Goal: Task Accomplishment & Management: Manage account settings

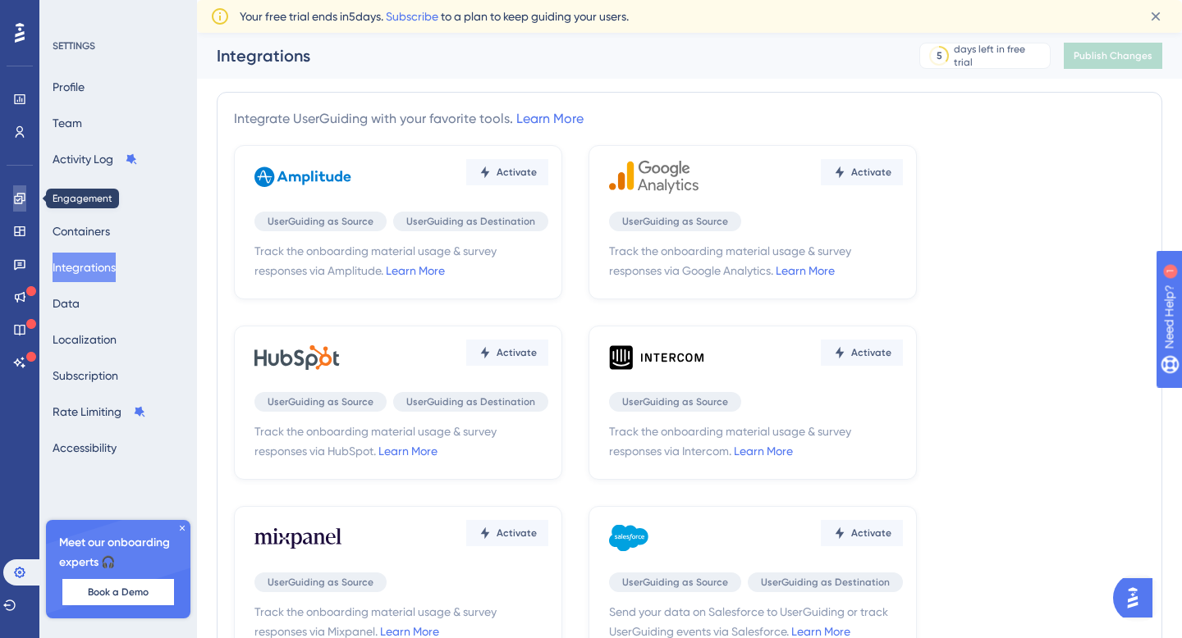
click at [13, 203] on link at bounding box center [19, 198] width 13 height 26
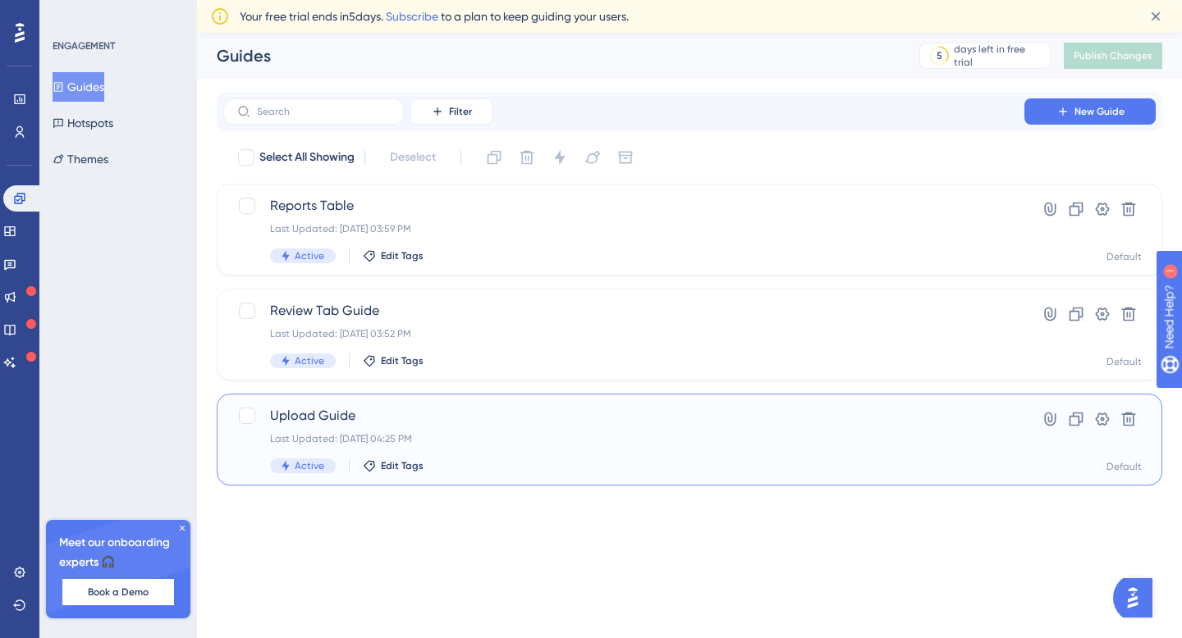
click at [508, 416] on span "Upload Guide" at bounding box center [623, 416] width 707 height 20
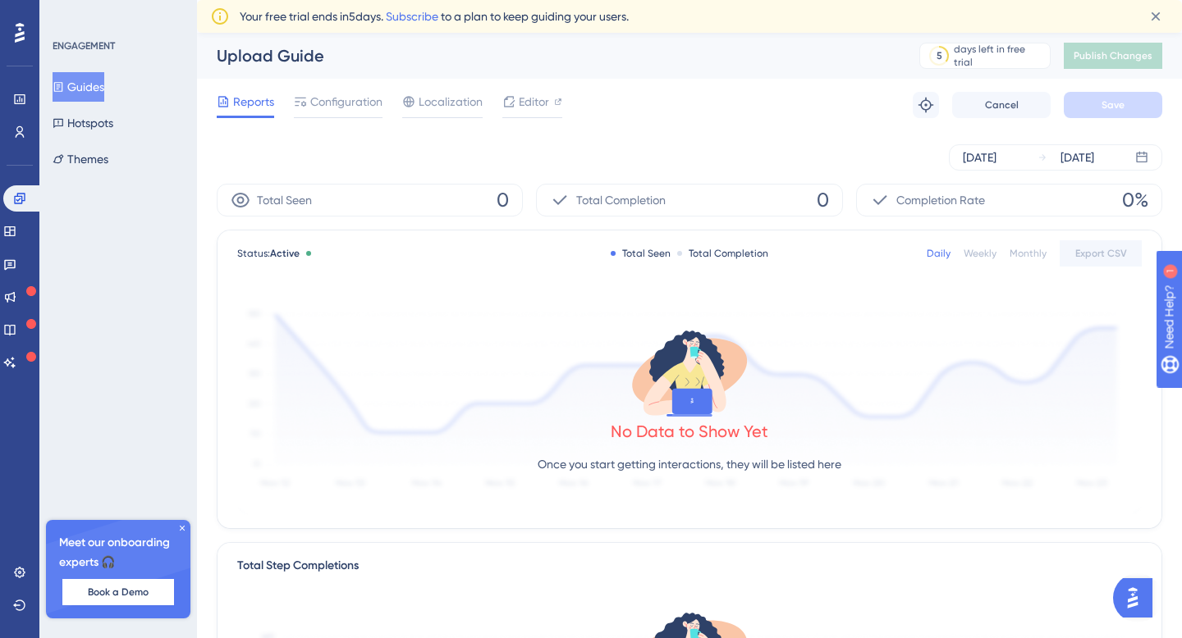
click at [329, 99] on div "✨ Save My Spot!✨" at bounding box center [593, 293] width 1182 height 638
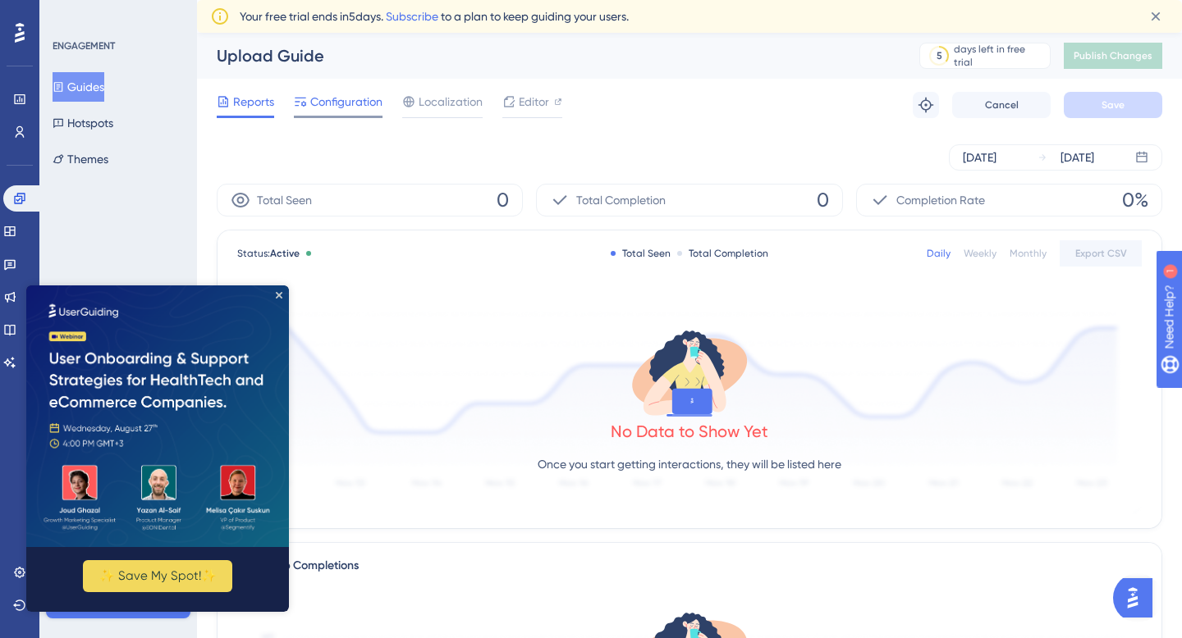
click at [336, 100] on span "Configuration" at bounding box center [346, 102] width 72 height 20
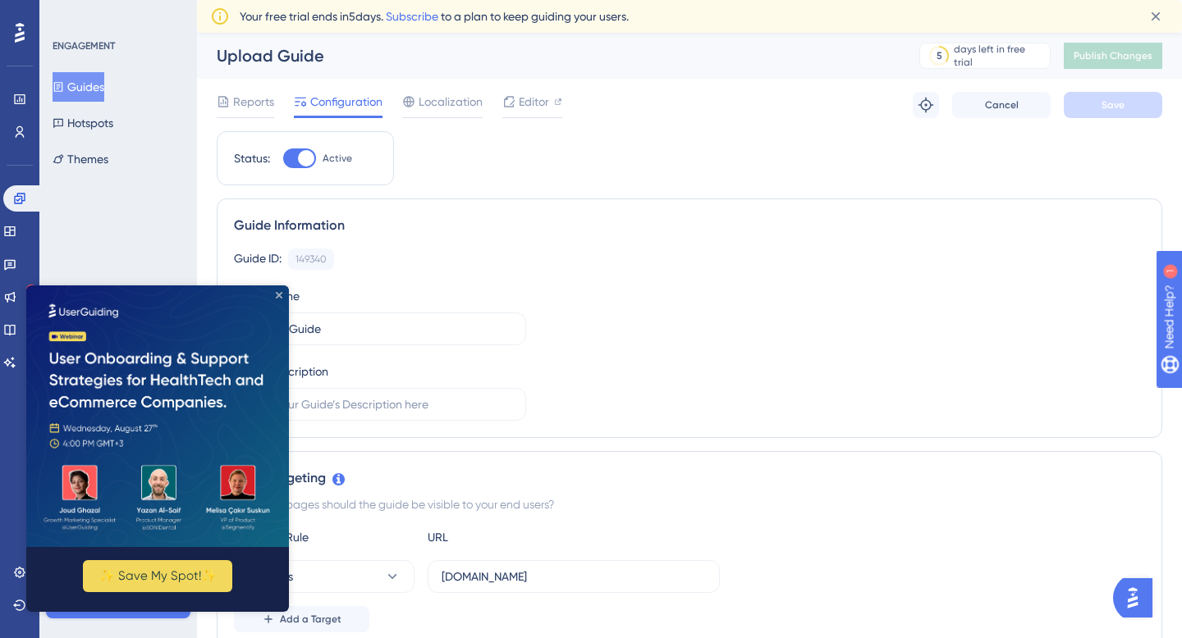
click at [277, 291] on icon "Close Preview" at bounding box center [279, 294] width 7 height 7
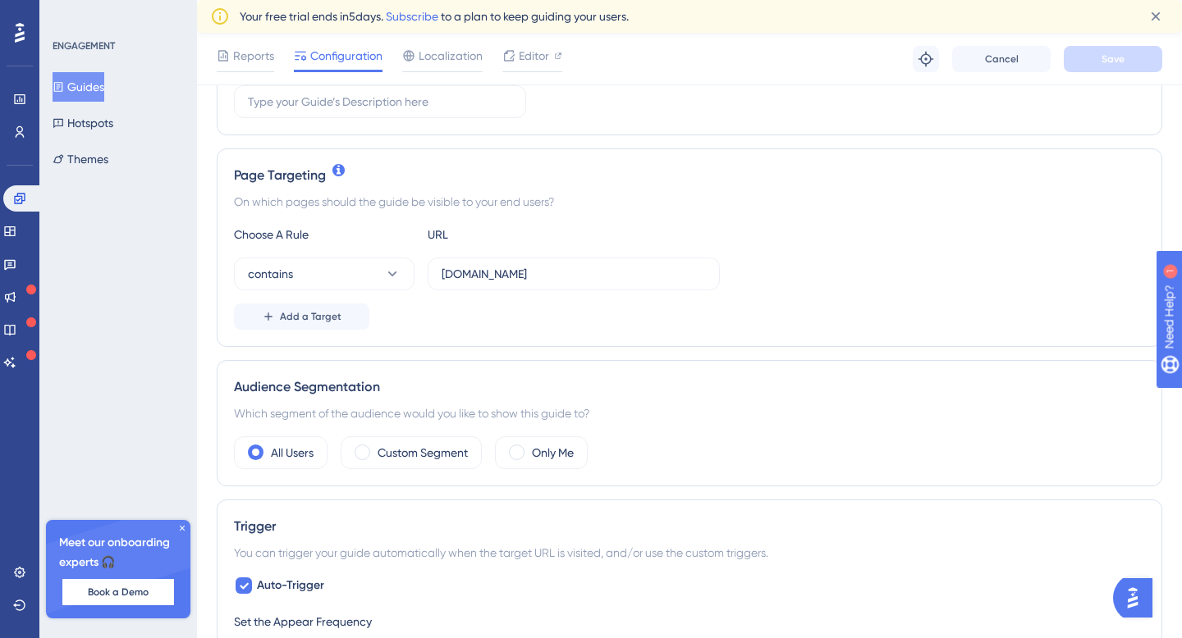
scroll to position [354, 0]
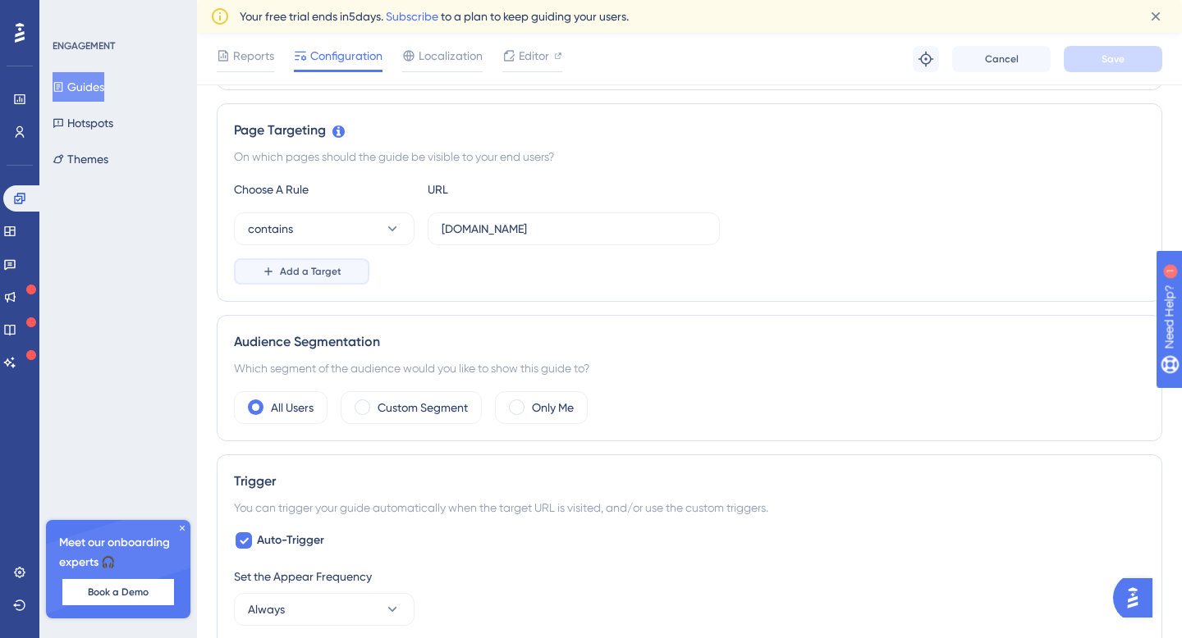
click at [296, 279] on button "Add a Target" at bounding box center [301, 271] width 135 height 26
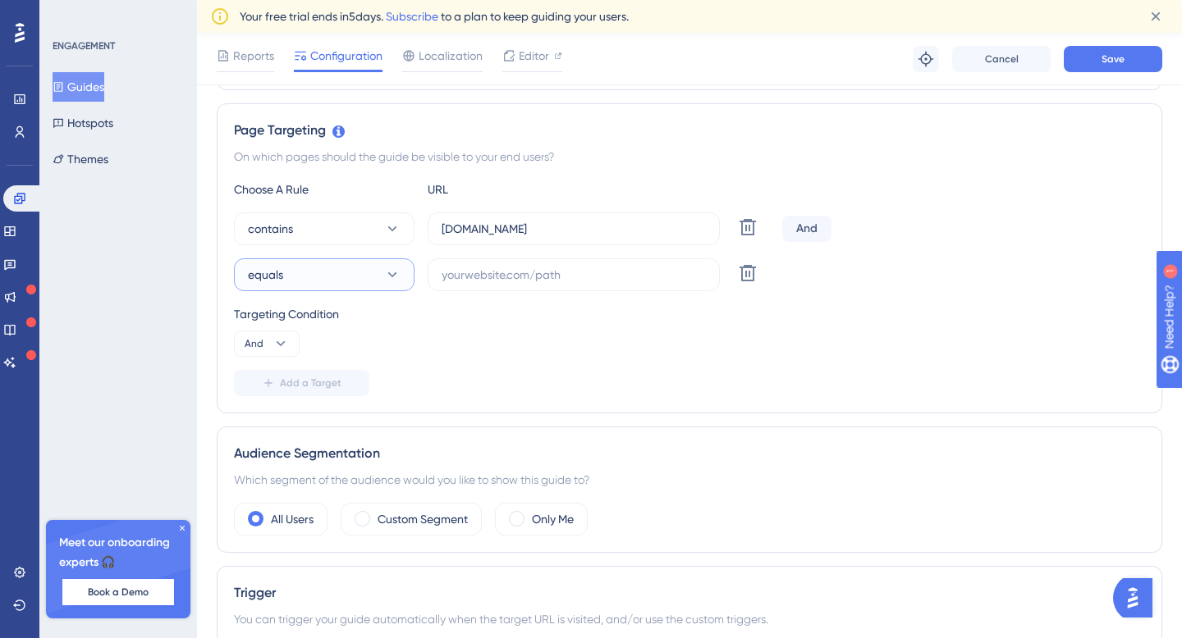
click at [309, 279] on button "equals" at bounding box center [324, 274] width 181 height 33
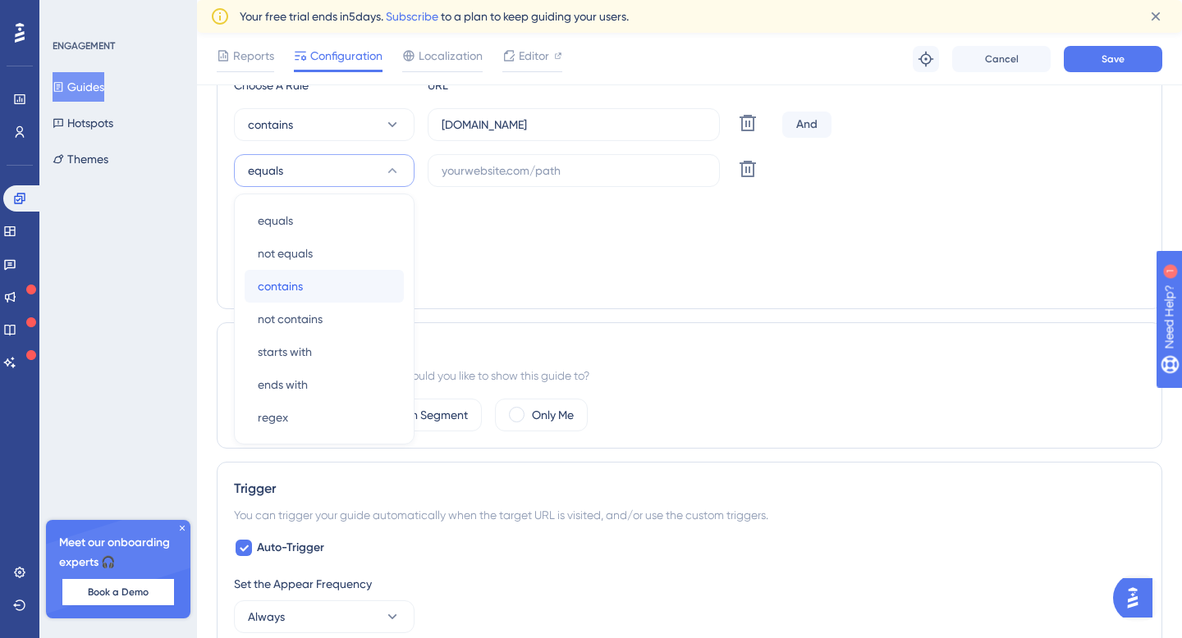
click at [318, 286] on div "contains contains" at bounding box center [324, 286] width 133 height 33
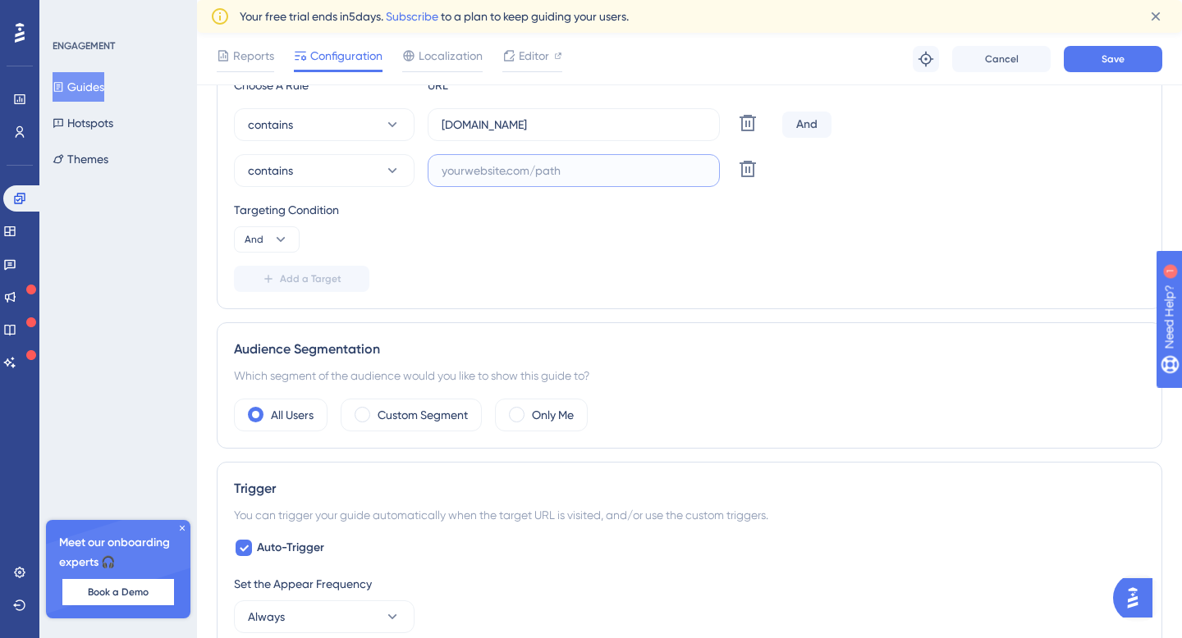
click at [469, 172] on input "text" at bounding box center [573, 171] width 264 height 18
type input "localhost:3000"
click at [573, 233] on div "Targeting Condition And" at bounding box center [689, 226] width 911 height 53
click at [1109, 64] on span "Save" at bounding box center [1112, 59] width 23 height 13
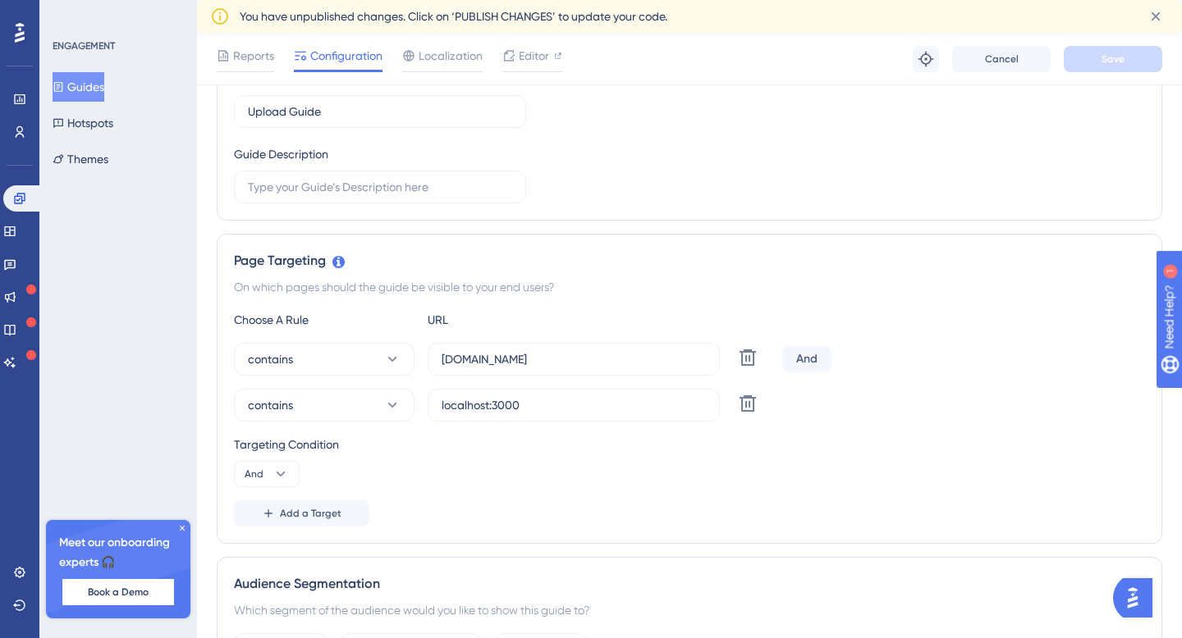
scroll to position [0, 0]
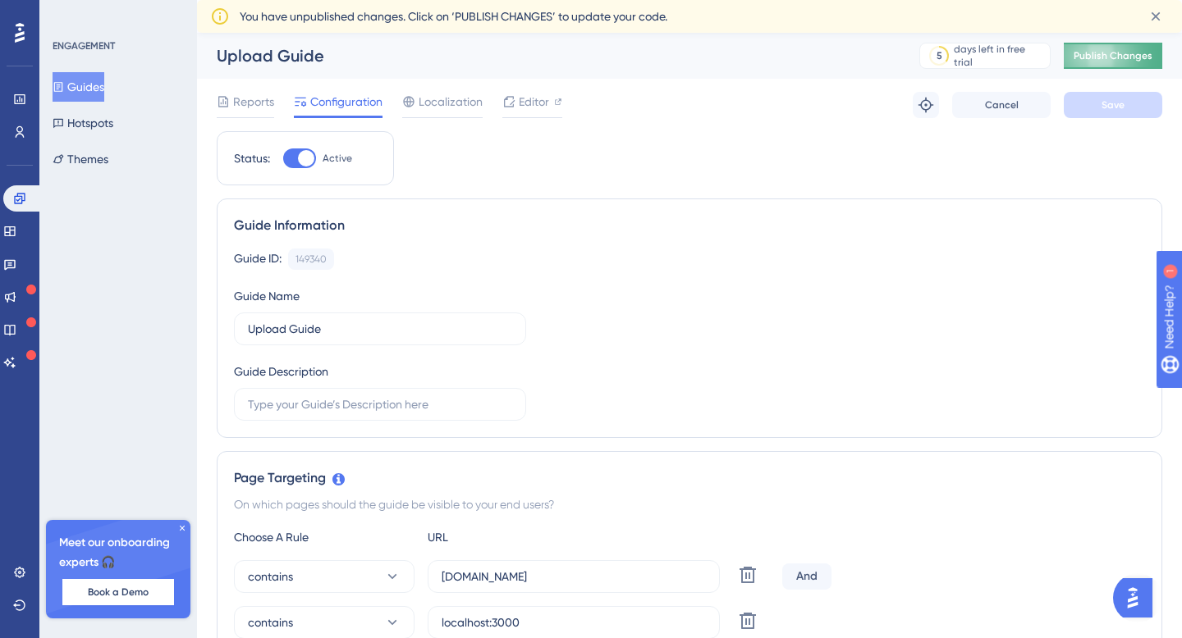
click at [1103, 53] on span "Publish Changes" at bounding box center [1112, 55] width 79 height 13
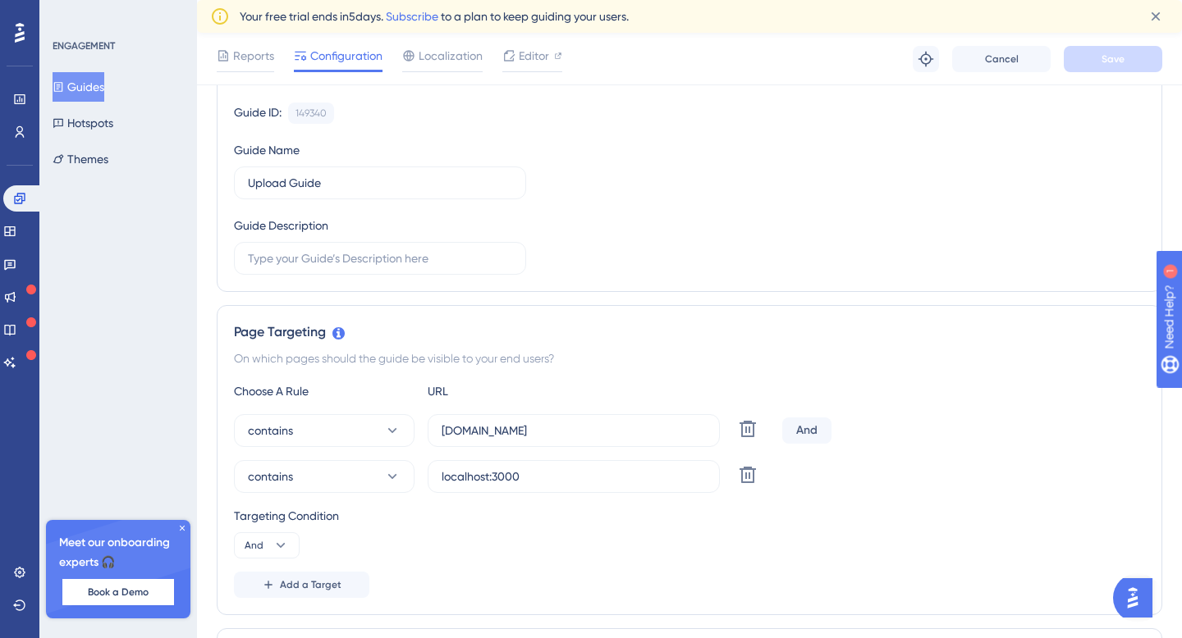
scroll to position [153, 0]
click at [804, 428] on div "And" at bounding box center [806, 430] width 49 height 26
click at [817, 428] on div "And" at bounding box center [806, 430] width 49 height 26
click at [261, 539] on span "And" at bounding box center [254, 544] width 19 height 13
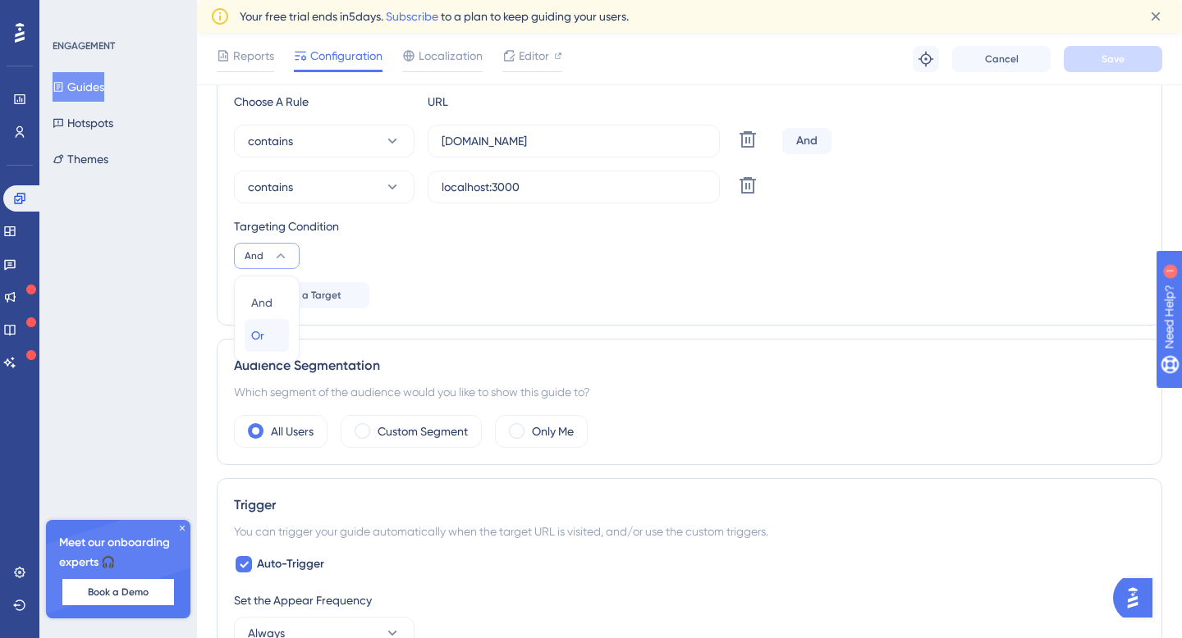
click at [257, 335] on span "Or" at bounding box center [257, 336] width 13 height 20
click at [1098, 63] on button "Save" at bounding box center [1112, 59] width 98 height 26
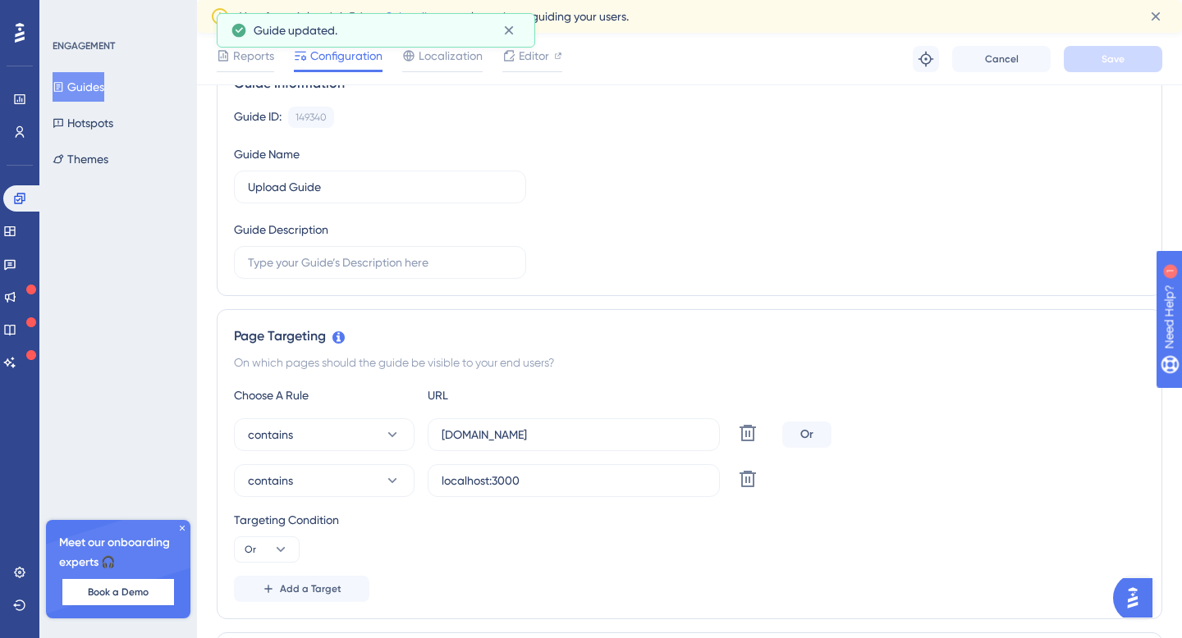
scroll to position [0, 0]
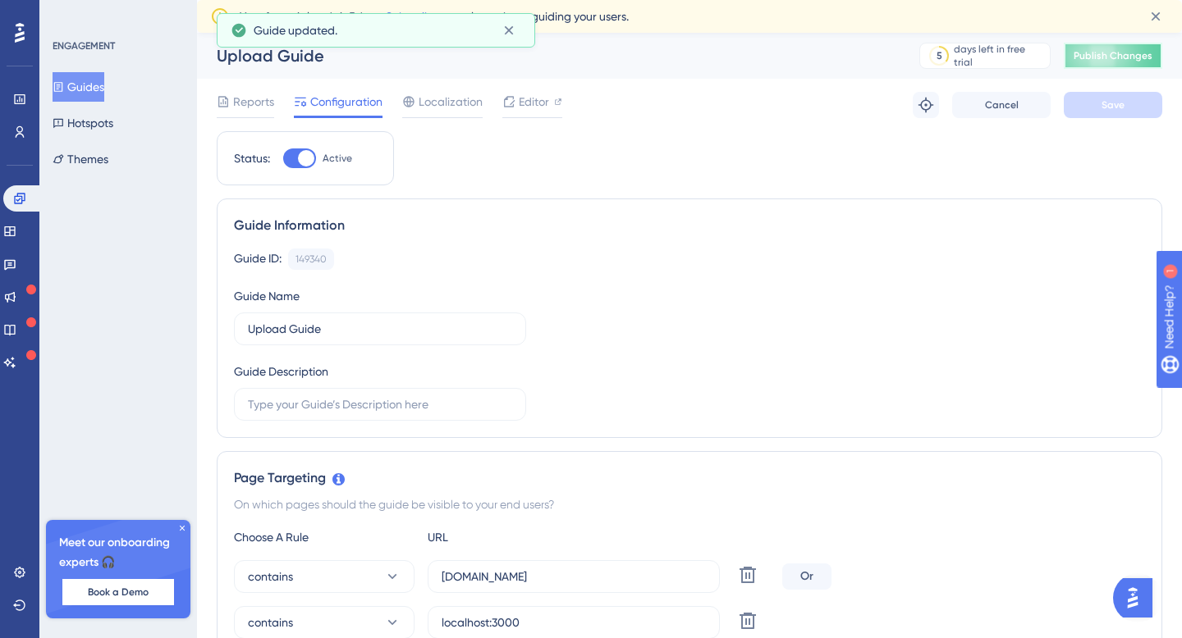
click at [1130, 58] on span "Publish Changes" at bounding box center [1112, 55] width 79 height 13
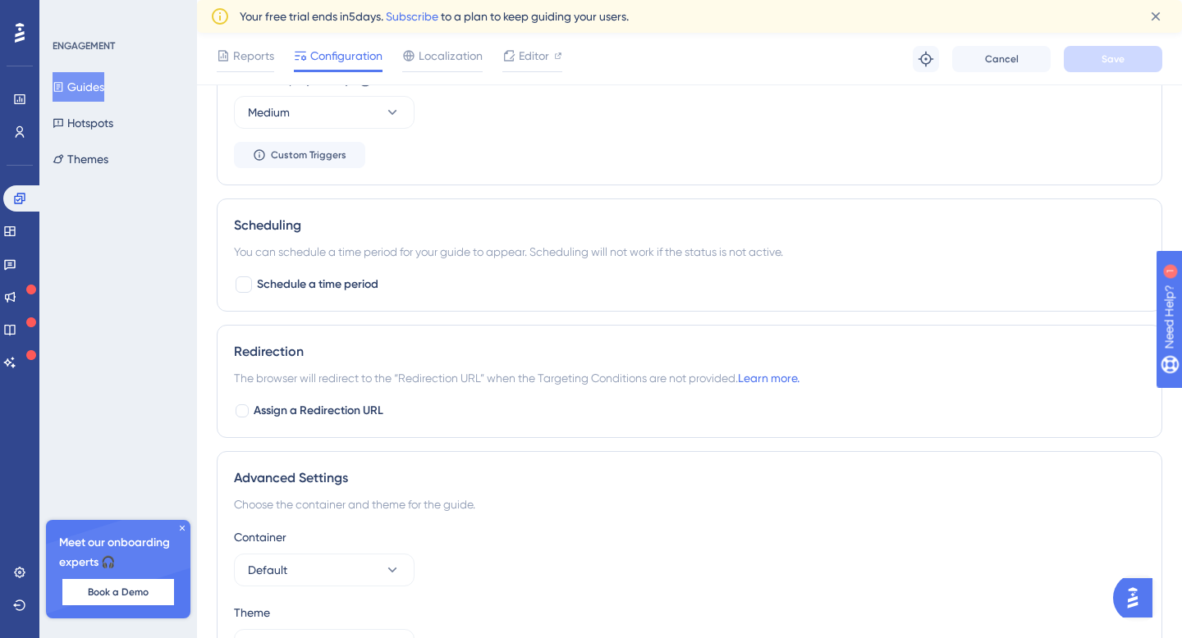
scroll to position [1313, 0]
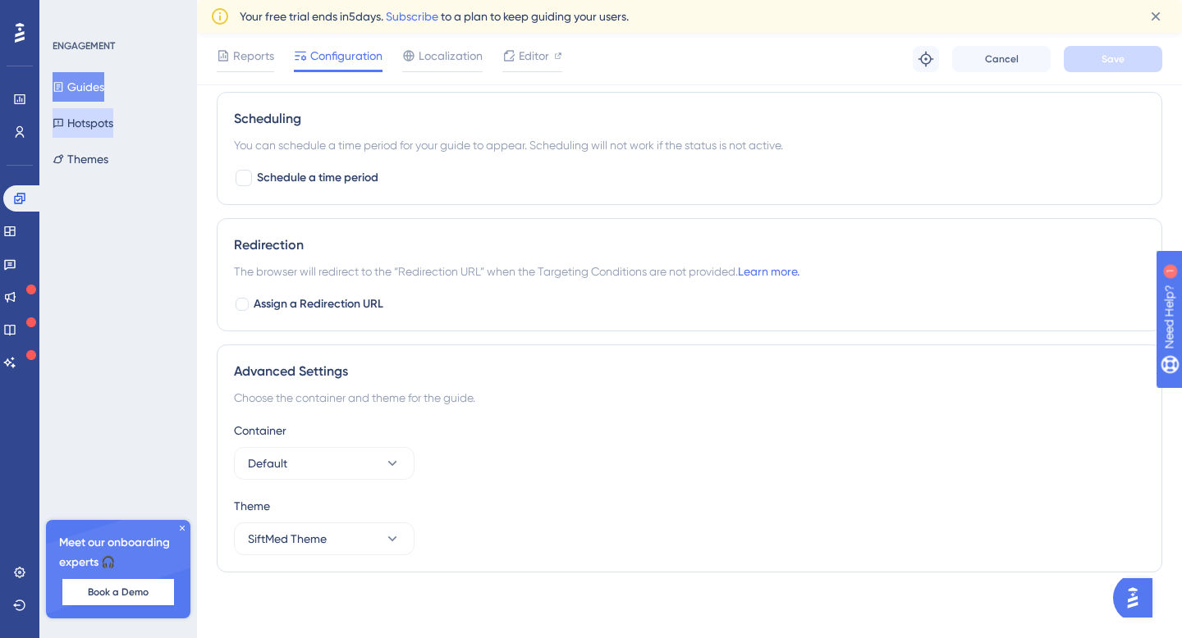
click at [94, 118] on button "Hotspots" at bounding box center [83, 123] width 61 height 30
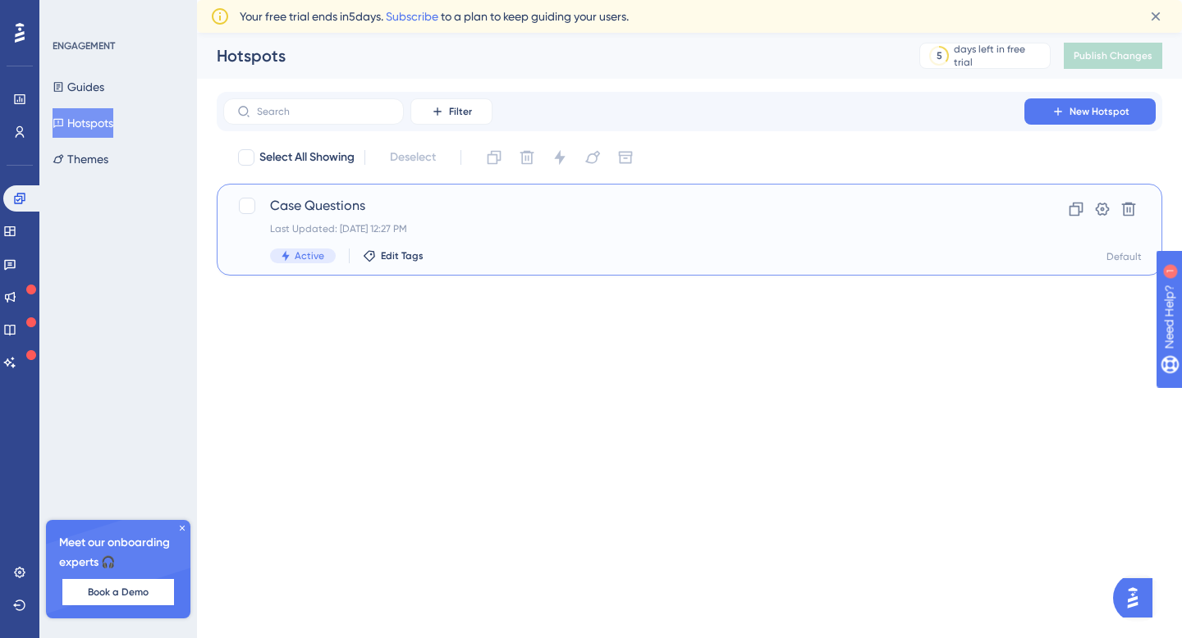
click at [436, 228] on div "Last Updated: [DATE] 12:27 PM" at bounding box center [623, 228] width 707 height 13
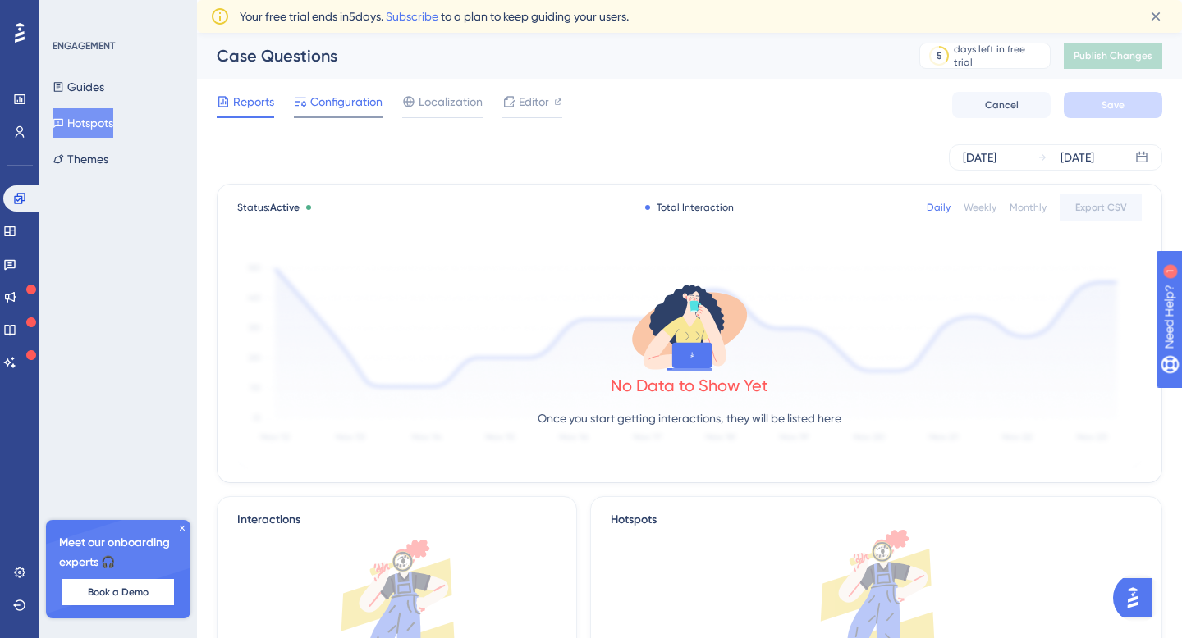
click at [343, 103] on span "Configuration" at bounding box center [346, 102] width 72 height 20
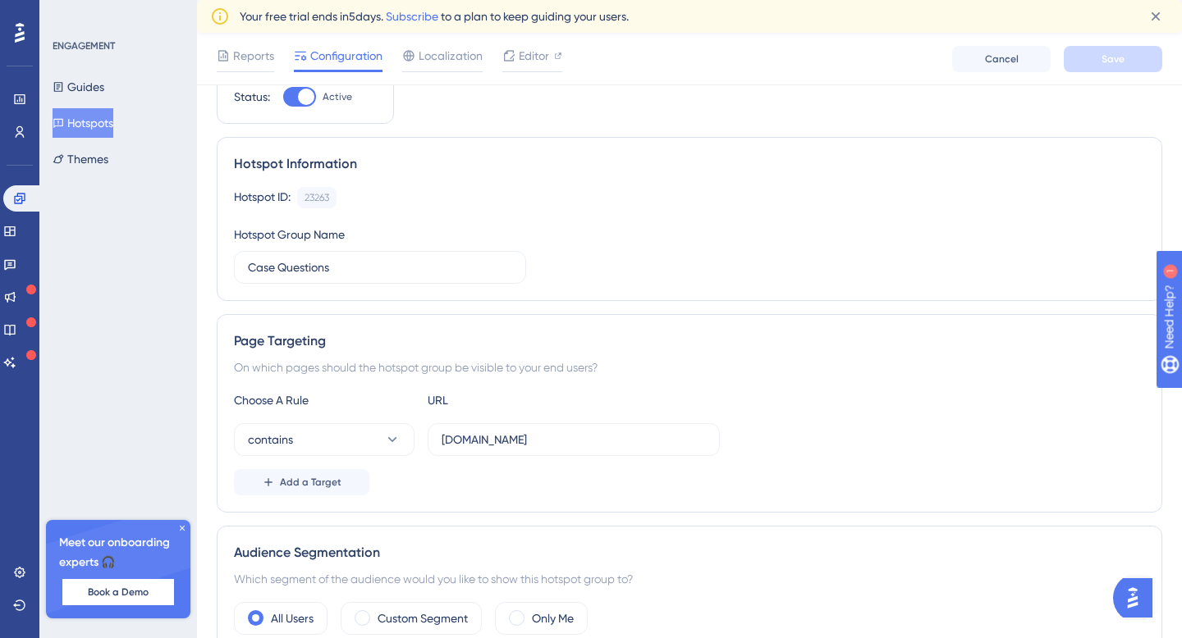
scroll to position [185, 0]
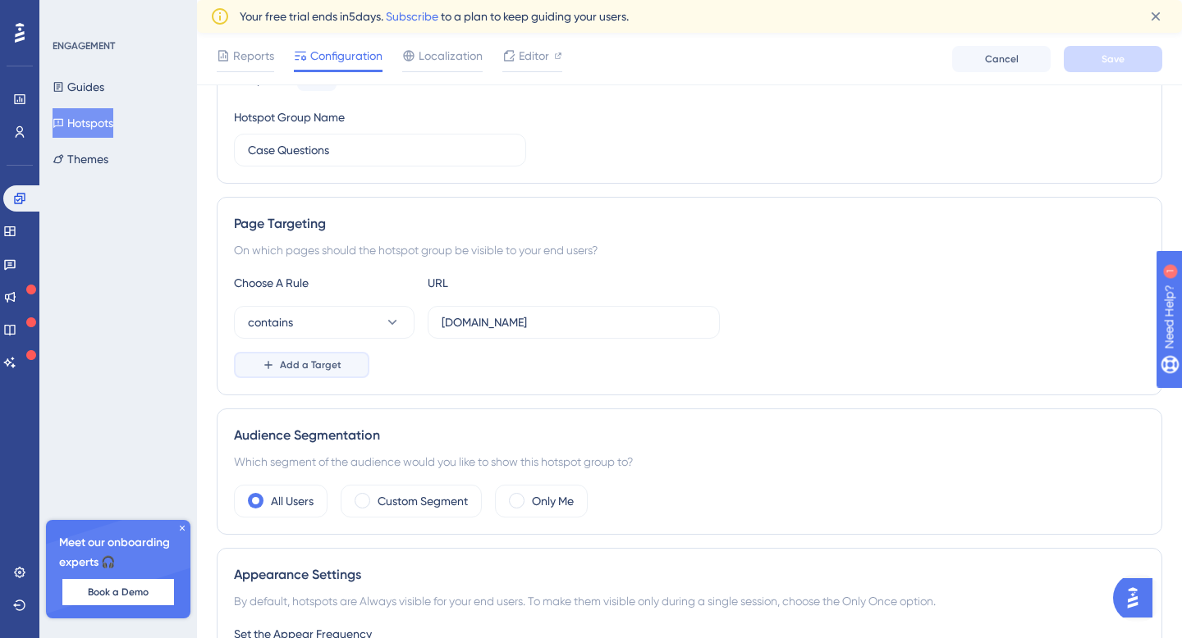
click at [329, 366] on span "Add a Target" at bounding box center [311, 365] width 62 height 13
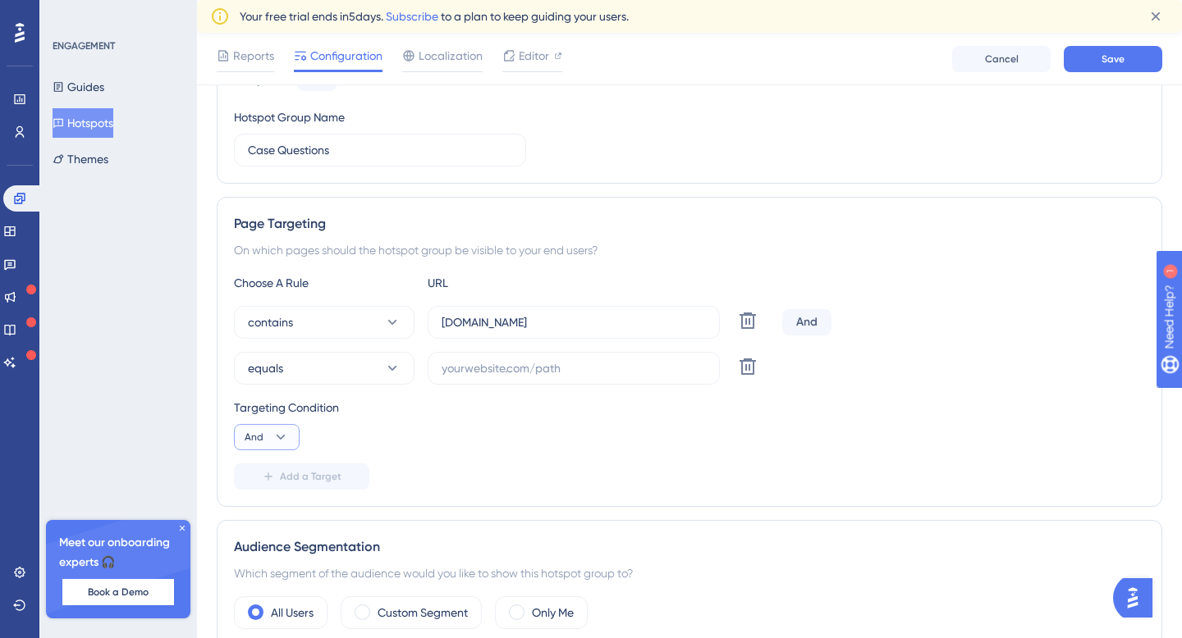
click at [280, 433] on icon at bounding box center [280, 437] width 16 height 16
click at [255, 516] on span "Or" at bounding box center [257, 517] width 13 height 20
click at [365, 367] on button "equals" at bounding box center [324, 368] width 181 height 33
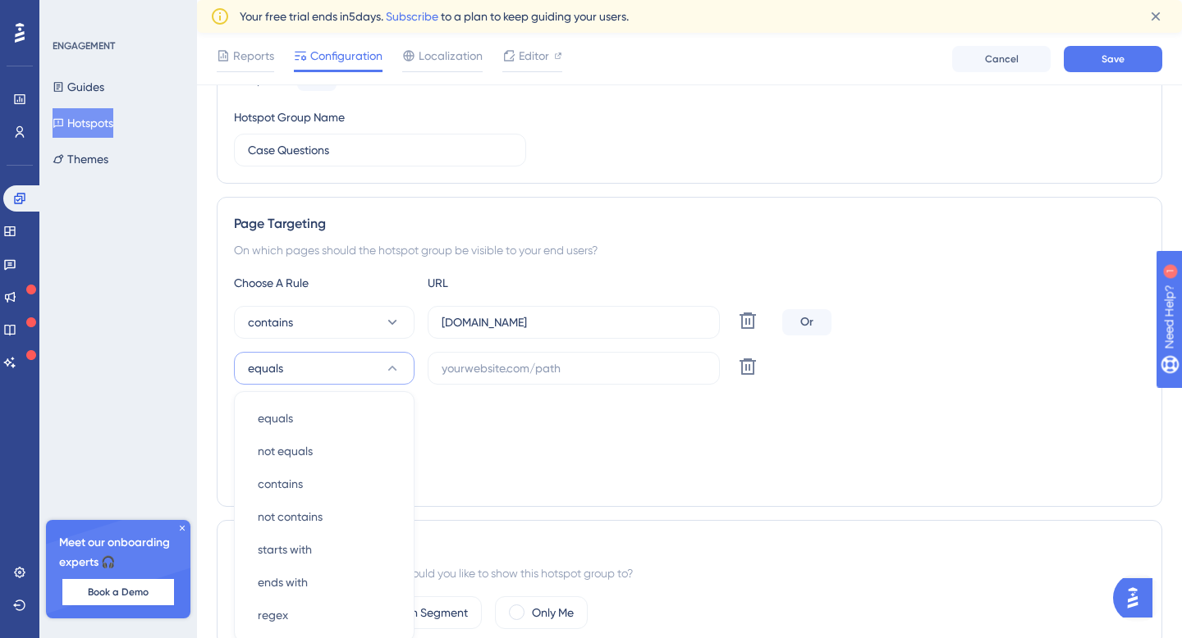
scroll to position [383, 0]
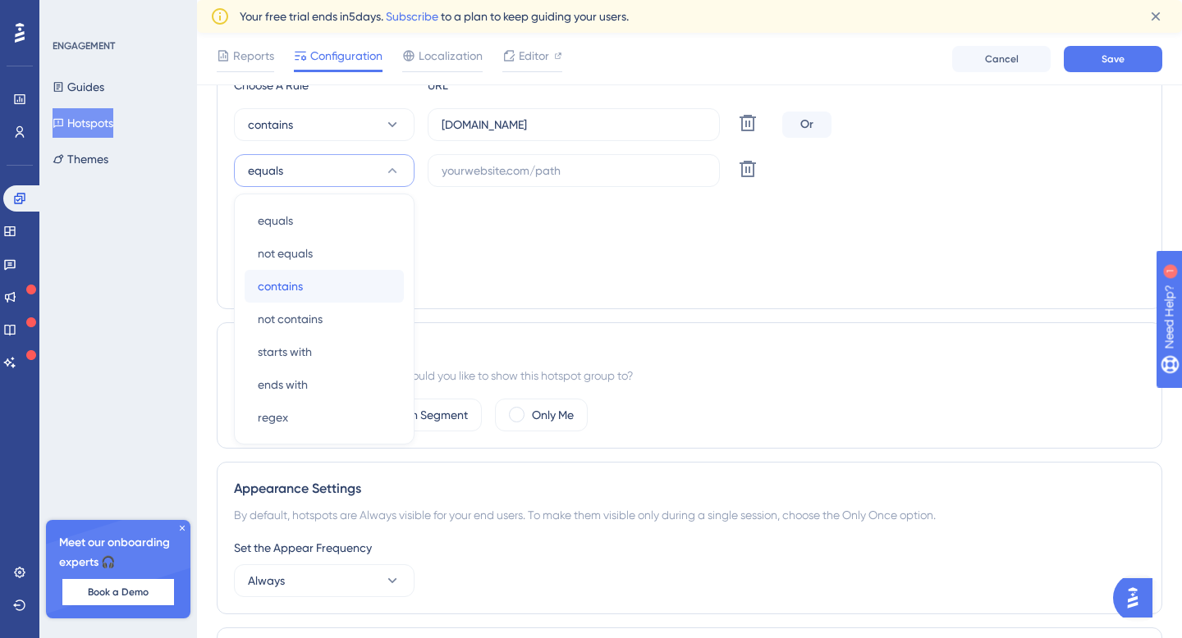
drag, startPoint x: 297, startPoint y: 286, endPoint x: 345, endPoint y: 266, distance: 52.3
click at [297, 286] on span "contains" at bounding box center [280, 287] width 45 height 20
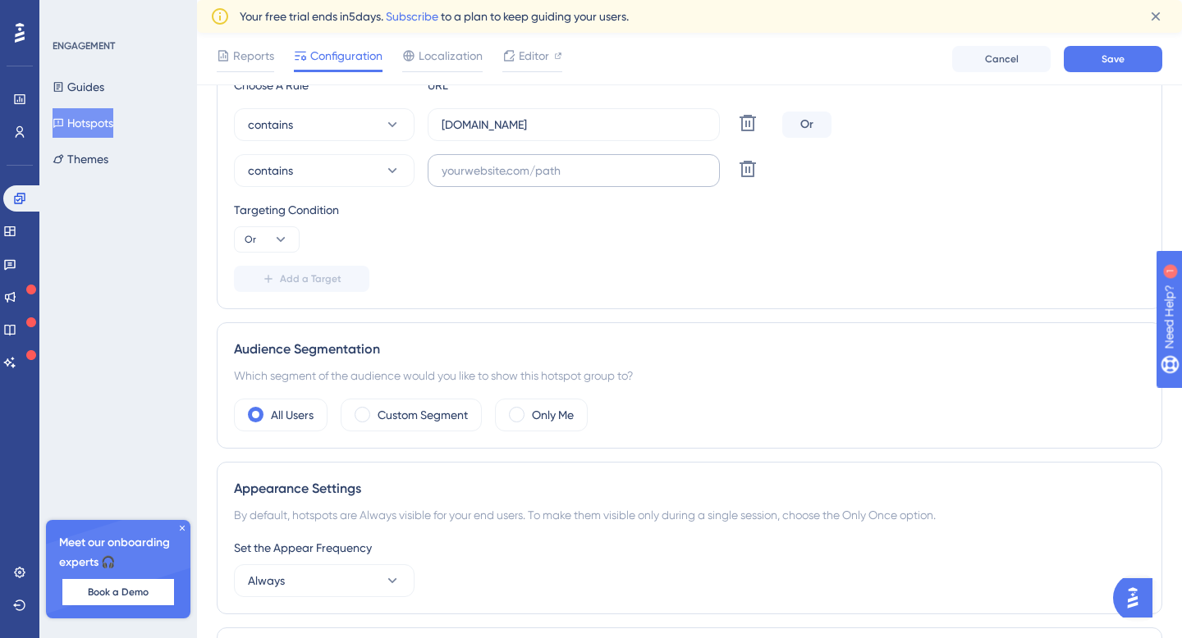
click at [518, 185] on label at bounding box center [573, 170] width 292 height 33
click at [518, 180] on input "text" at bounding box center [573, 171] width 264 height 18
type input "localhost"
click at [1105, 63] on span "Save" at bounding box center [1112, 59] width 23 height 13
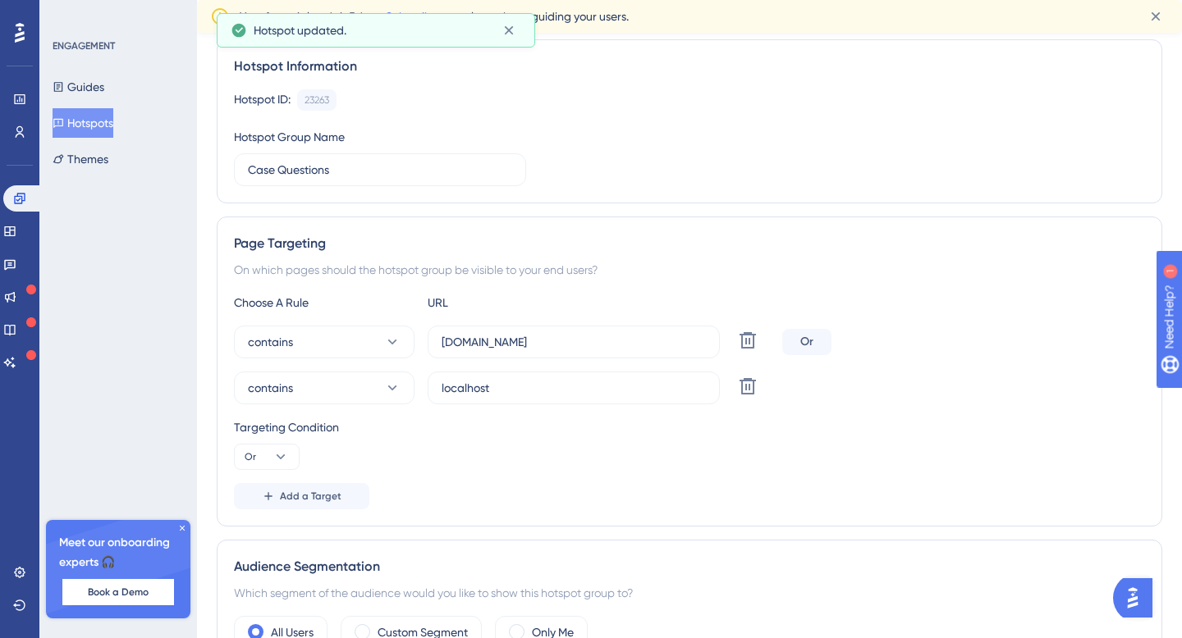
scroll to position [0, 0]
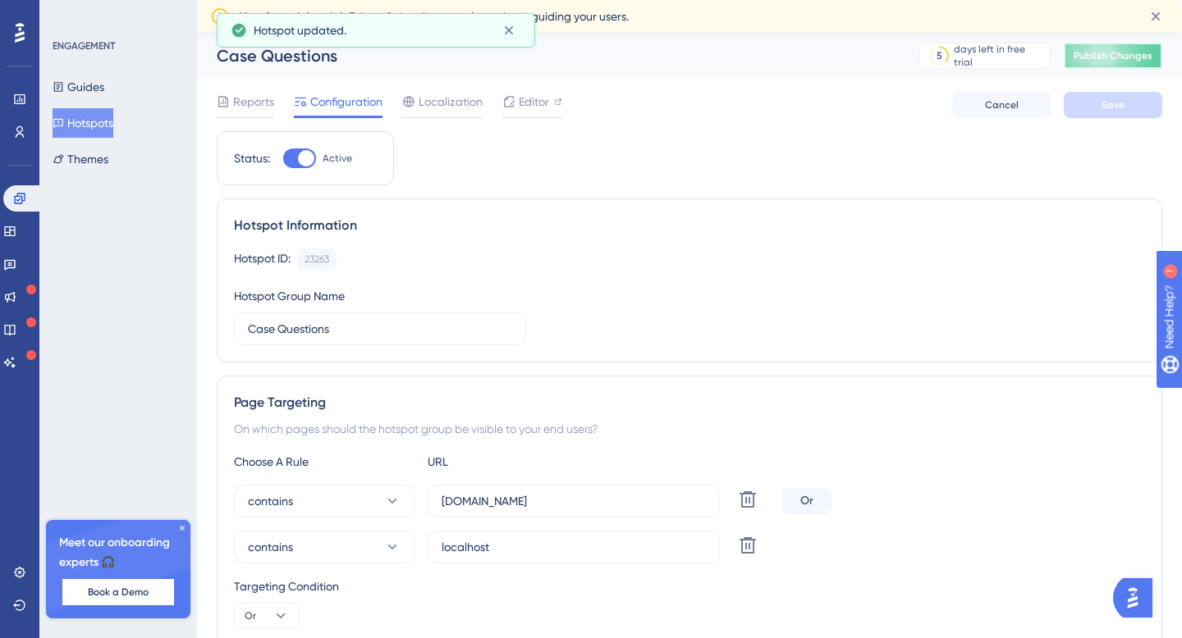
click at [1112, 52] on span "Publish Changes" at bounding box center [1112, 55] width 79 height 13
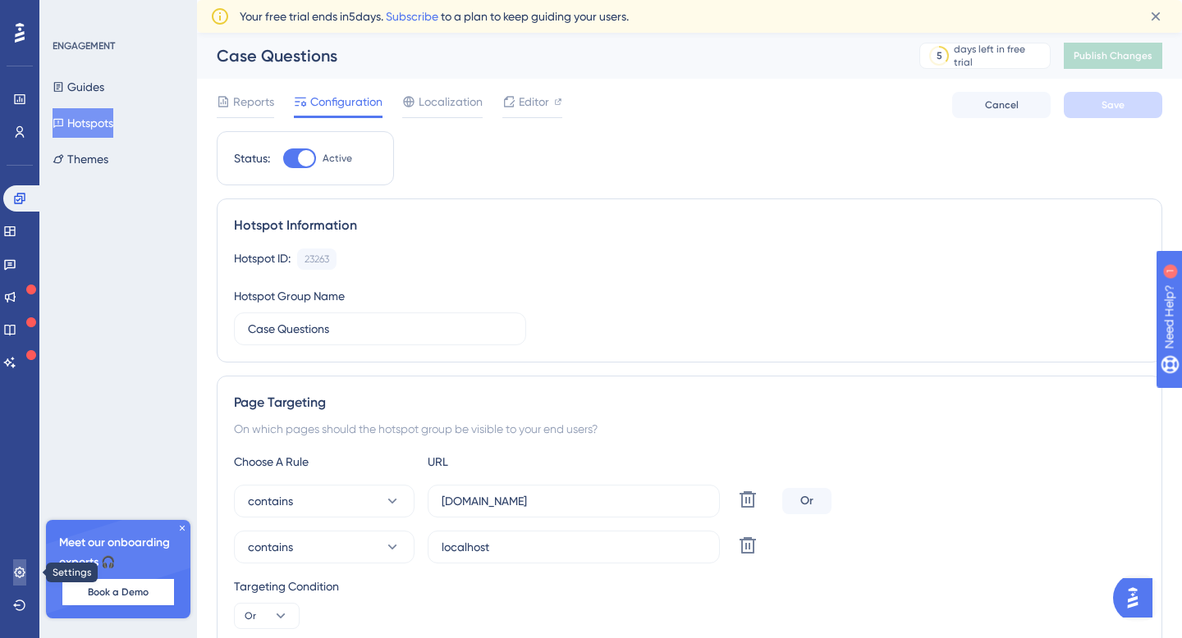
click at [18, 579] on link at bounding box center [19, 573] width 13 height 26
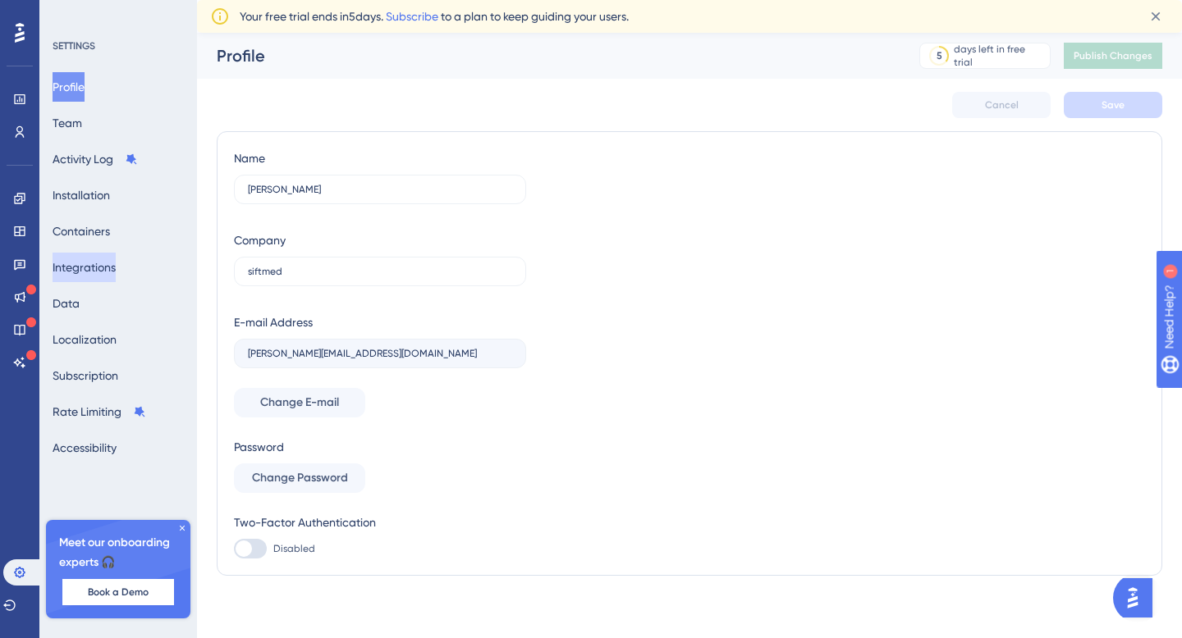
click at [99, 261] on button "Integrations" at bounding box center [84, 268] width 63 height 30
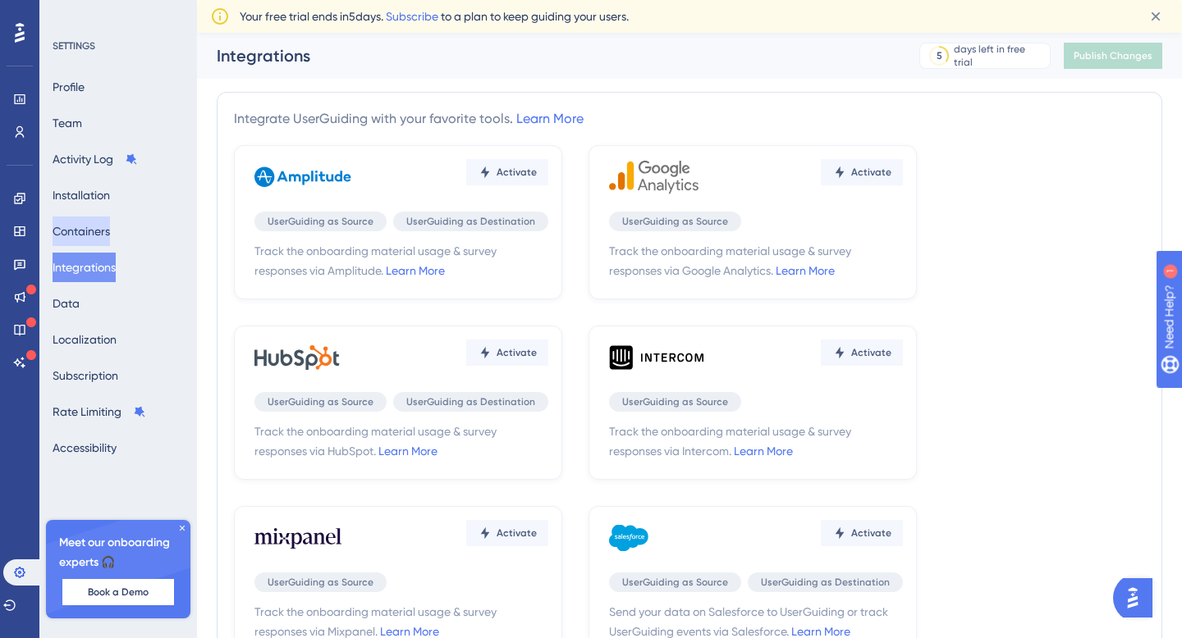
click at [99, 230] on button "Containers" at bounding box center [81, 232] width 57 height 30
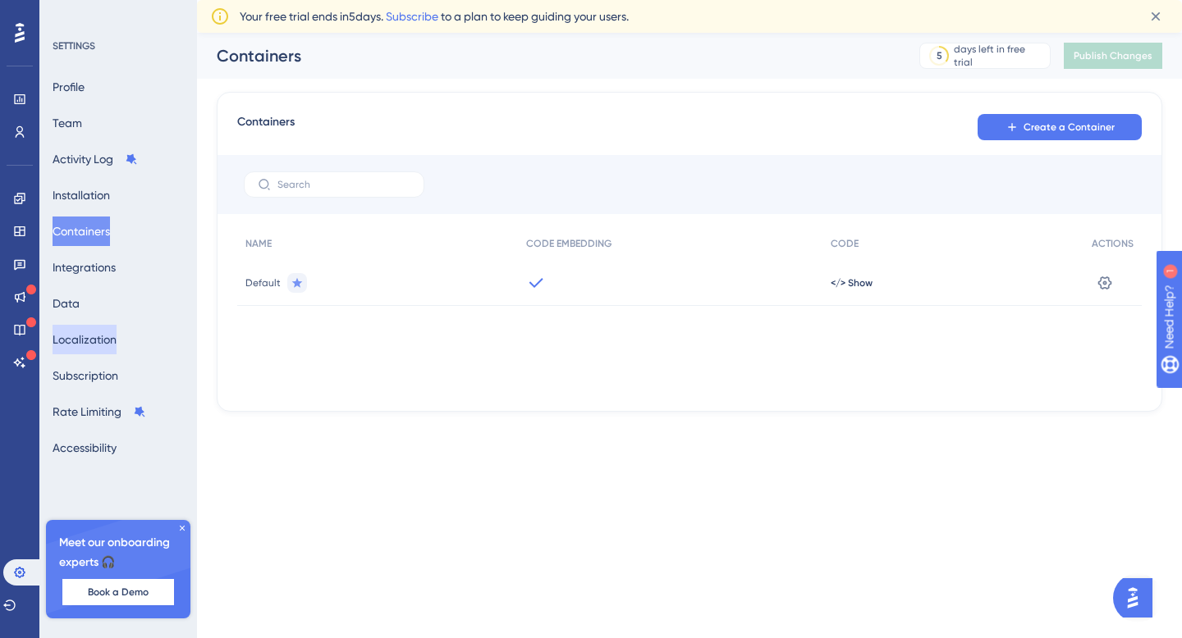
click at [88, 339] on button "Localization" at bounding box center [85, 340] width 64 height 30
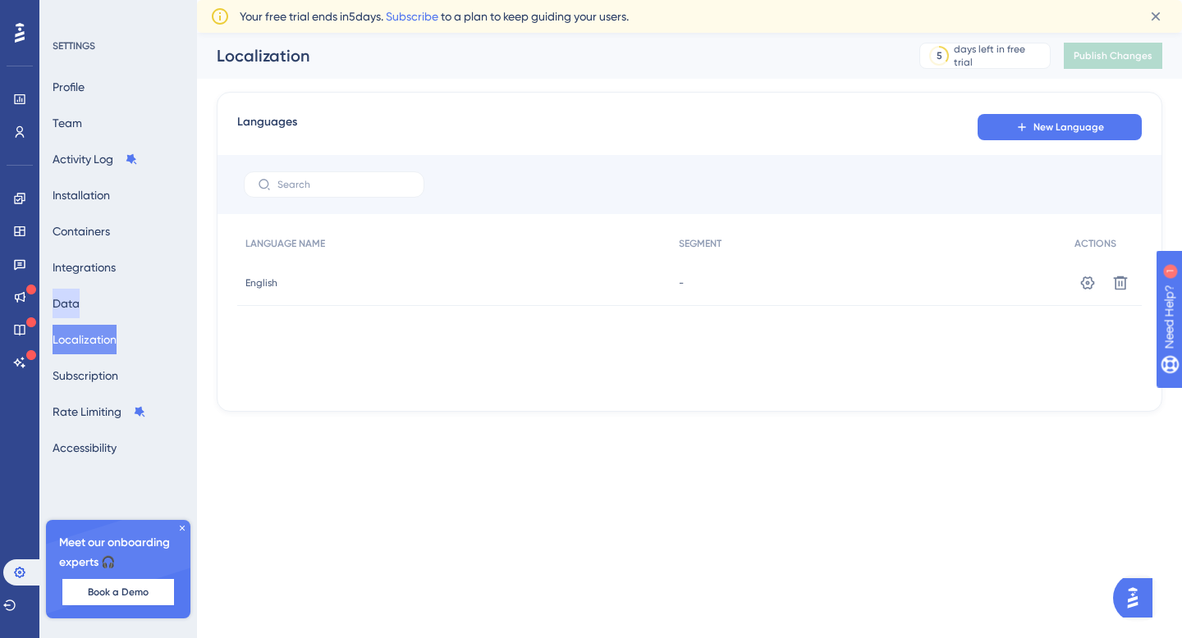
click at [80, 291] on button "Data" at bounding box center [66, 304] width 27 height 30
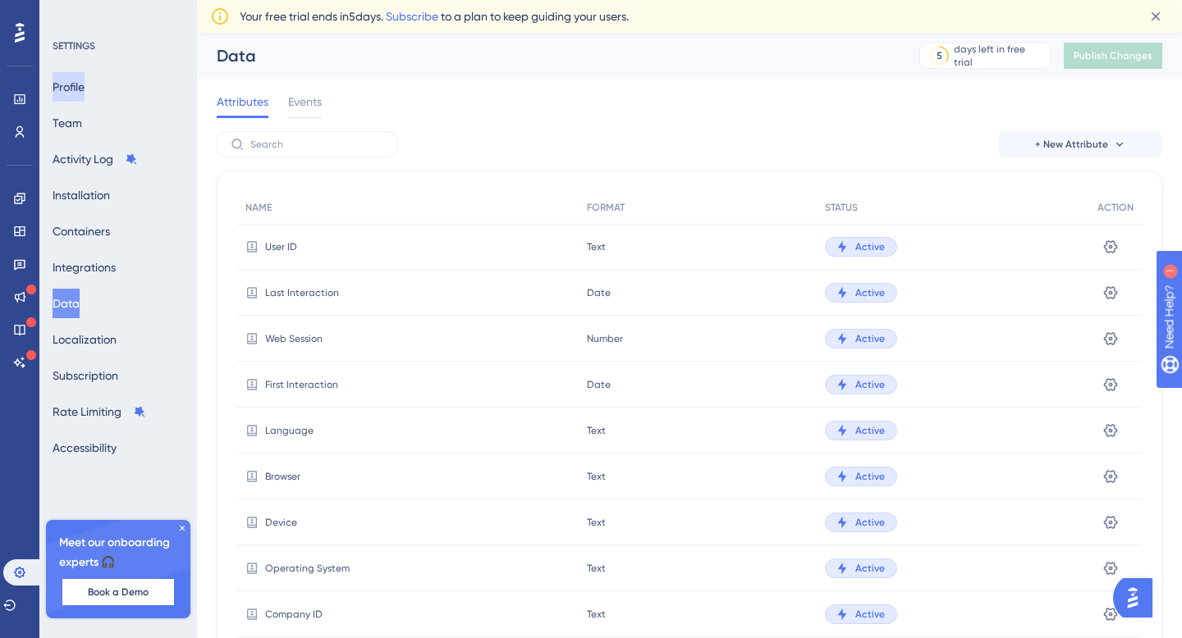
click at [85, 77] on button "Profile" at bounding box center [69, 87] width 32 height 30
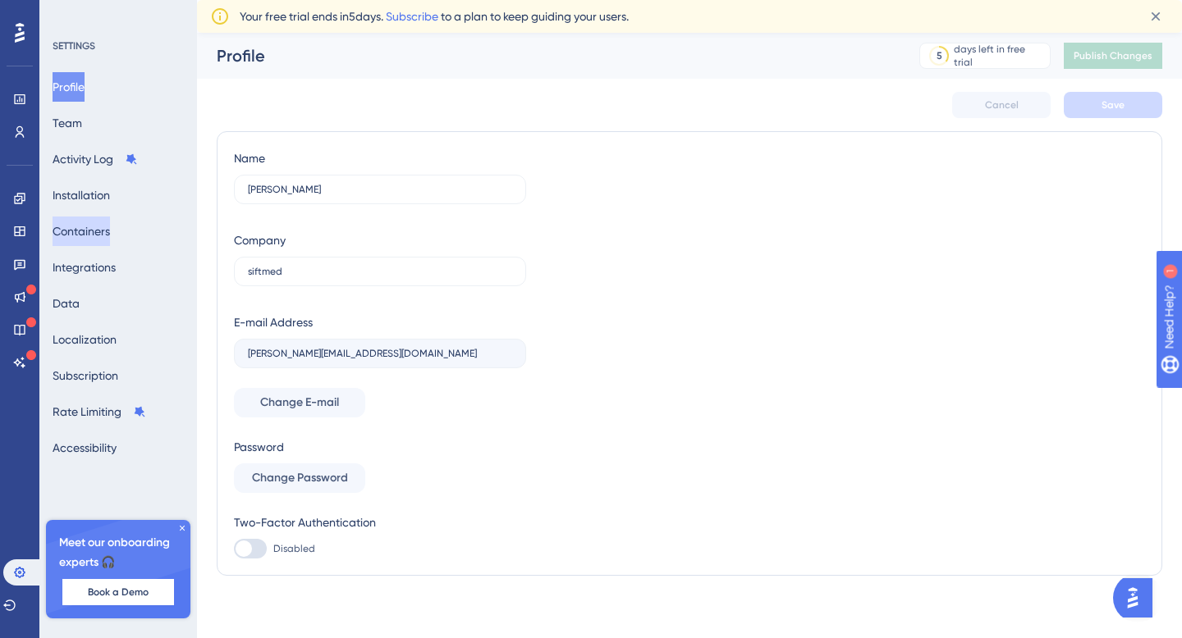
click at [103, 235] on button "Containers" at bounding box center [81, 232] width 57 height 30
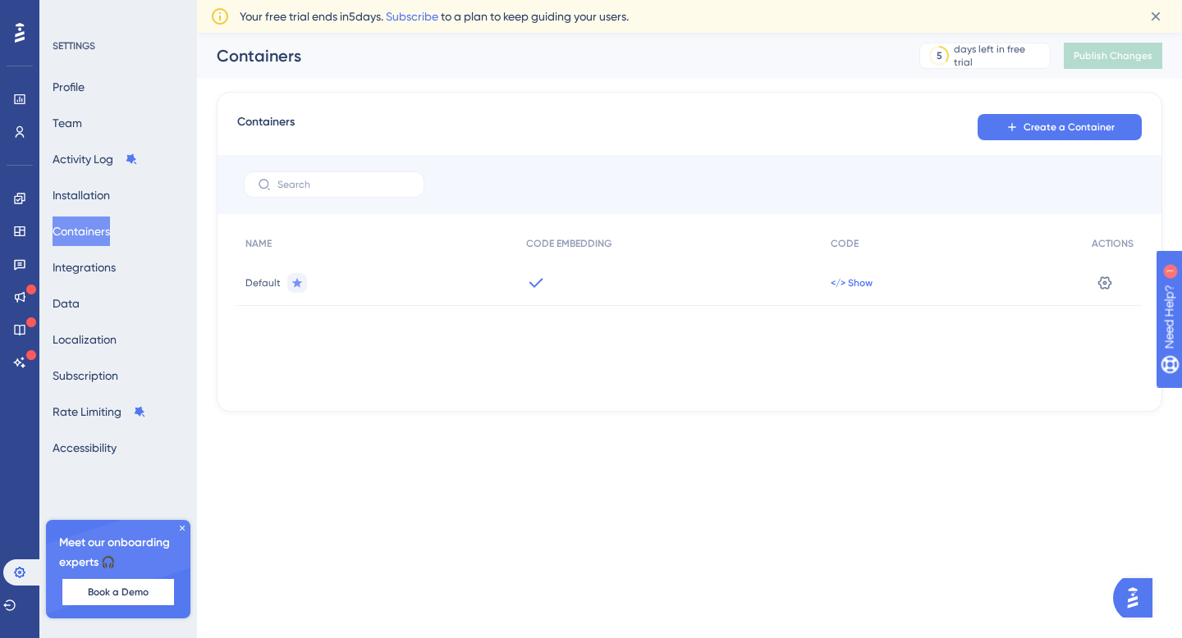
click at [868, 283] on span "</> Show" at bounding box center [851, 283] width 42 height 13
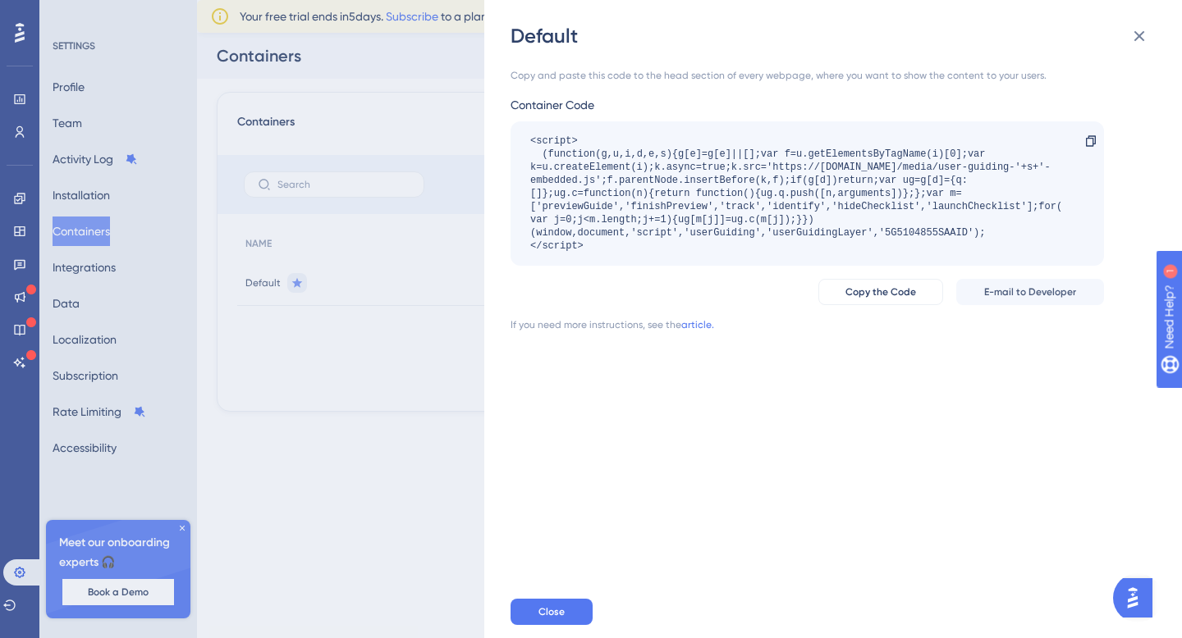
drag, startPoint x: 655, startPoint y: 250, endPoint x: 532, endPoint y: 141, distance: 164.5
click at [531, 140] on div "<script> (function(g,u,i,d,e,s){g[e]=g[e]||[];var f=u.getElementsByTagName(i)[0…" at bounding box center [798, 194] width 537 height 118
copy div "<script> (function(g,u,i,d,e,s){g[e]=g[e]||[];var f=u.getElementsByTagName(i)[0…"
click at [1139, 39] on icon at bounding box center [1139, 36] width 20 height 20
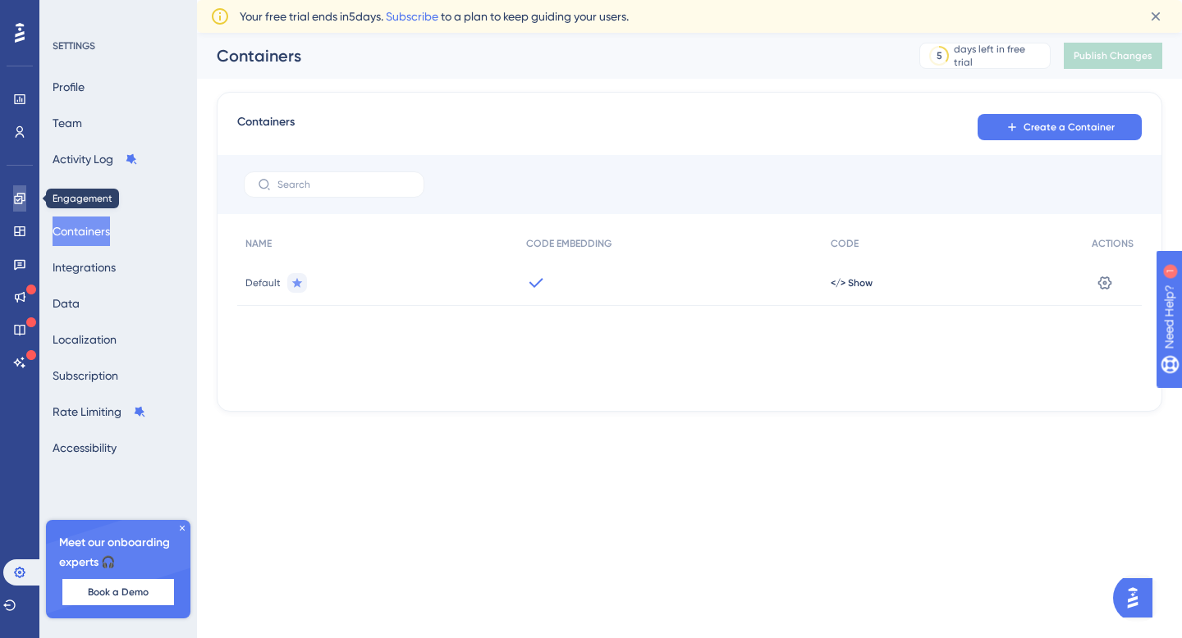
click at [18, 199] on icon at bounding box center [19, 198] width 13 height 13
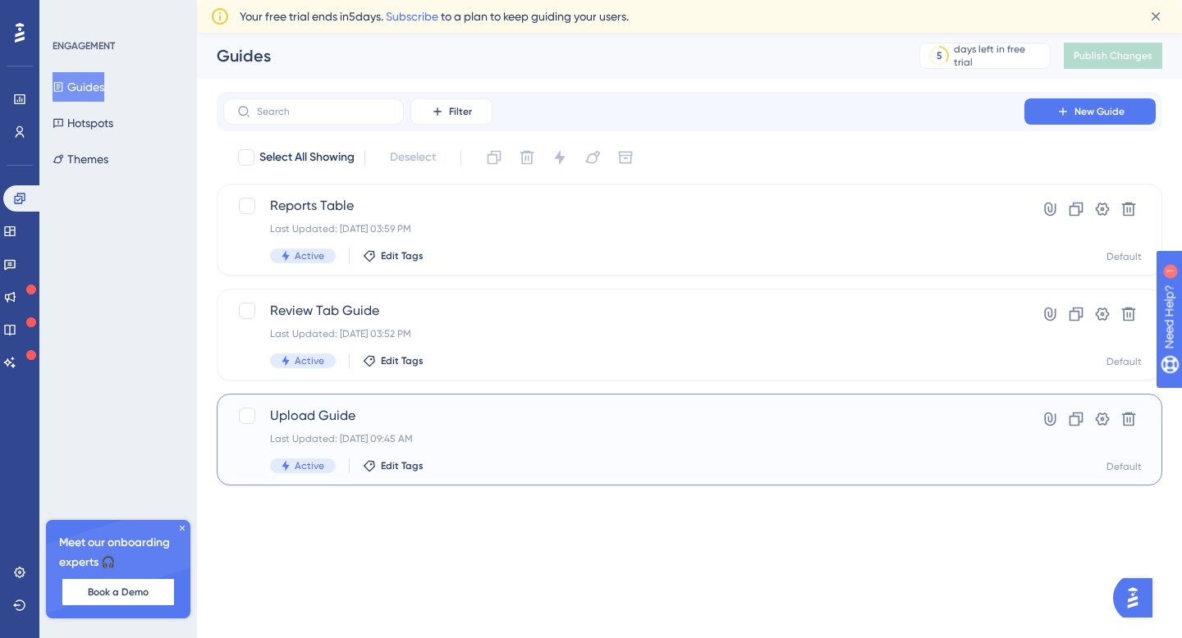
click at [537, 428] on div "Upload Guide Last Updated: [DATE] 09:45 AM Active Edit Tags" at bounding box center [623, 439] width 707 height 67
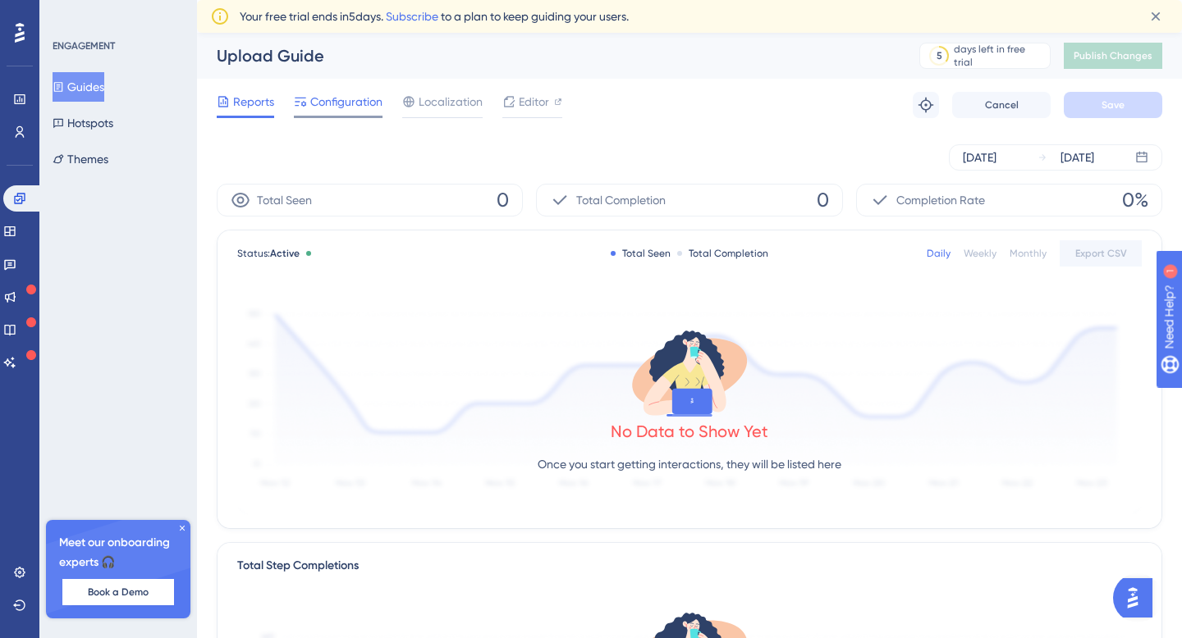
click at [344, 114] on div "Configuration" at bounding box center [338, 105] width 89 height 26
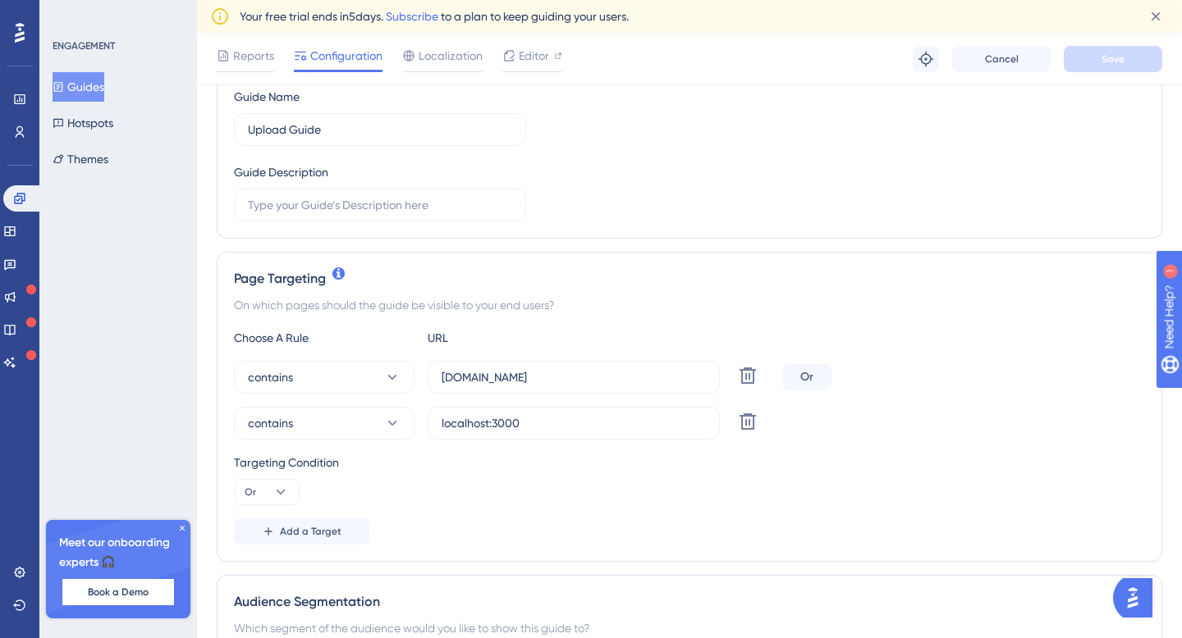
scroll to position [215, 0]
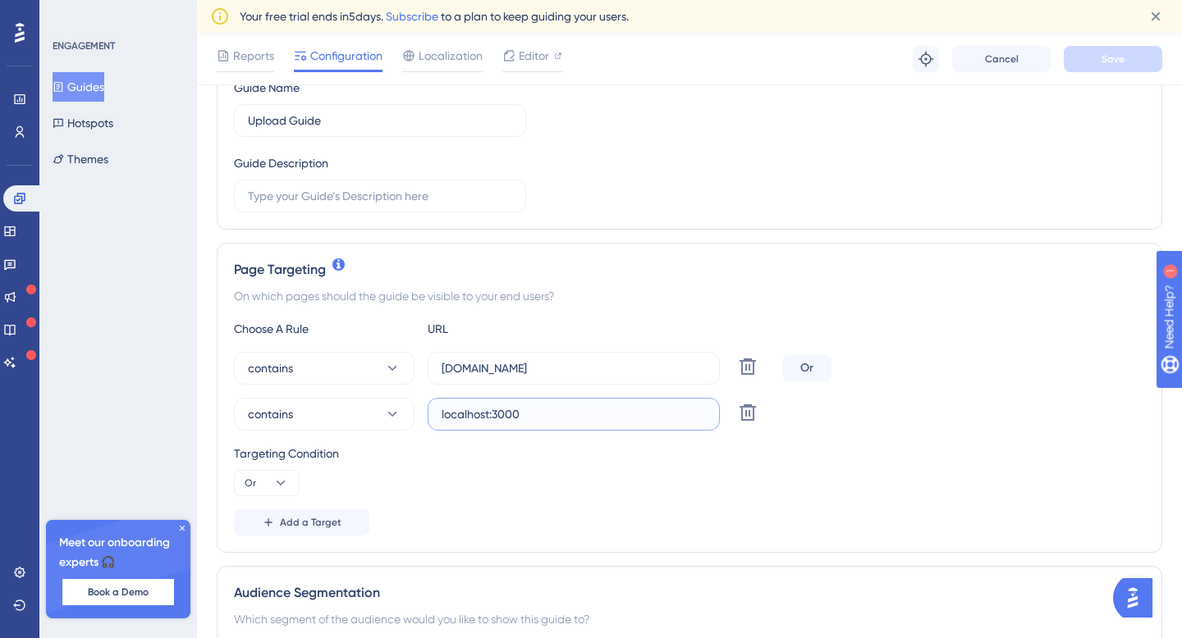
click at [515, 410] on input "localhost:3000" at bounding box center [573, 414] width 264 height 18
type input "localhost"
click at [1103, 62] on span "Save" at bounding box center [1112, 59] width 23 height 13
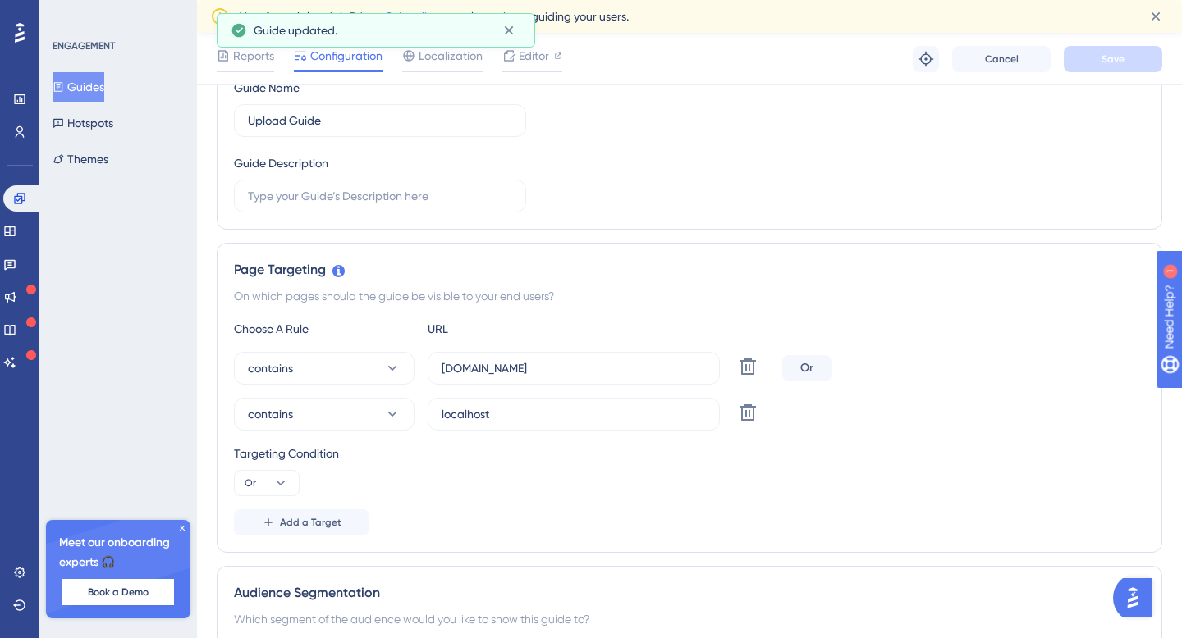
scroll to position [0, 0]
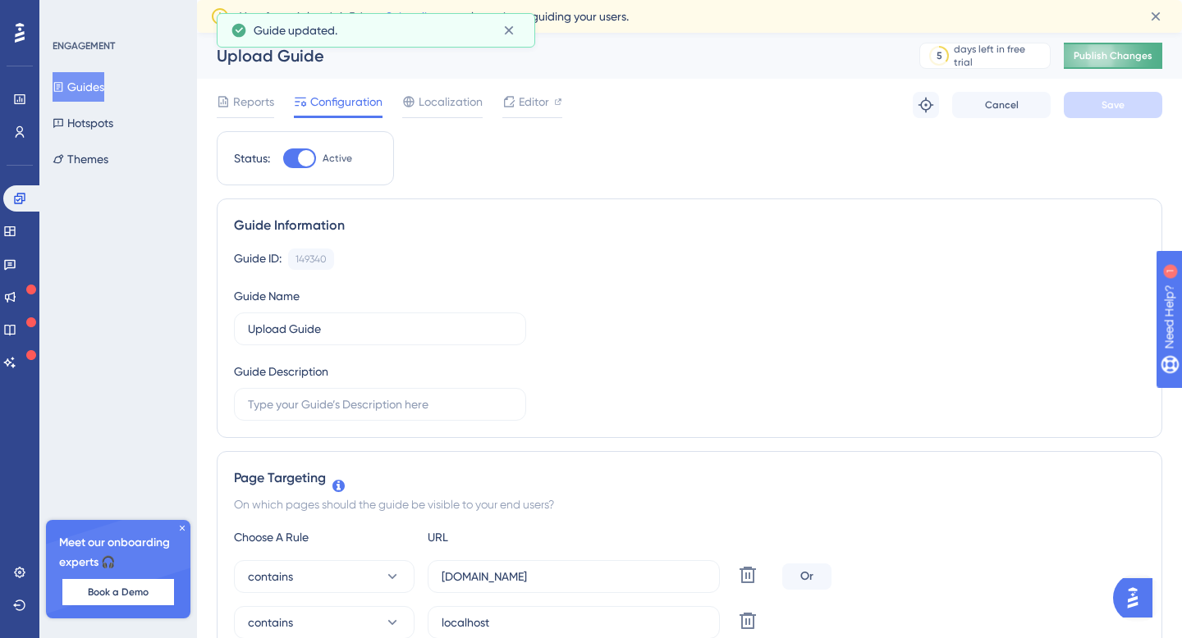
click at [1111, 60] on span "Publish Changes" at bounding box center [1112, 55] width 79 height 13
click at [96, 127] on button "Hotspots" at bounding box center [83, 123] width 61 height 30
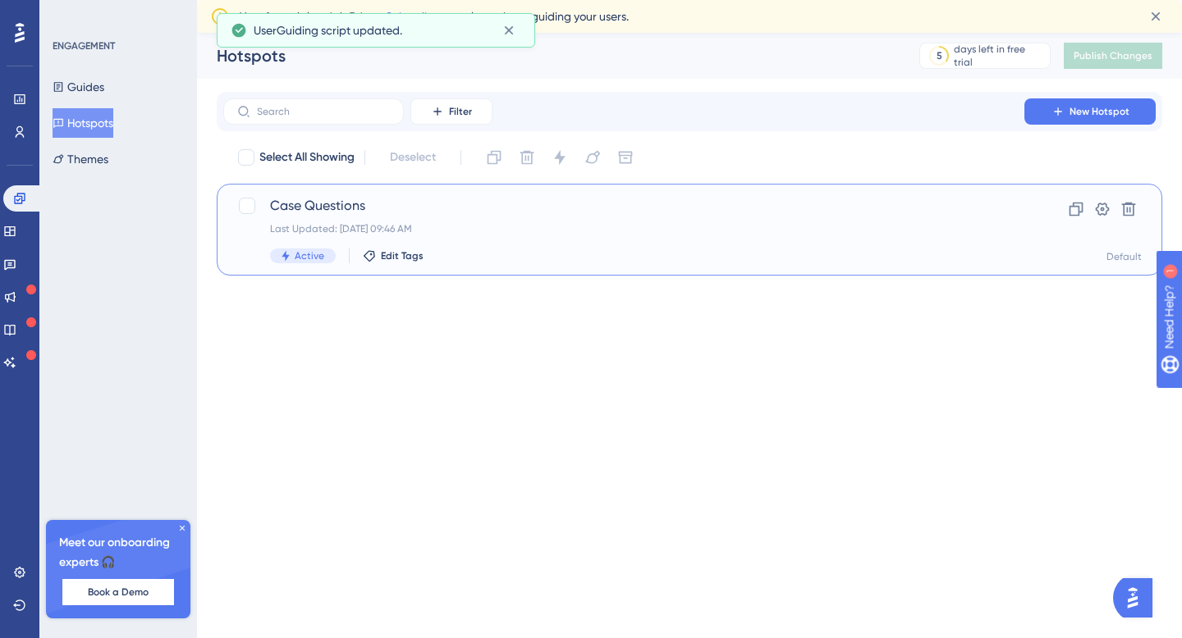
click at [709, 237] on div "Case Questions Last Updated: [DATE] 09:46 AM Active Edit Tags" at bounding box center [623, 229] width 707 height 67
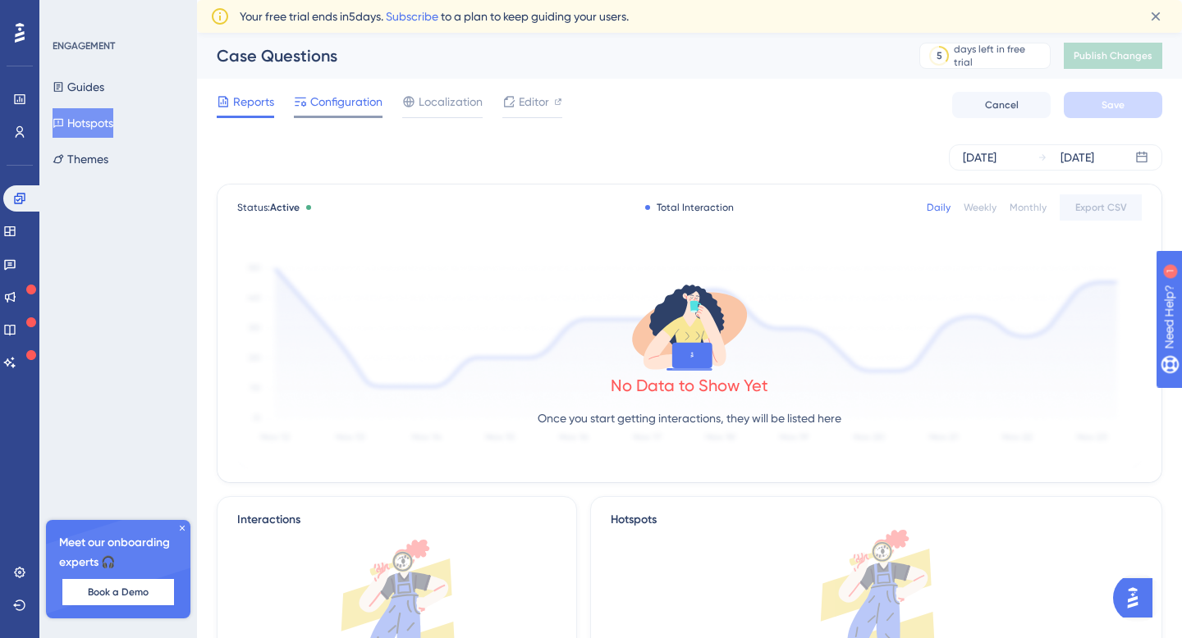
click at [347, 105] on span "Configuration" at bounding box center [346, 102] width 72 height 20
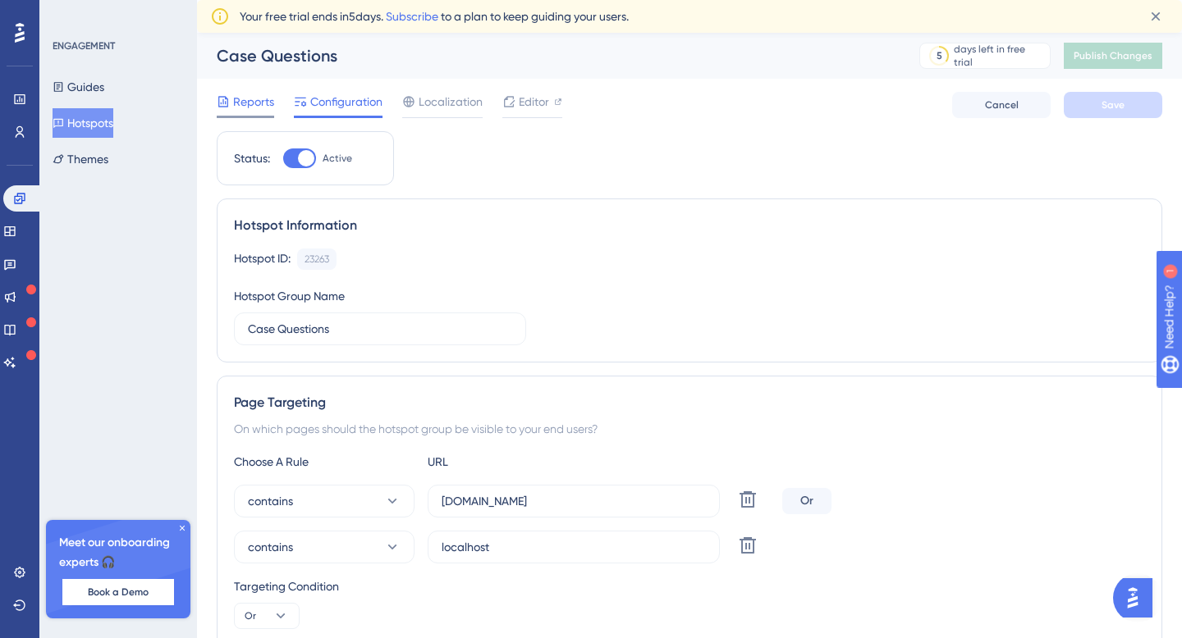
click at [235, 100] on span "Reports" at bounding box center [253, 102] width 41 height 20
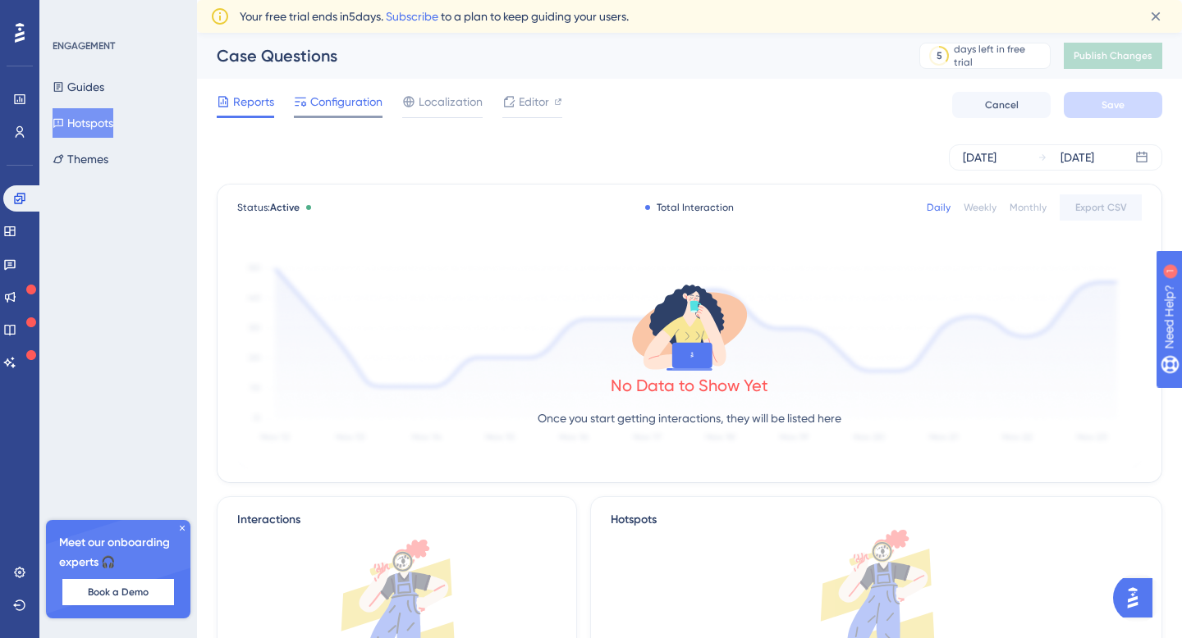
click at [363, 96] on span "Configuration" at bounding box center [346, 102] width 72 height 20
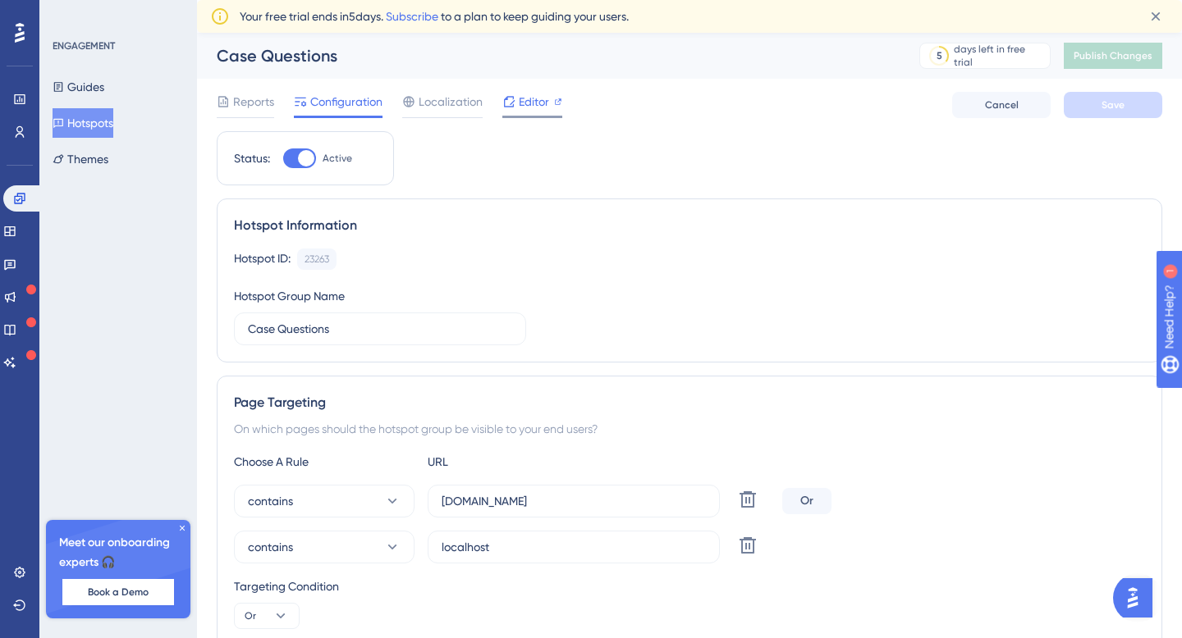
click at [538, 101] on span "Editor" at bounding box center [534, 102] width 30 height 20
click at [1097, 60] on span "Publish Changes" at bounding box center [1112, 55] width 79 height 13
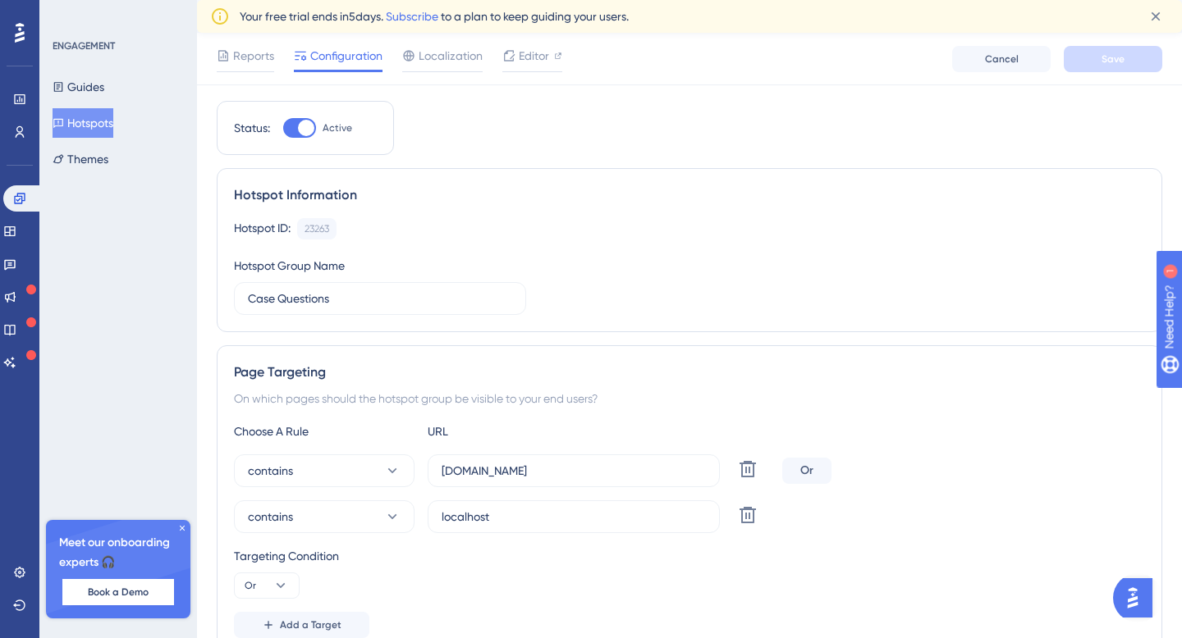
scroll to position [93, 0]
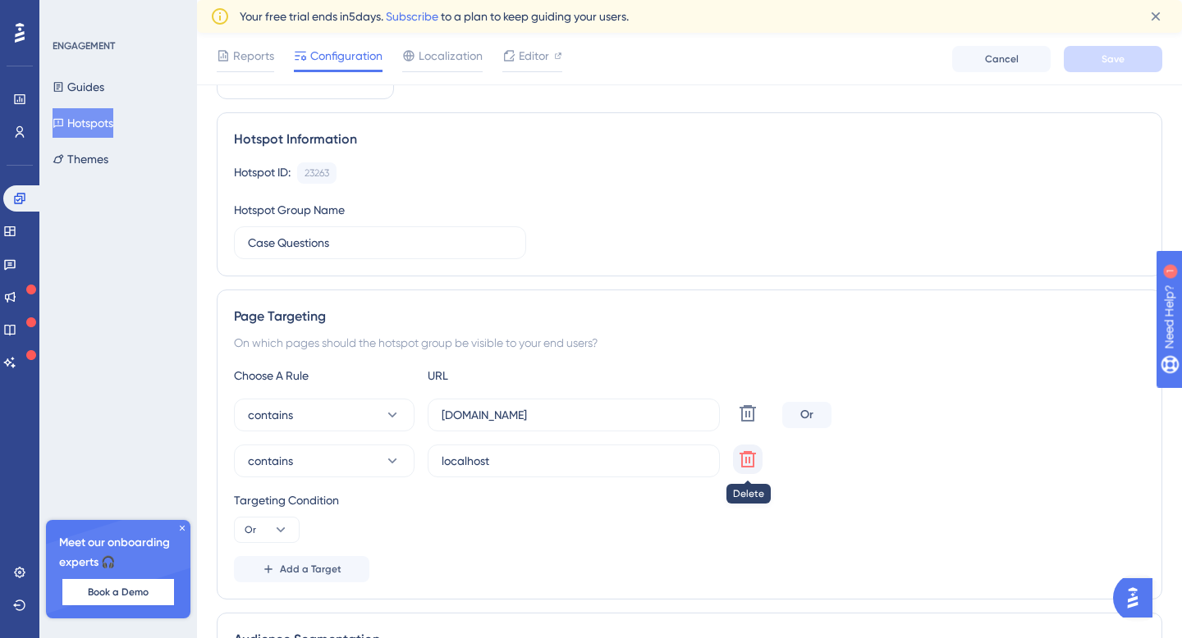
click at [754, 423] on icon at bounding box center [748, 414] width 20 height 20
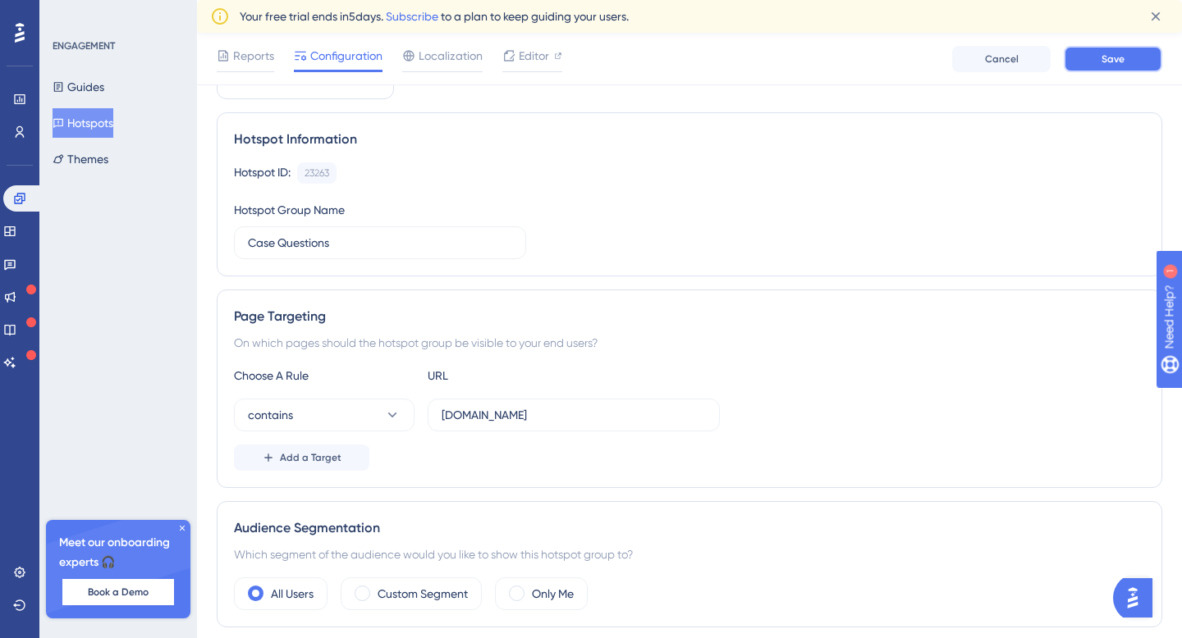
click at [1120, 67] on button "Save" at bounding box center [1112, 59] width 98 height 26
click at [83, 81] on button "Guides" at bounding box center [79, 87] width 52 height 30
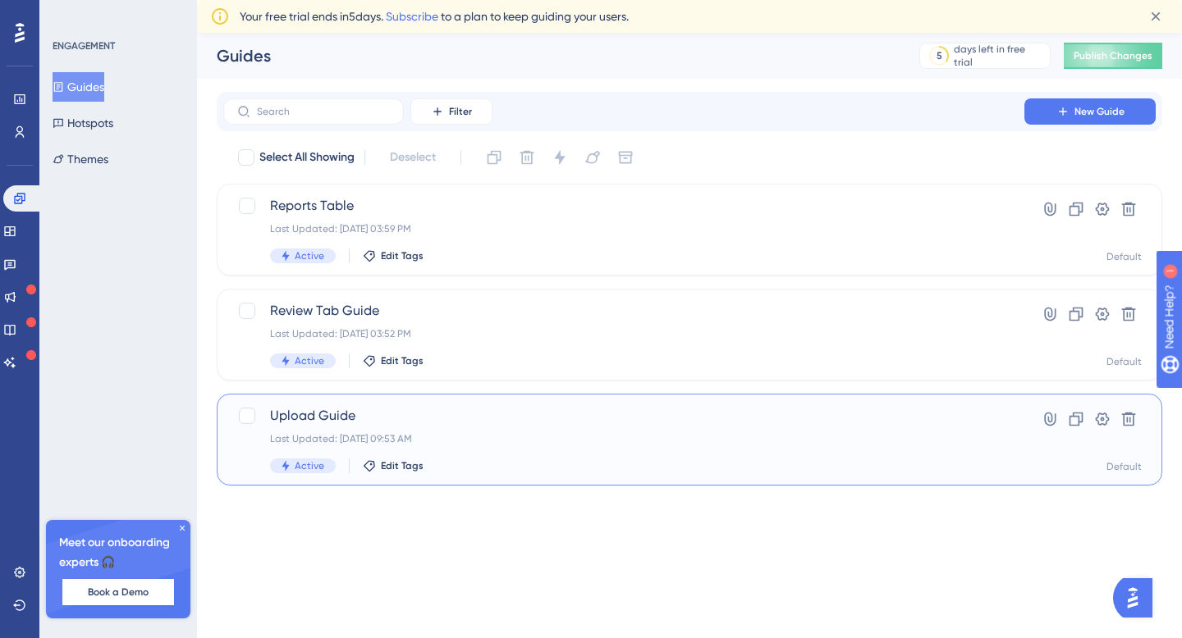
click at [520, 409] on span "Upload Guide" at bounding box center [623, 416] width 707 height 20
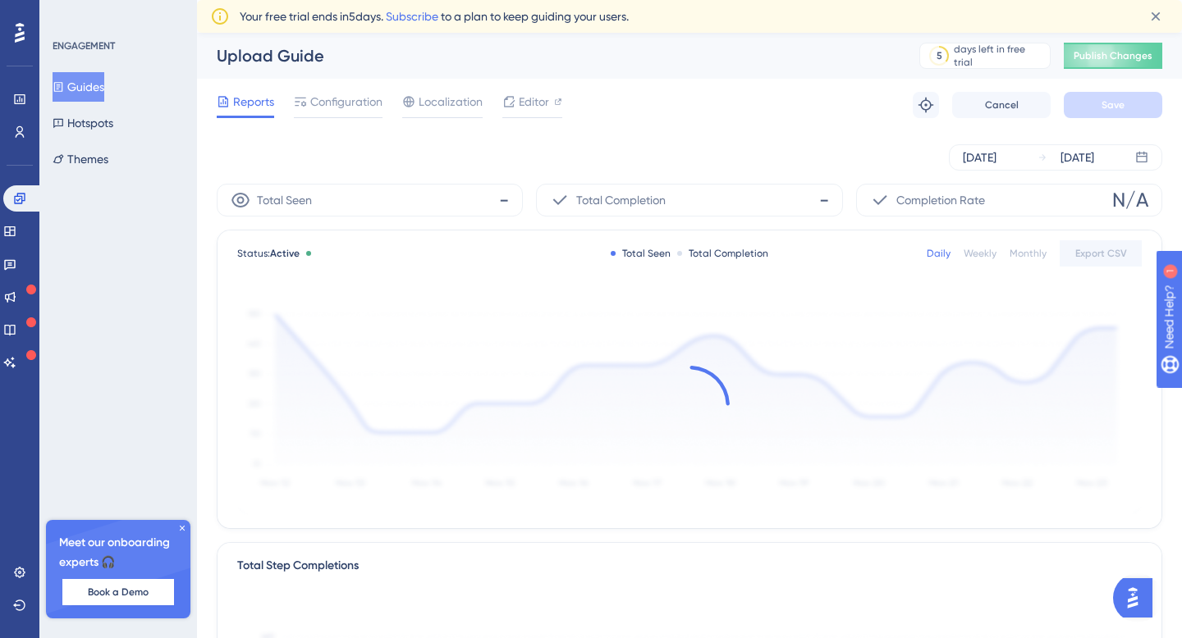
click at [332, 84] on div "Reports Configuration Localization Editor Troubleshoot Cancel Save" at bounding box center [689, 105] width 945 height 53
click at [332, 95] on span "Configuration" at bounding box center [346, 102] width 72 height 20
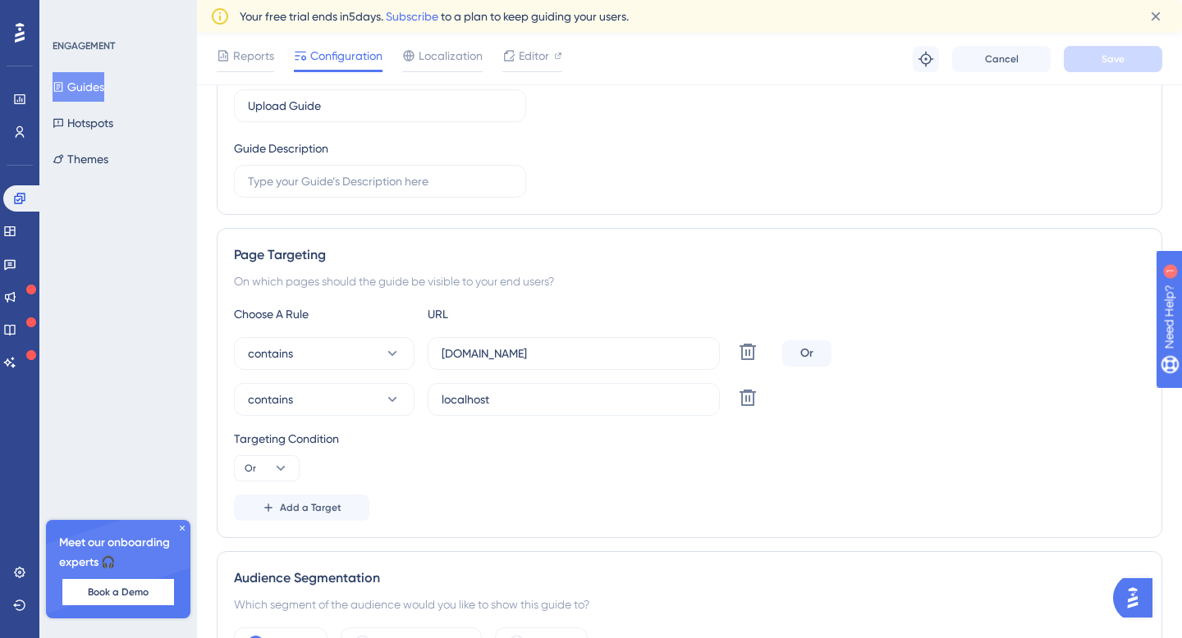
scroll to position [299, 0]
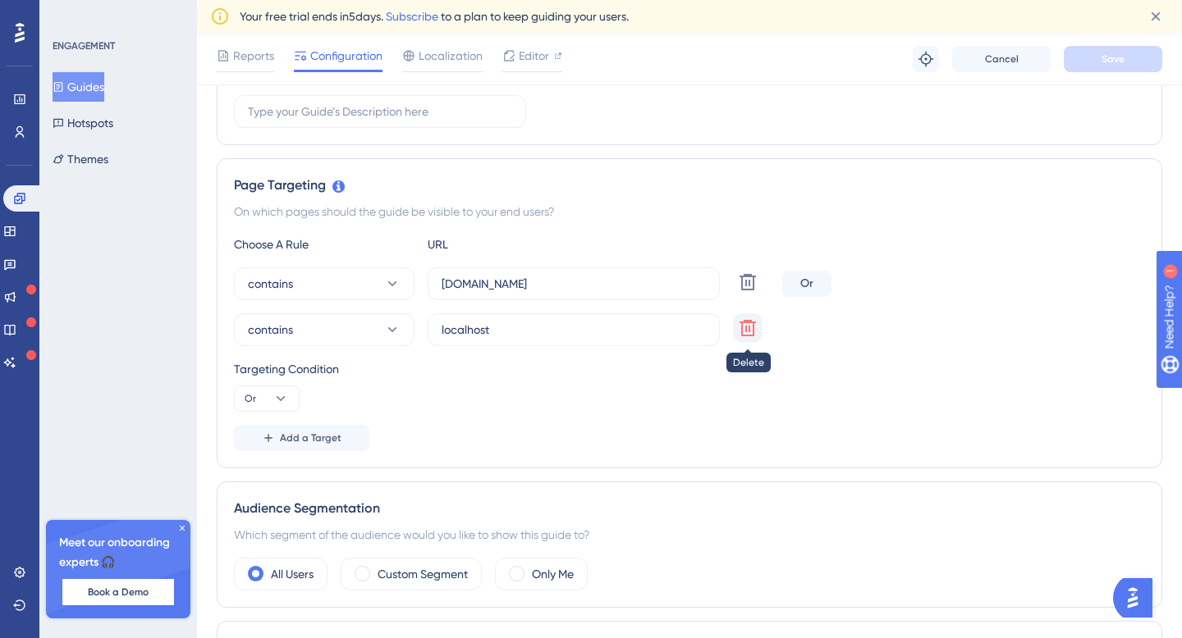
click at [757, 292] on icon at bounding box center [748, 282] width 20 height 20
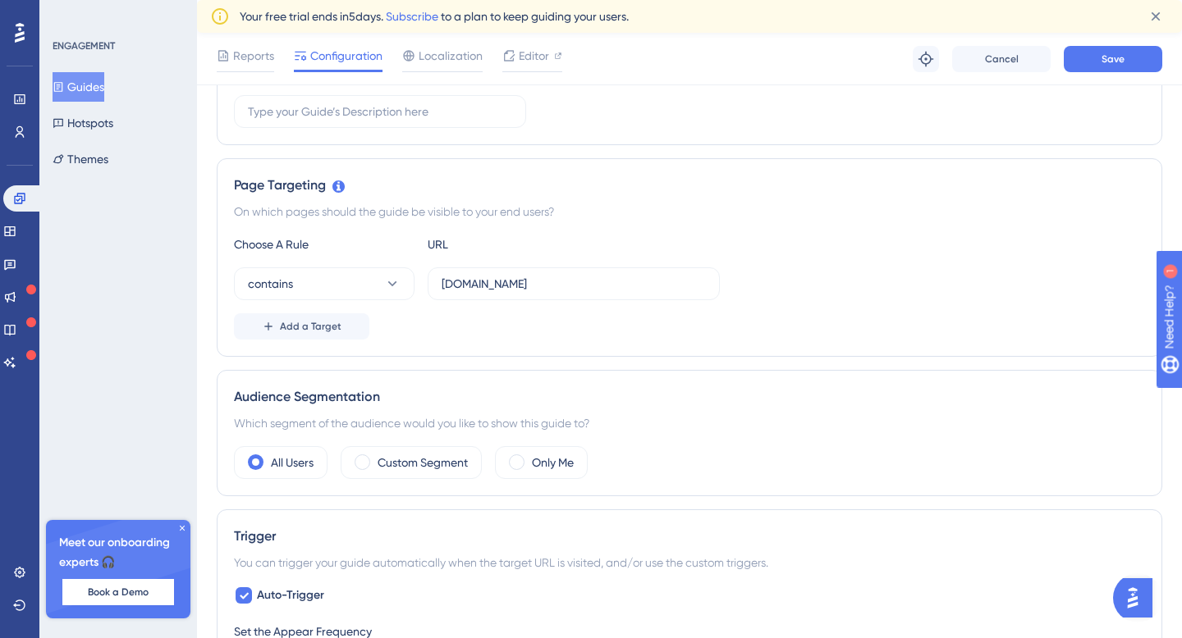
scroll to position [0, 0]
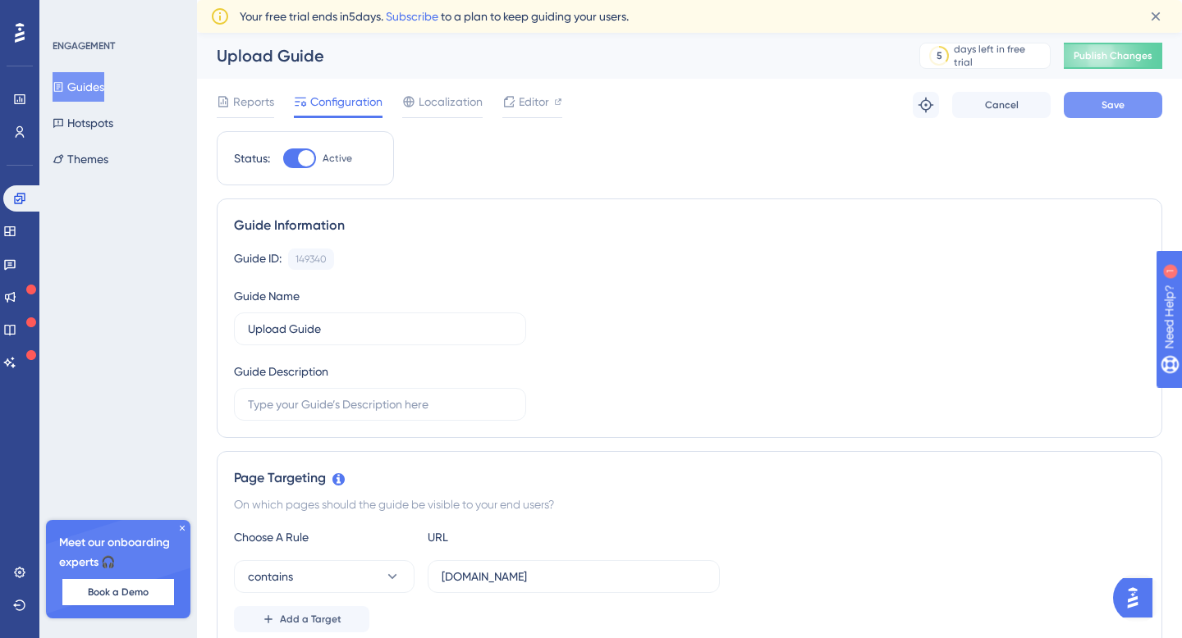
click at [1107, 106] on span "Save" at bounding box center [1112, 104] width 23 height 13
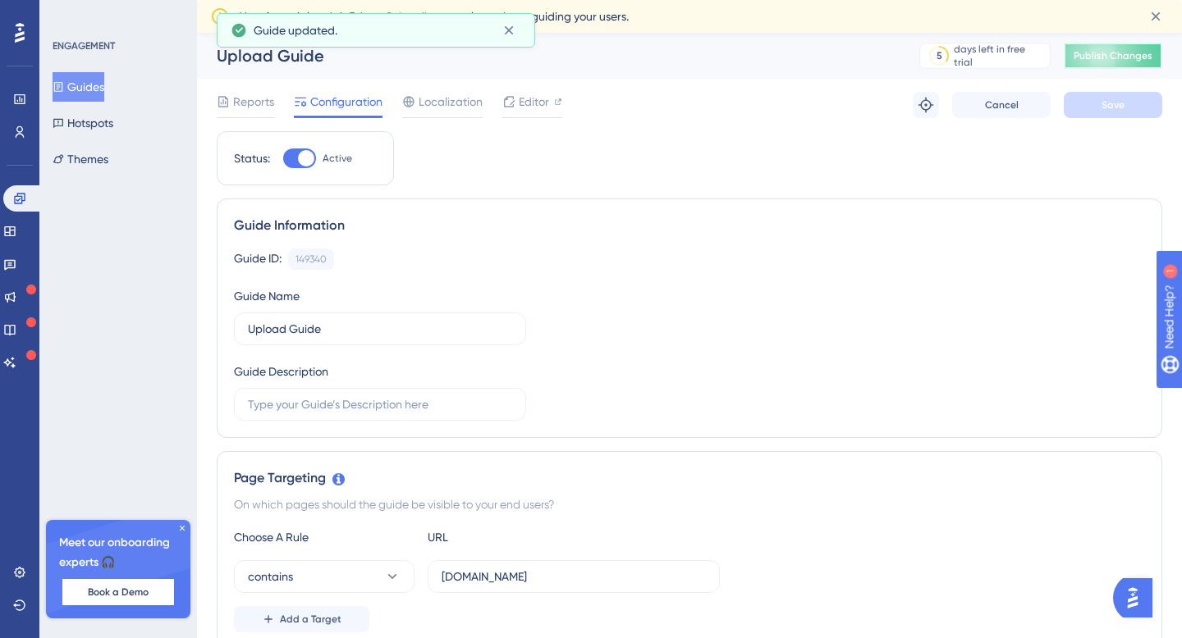
click at [1125, 53] on span "Publish Changes" at bounding box center [1112, 55] width 79 height 13
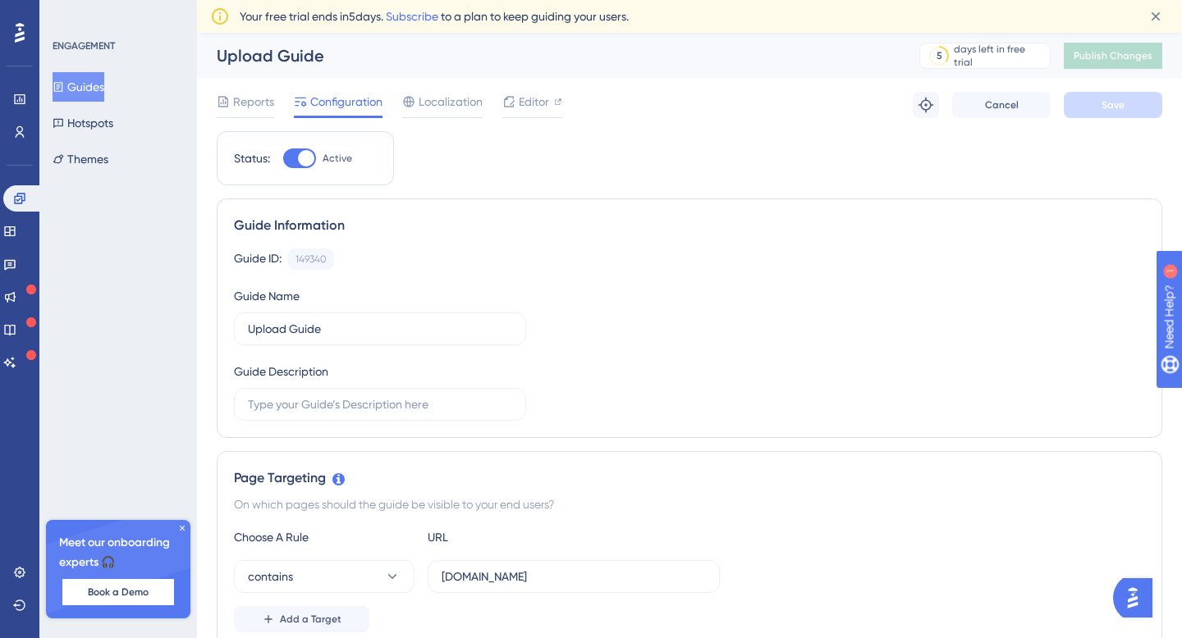
scroll to position [6, 0]
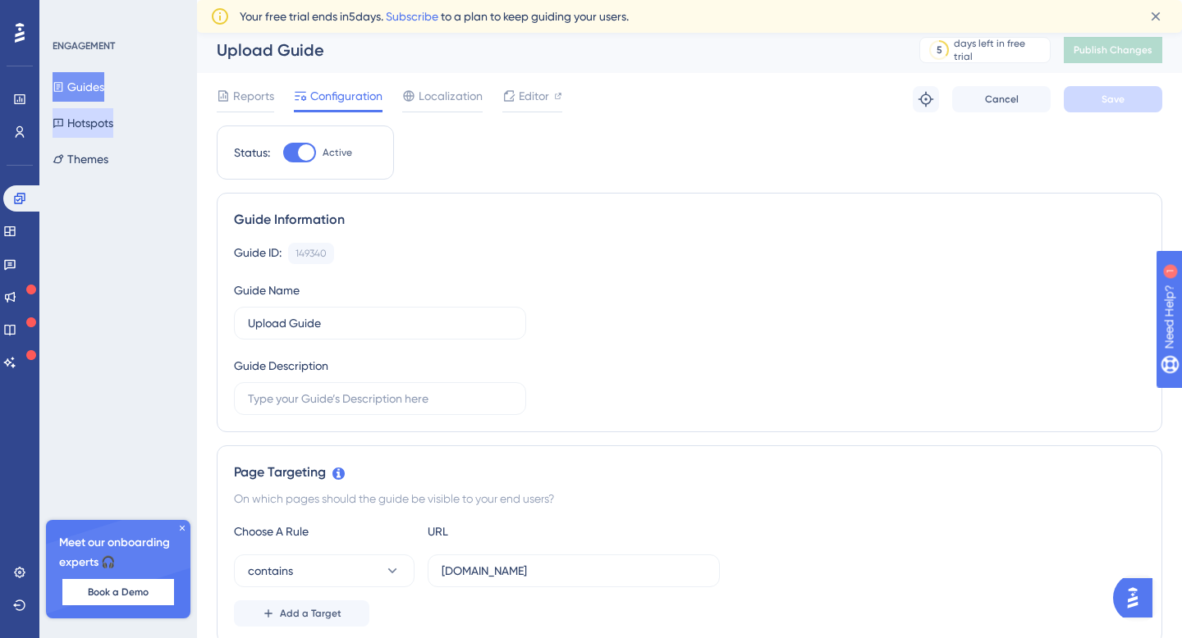
click at [112, 128] on button "Hotspots" at bounding box center [83, 123] width 61 height 30
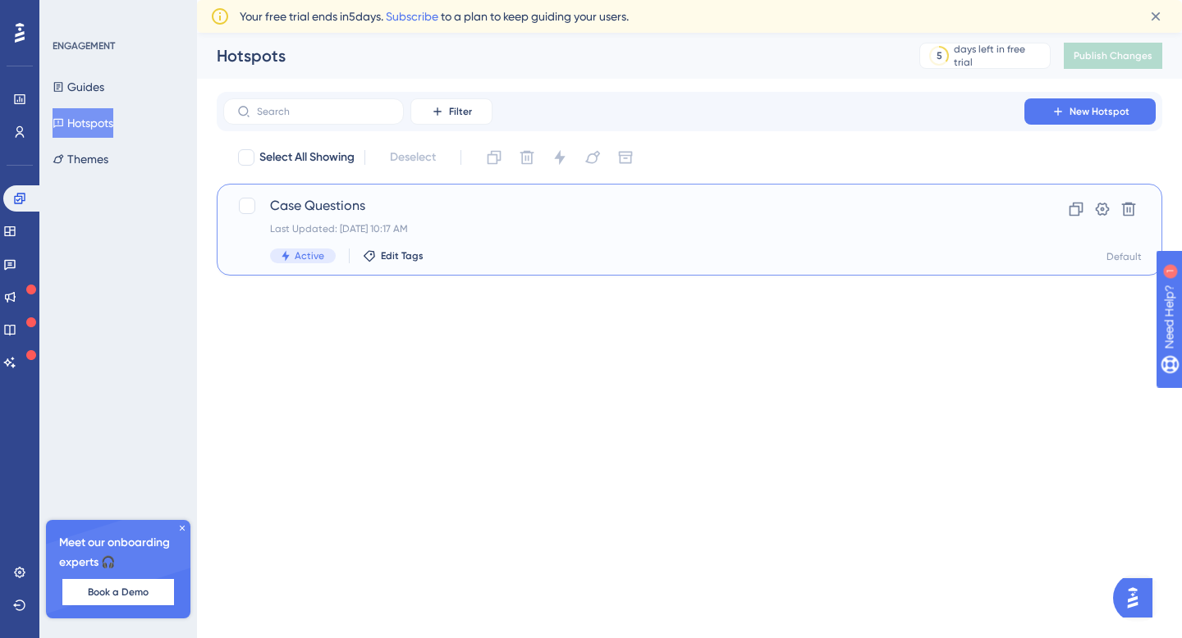
click at [445, 228] on div "Last Updated: [DATE] 10:17 AM" at bounding box center [623, 228] width 707 height 13
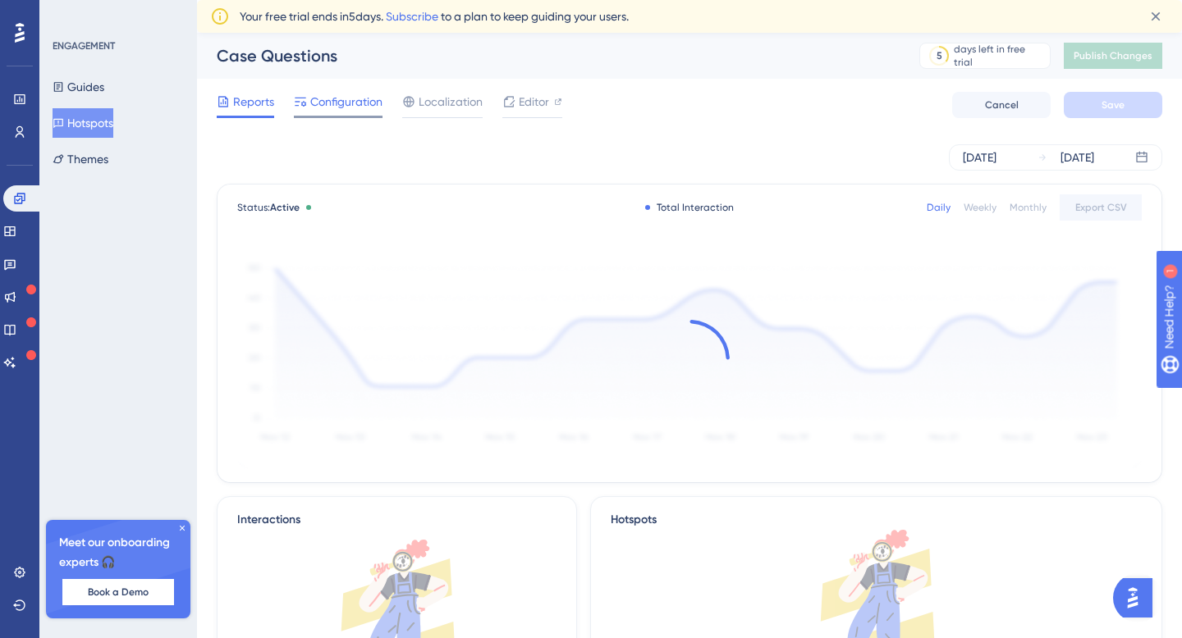
click at [345, 100] on span "Configuration" at bounding box center [346, 102] width 72 height 20
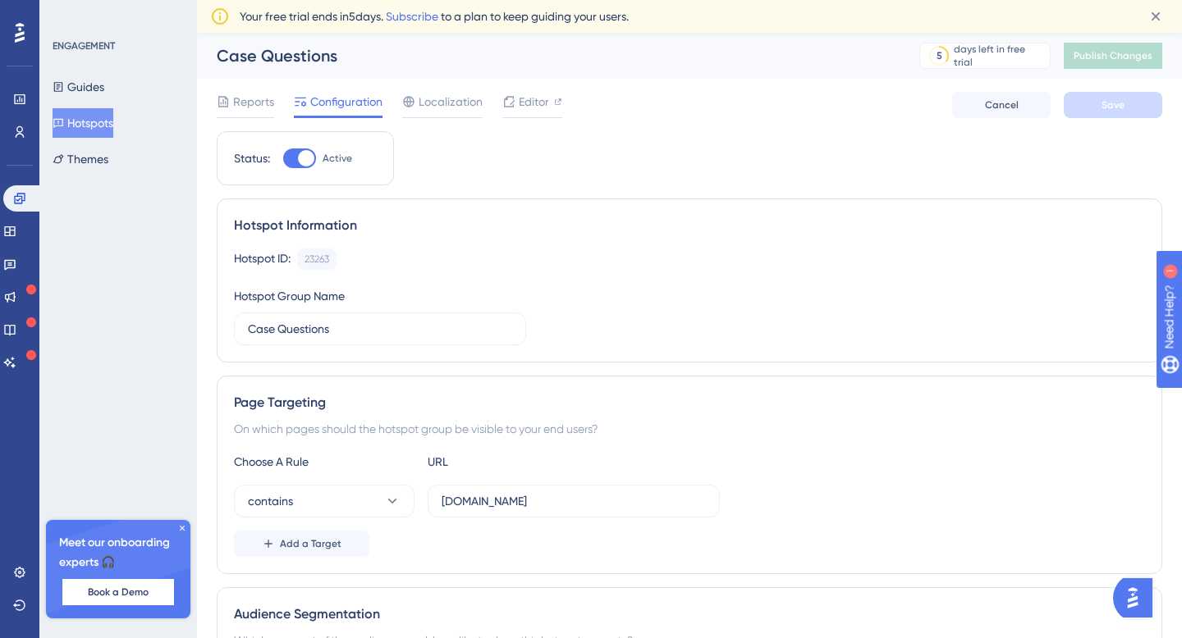
click at [292, 158] on div at bounding box center [299, 159] width 33 height 20
click at [283, 158] on input "Active" at bounding box center [282, 158] width 1 height 1
checkbox input "false"
click at [1110, 112] on button "Save" at bounding box center [1112, 105] width 98 height 26
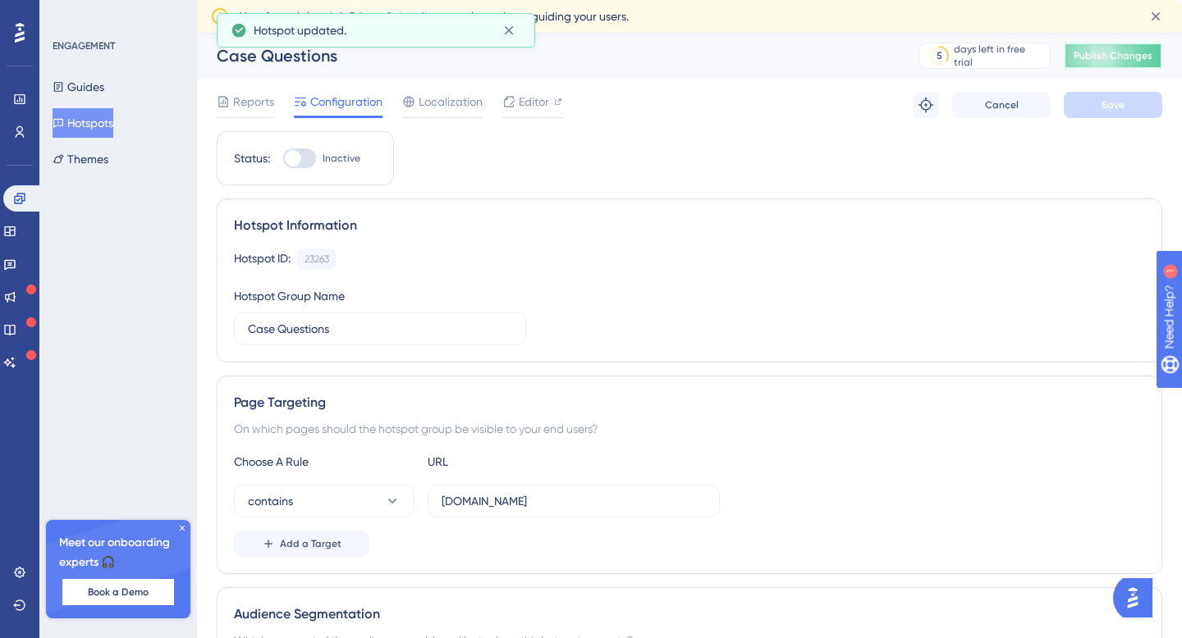
click at [1099, 47] on button "Publish Changes" at bounding box center [1112, 56] width 98 height 26
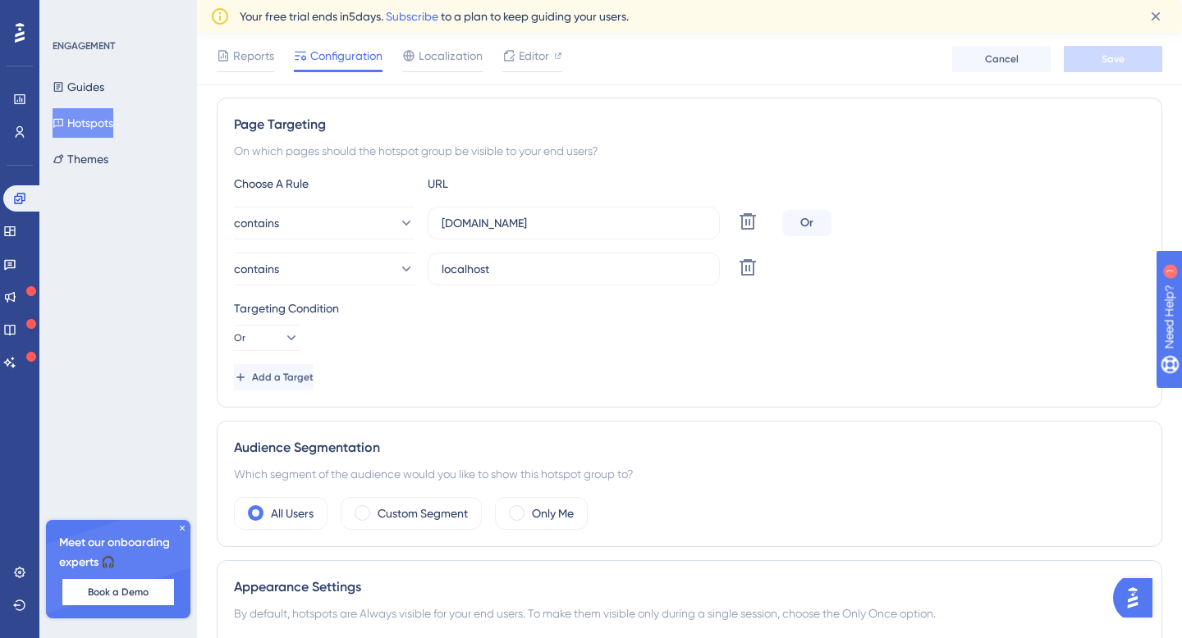
scroll to position [267, 0]
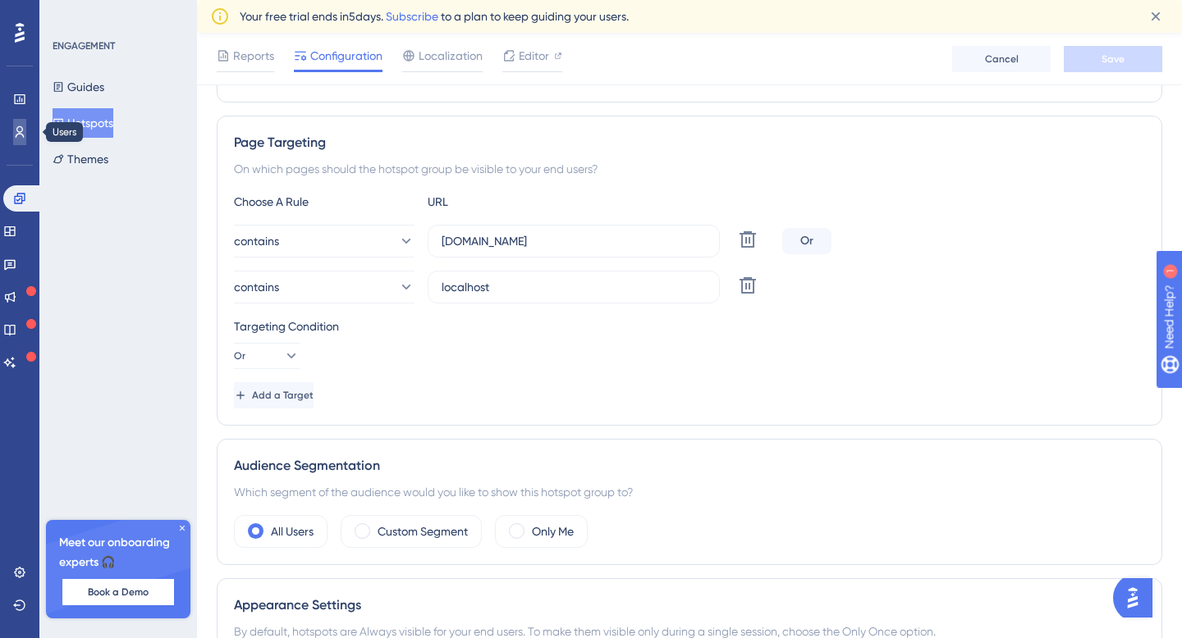
click at [16, 130] on icon at bounding box center [20, 131] width 9 height 11
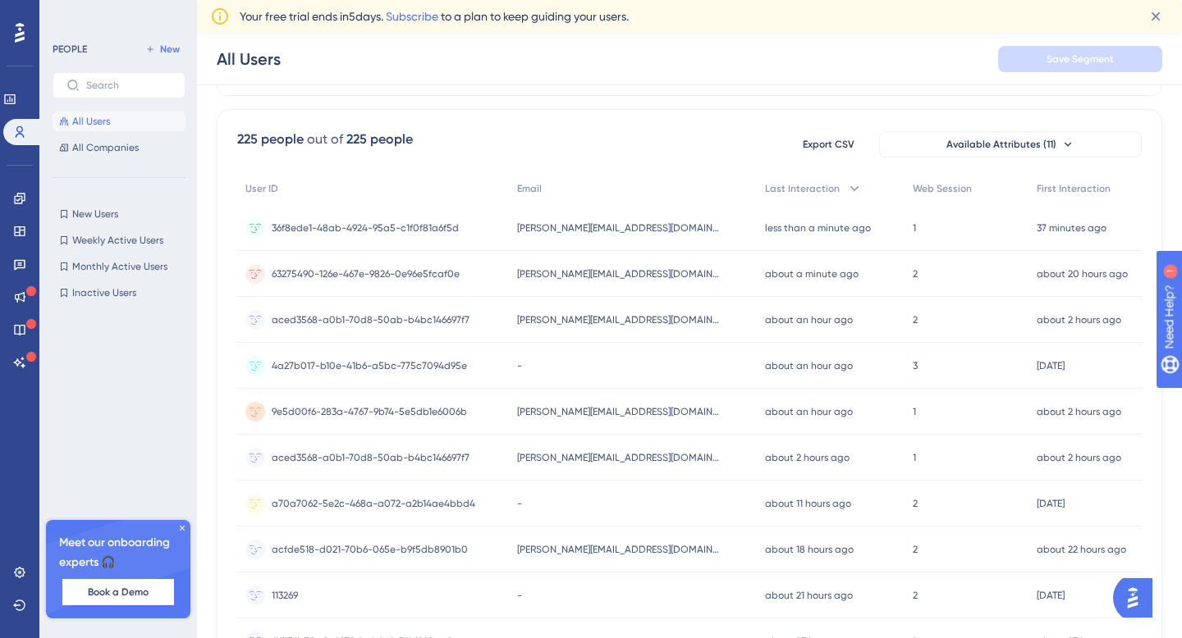
scroll to position [114, 0]
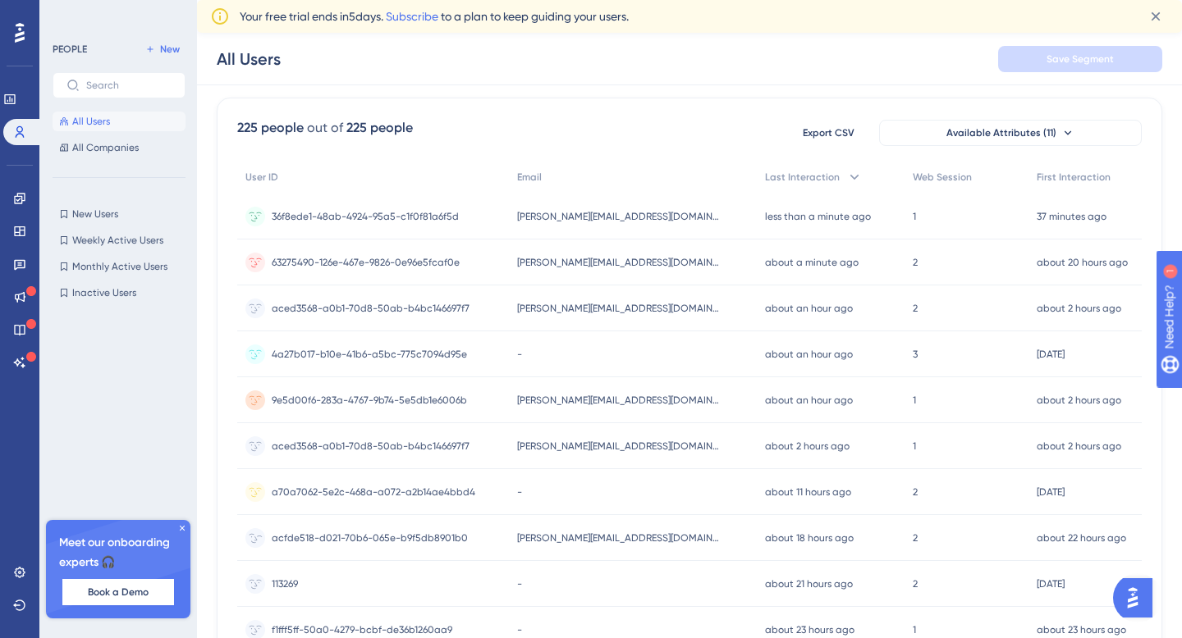
click at [386, 524] on div "acfde518-d021-70b6-065e-b9f5db8901b0 acfde518-d021-70b6-065e-b9f5db8901b0" at bounding box center [370, 538] width 196 height 46
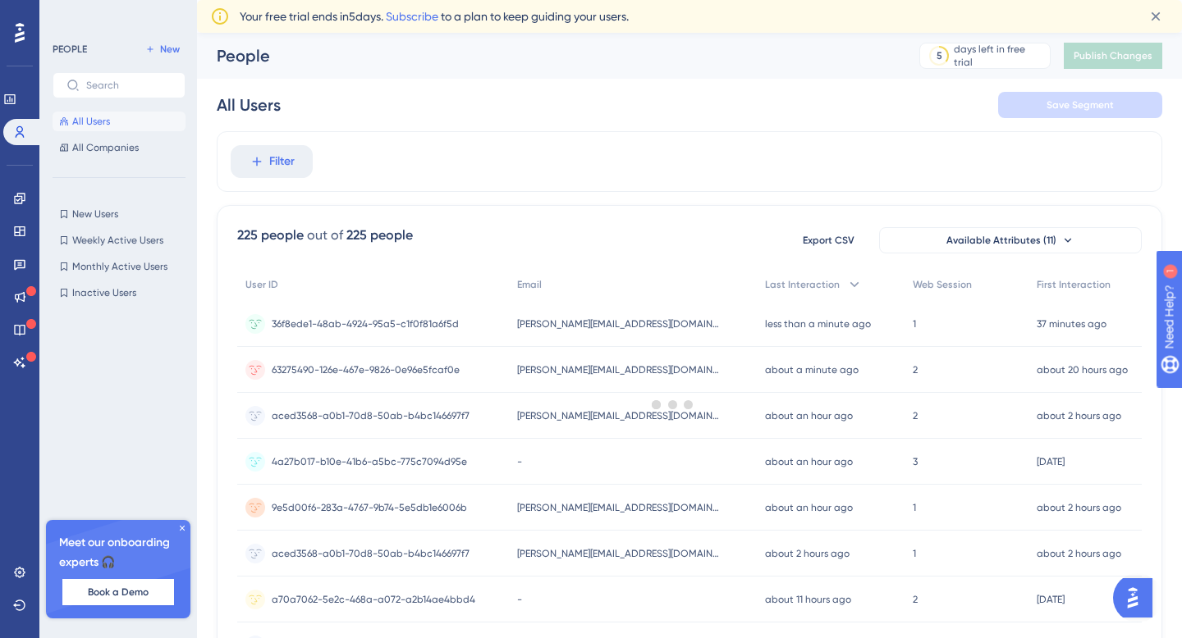
scroll to position [114, 0]
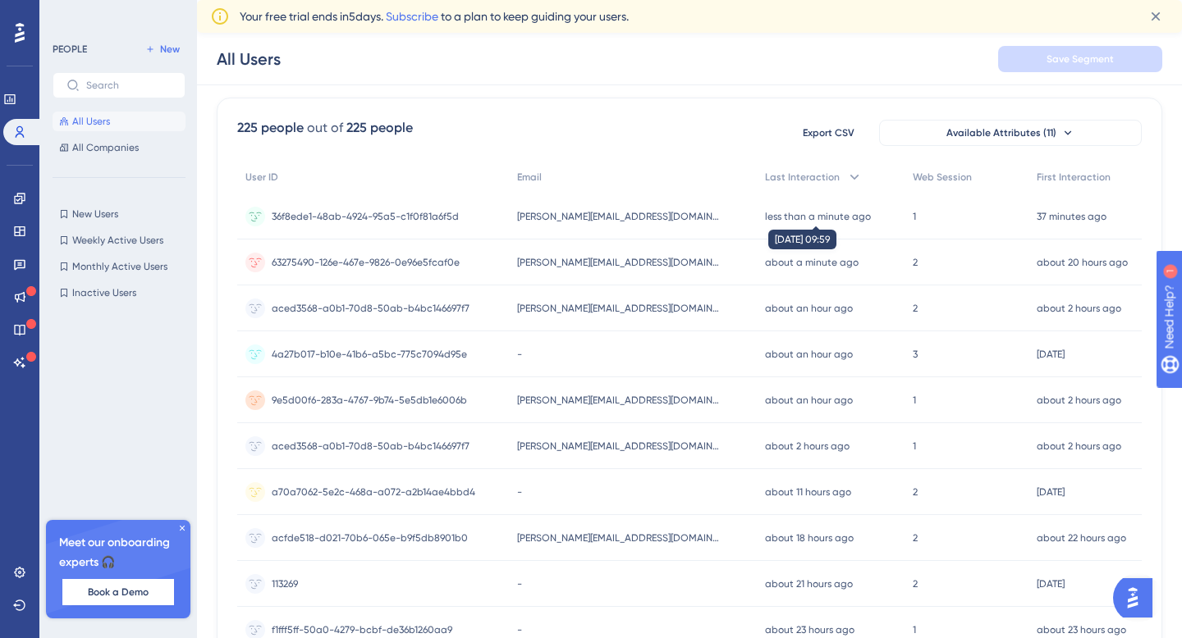
click at [765, 214] on time "less than a minute ago" at bounding box center [818, 216] width 106 height 11
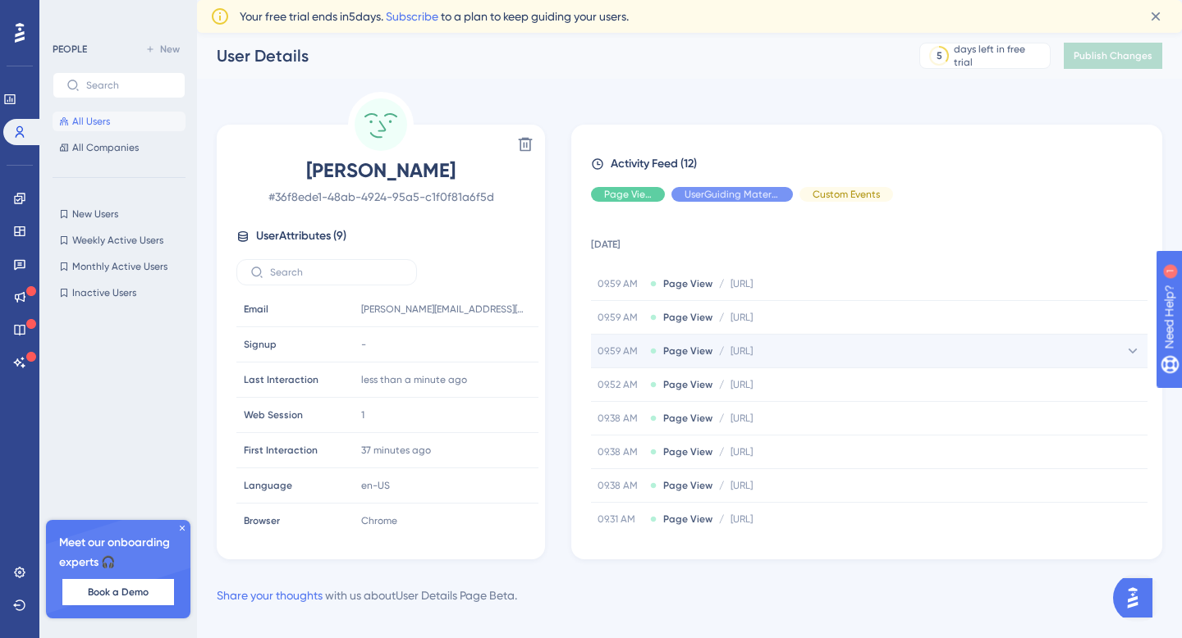
scroll to position [177, 0]
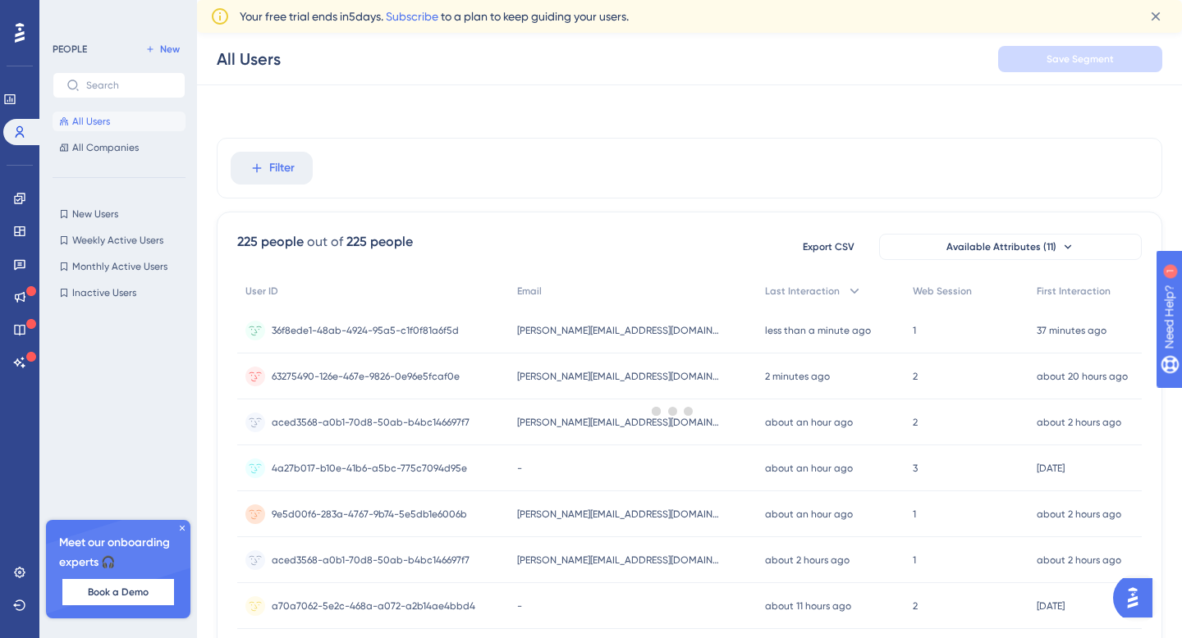
scroll to position [114, 0]
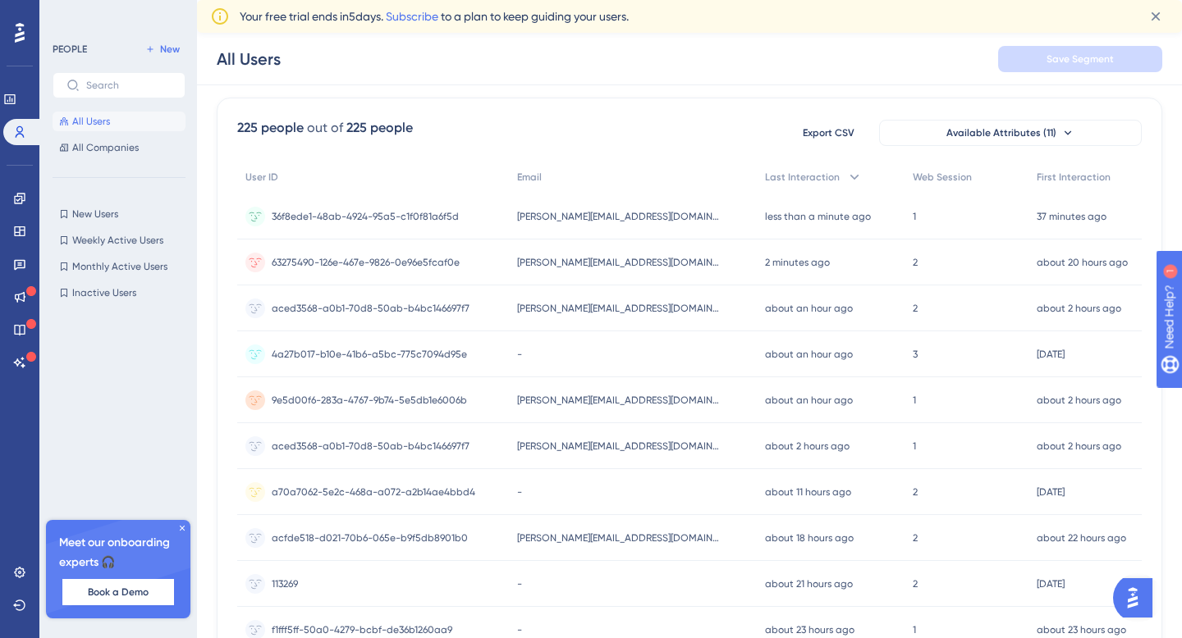
click at [757, 253] on div "2 minutes ago 13 Aug 2025, 09:59" at bounding box center [831, 263] width 148 height 46
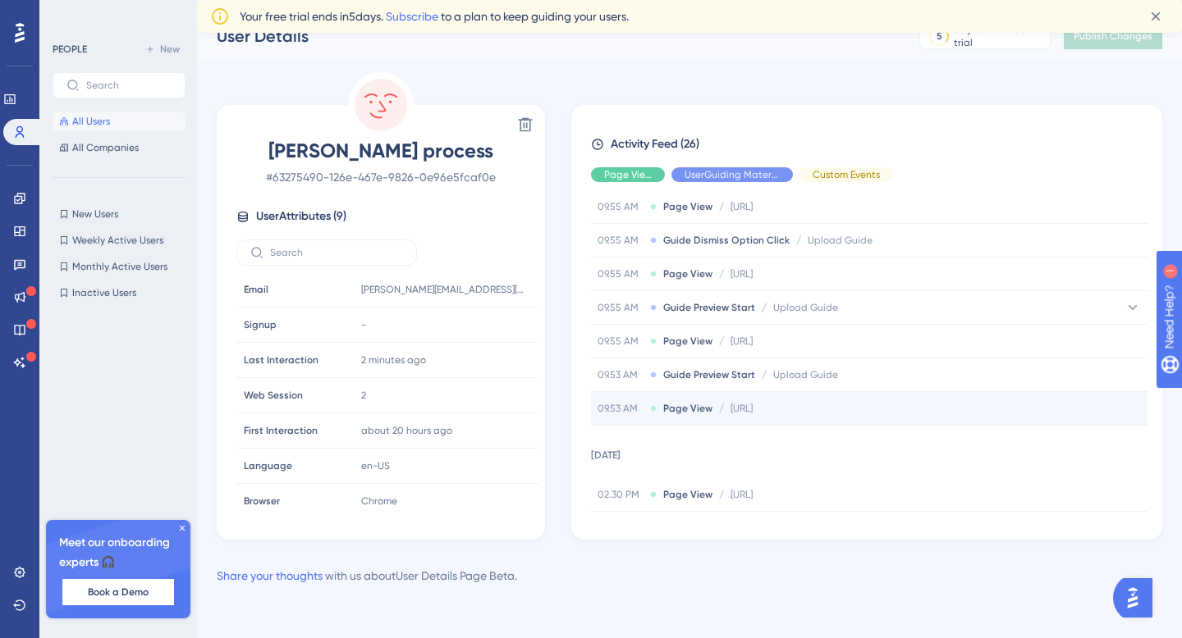
scroll to position [537, 0]
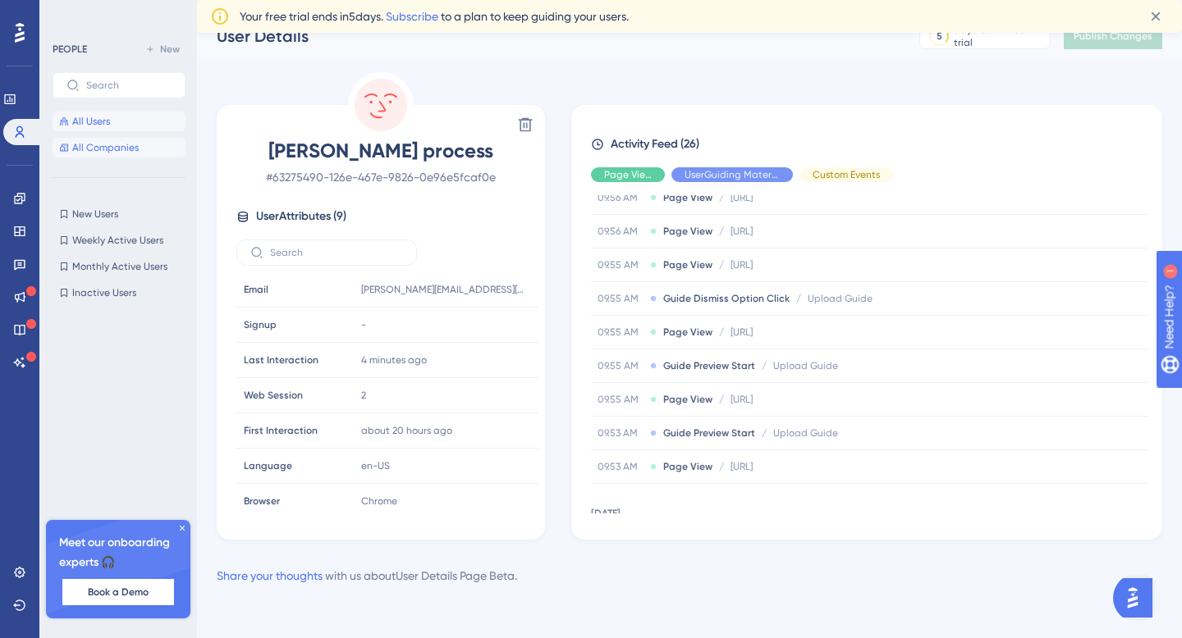
click at [127, 144] on span "All Companies" at bounding box center [105, 147] width 66 height 13
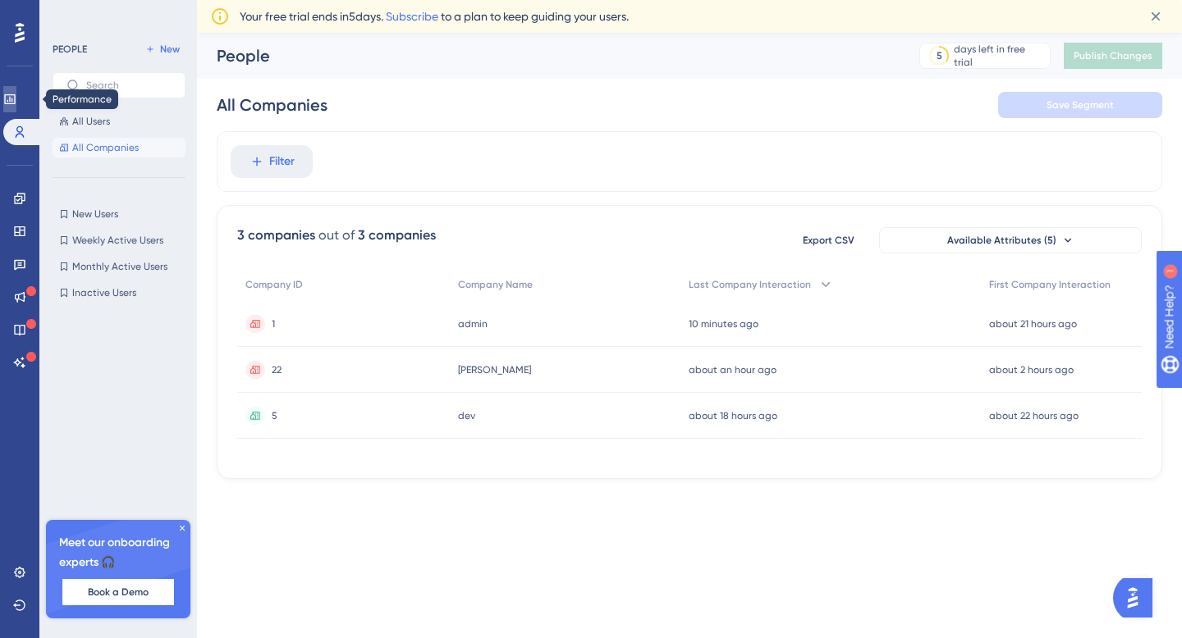
click at [15, 95] on icon at bounding box center [9, 99] width 11 height 10
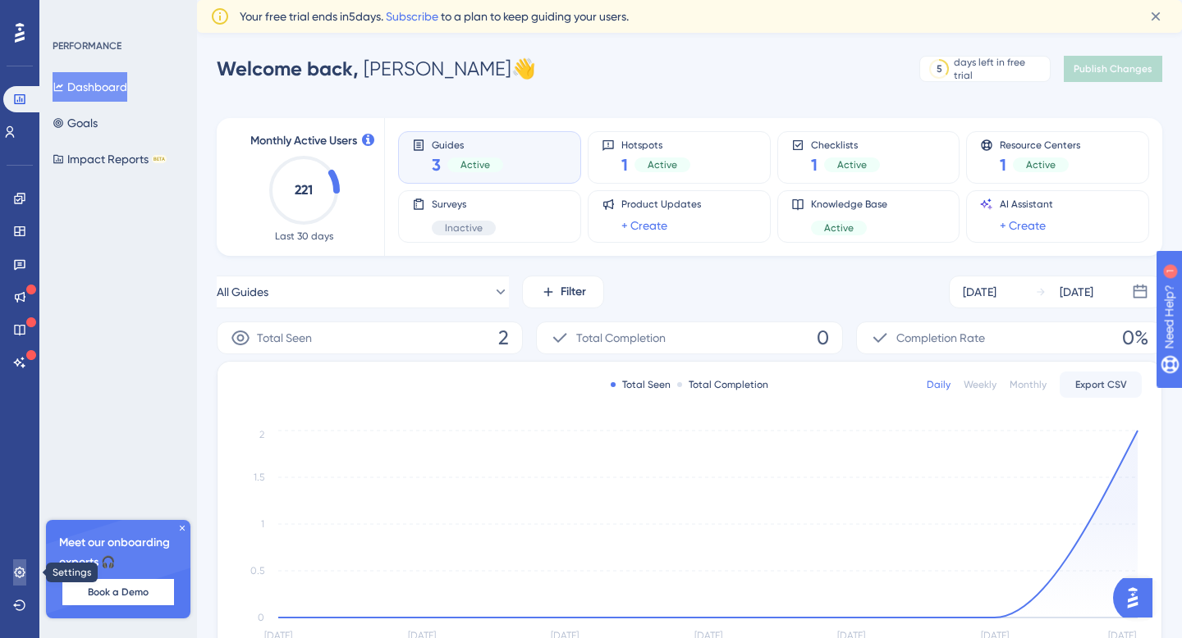
click at [16, 569] on icon at bounding box center [19, 572] width 11 height 11
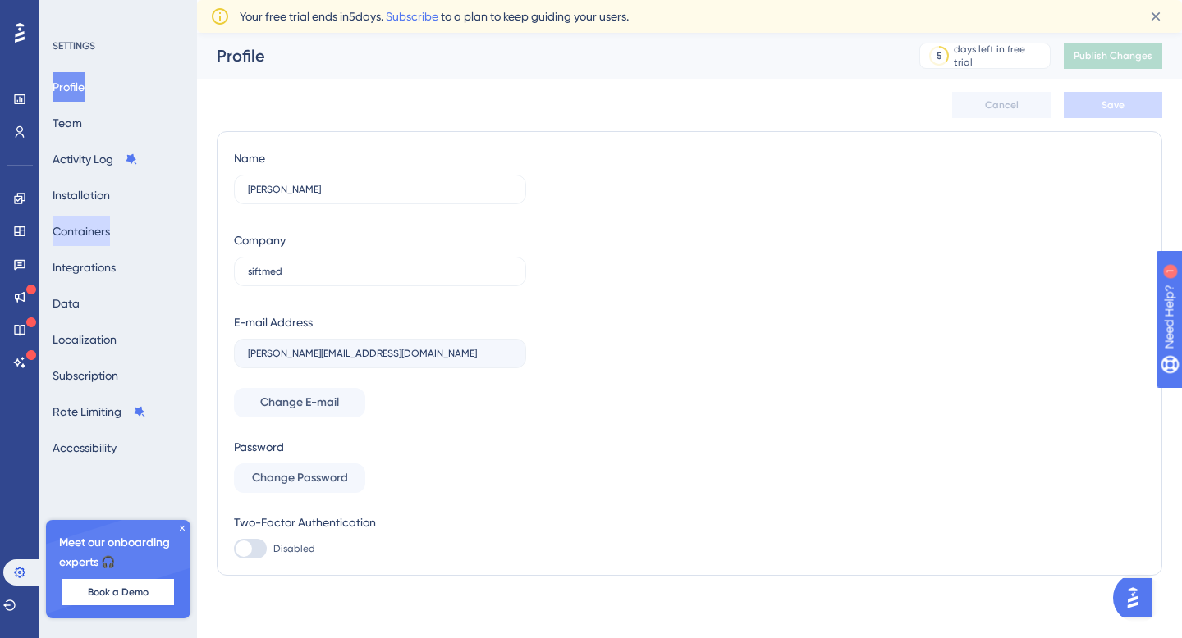
click at [105, 231] on button "Containers" at bounding box center [81, 232] width 57 height 30
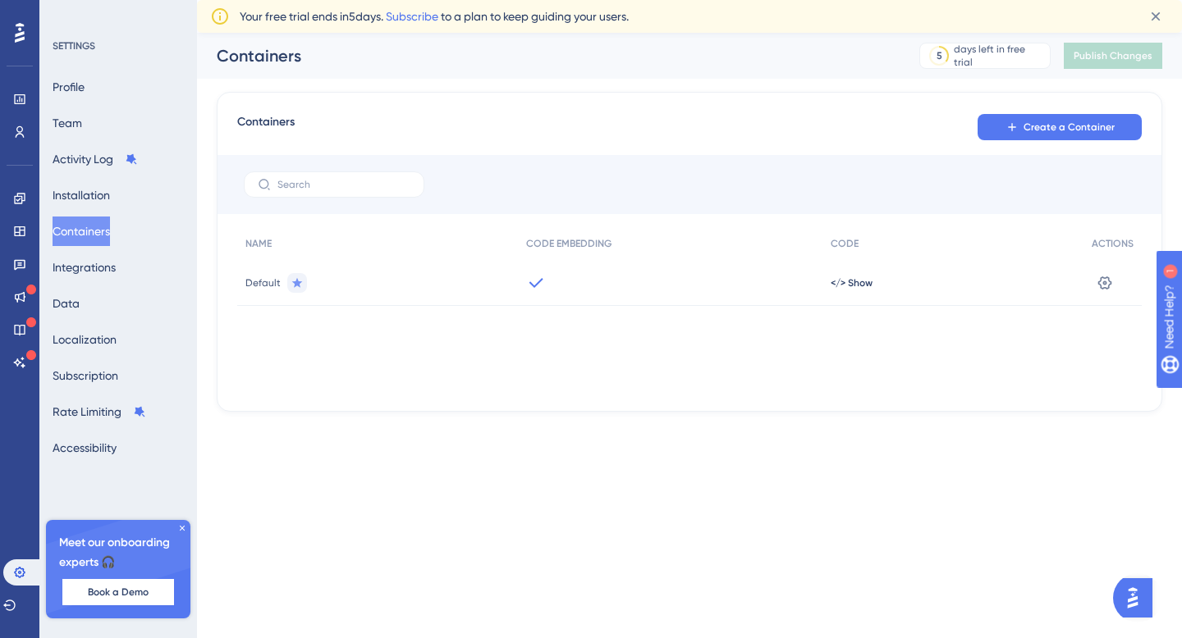
click at [353, 286] on div "Default" at bounding box center [377, 283] width 281 height 46
click at [266, 286] on span "Default" at bounding box center [262, 283] width 35 height 13
click at [1096, 283] on icon at bounding box center [1104, 283] width 16 height 16
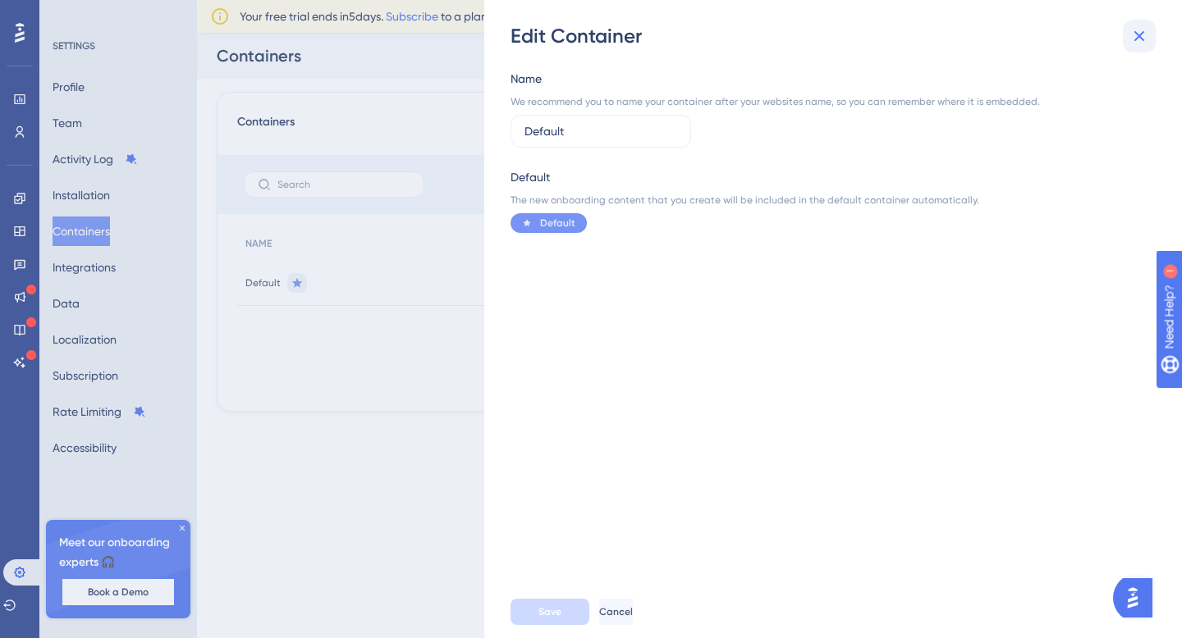
click at [1139, 28] on icon at bounding box center [1139, 36] width 20 height 20
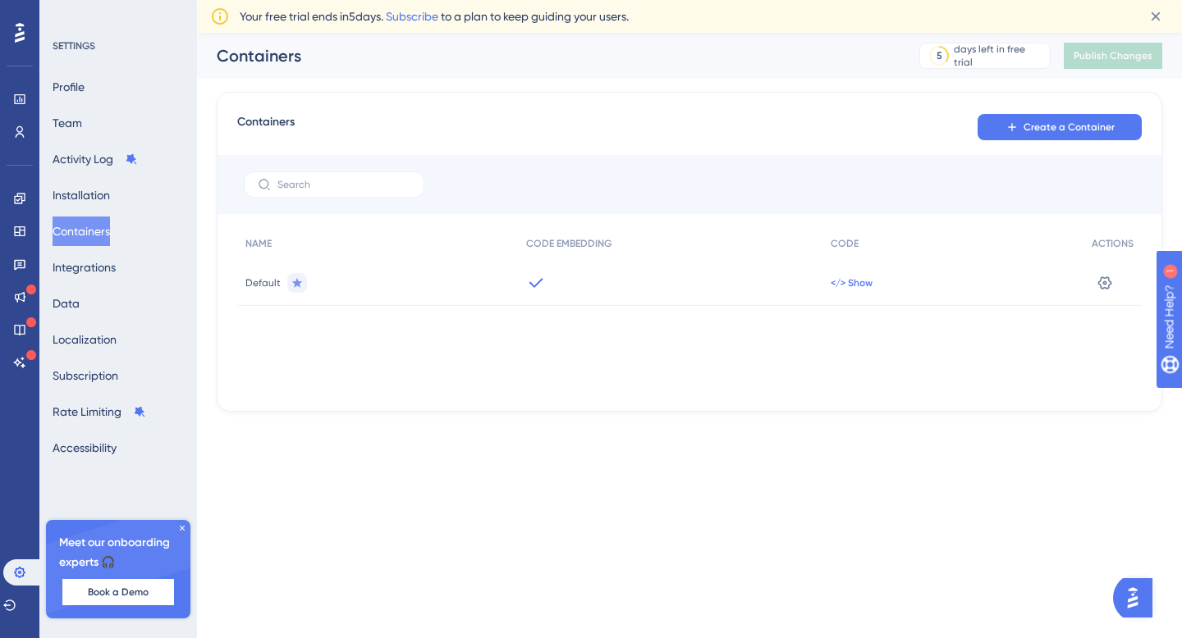
click at [837, 281] on span "</> Show" at bounding box center [851, 283] width 42 height 13
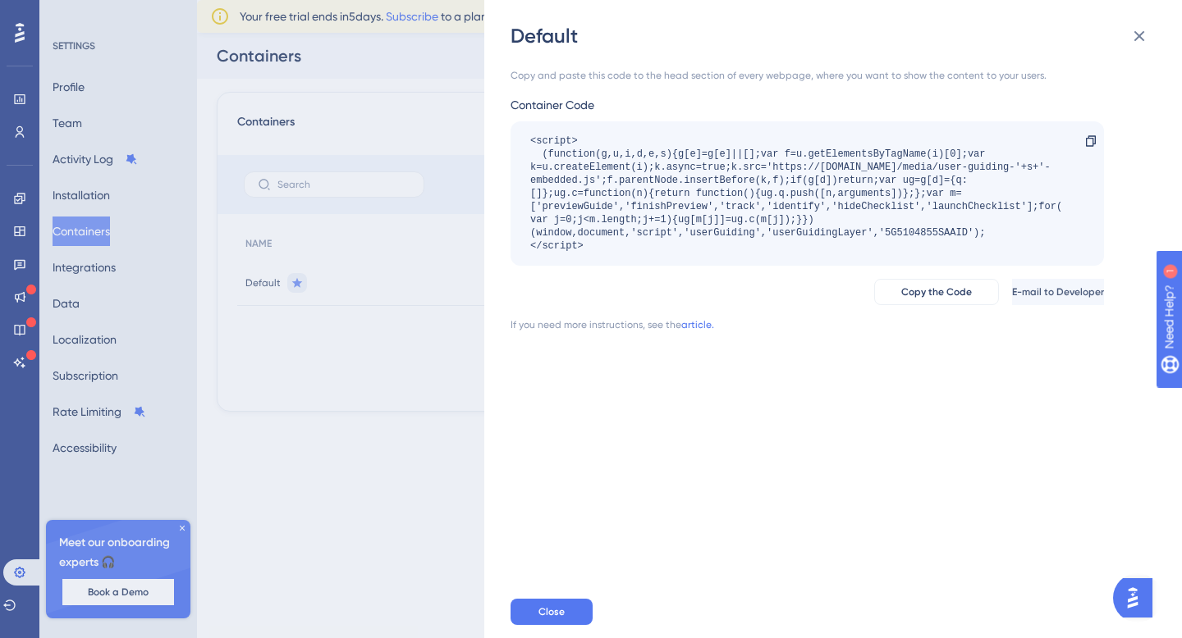
click at [344, 484] on div "Default Copy and paste this code to the head section of every webpage, where yo…" at bounding box center [591, 319] width 1182 height 638
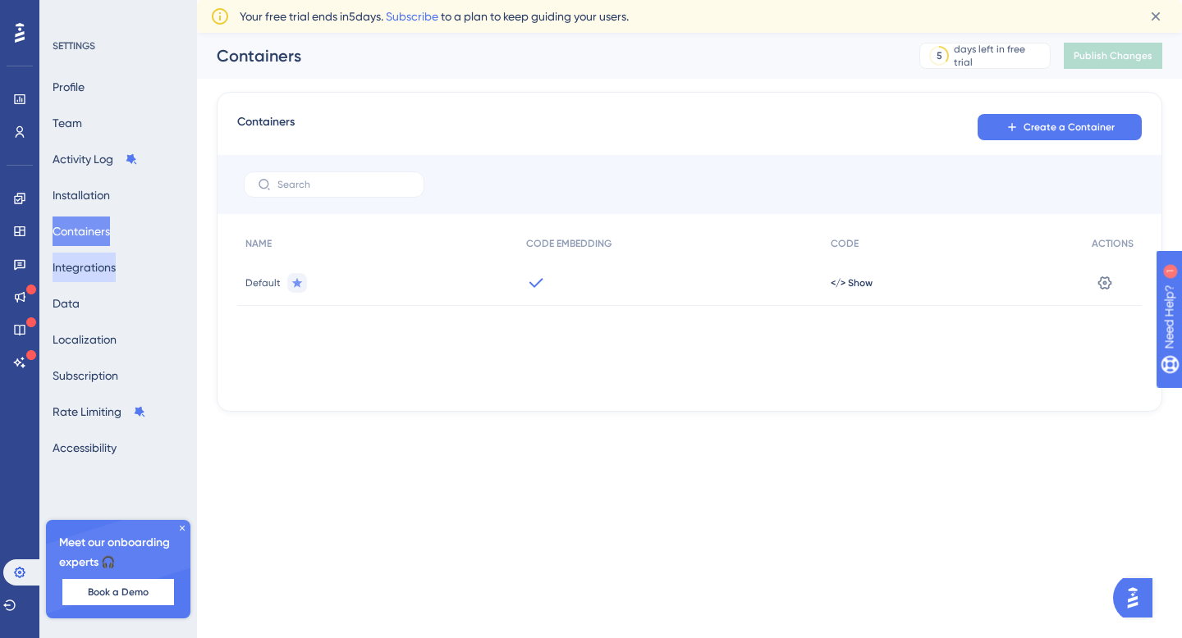
click at [72, 273] on button "Integrations" at bounding box center [84, 268] width 63 height 30
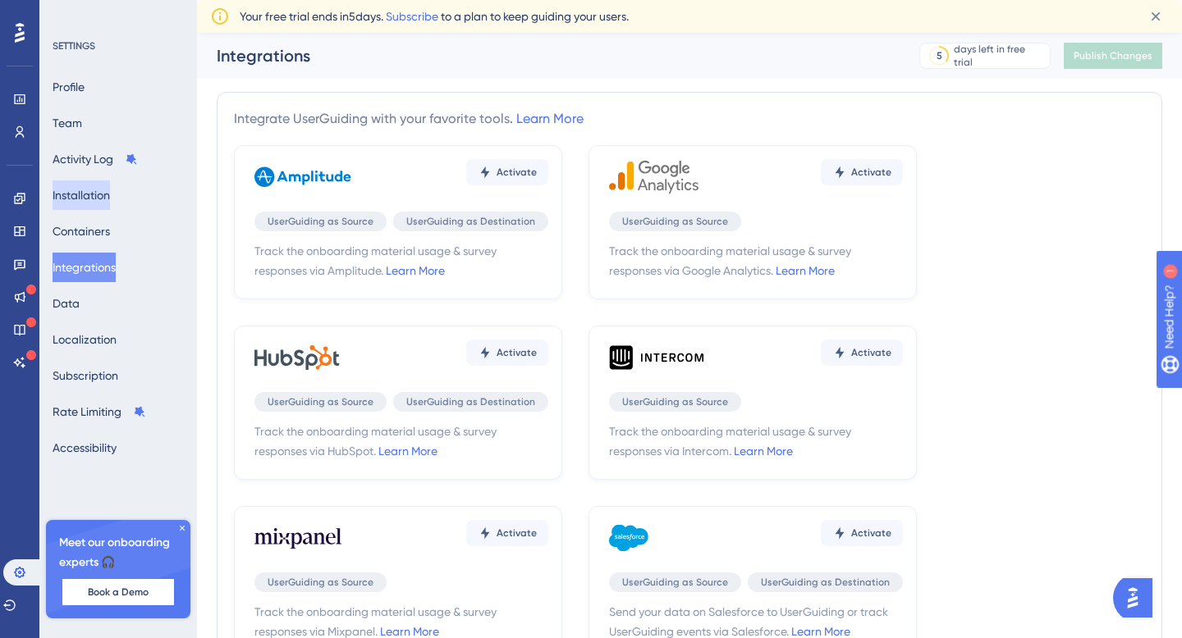
click at [95, 201] on button "Installation" at bounding box center [81, 196] width 57 height 30
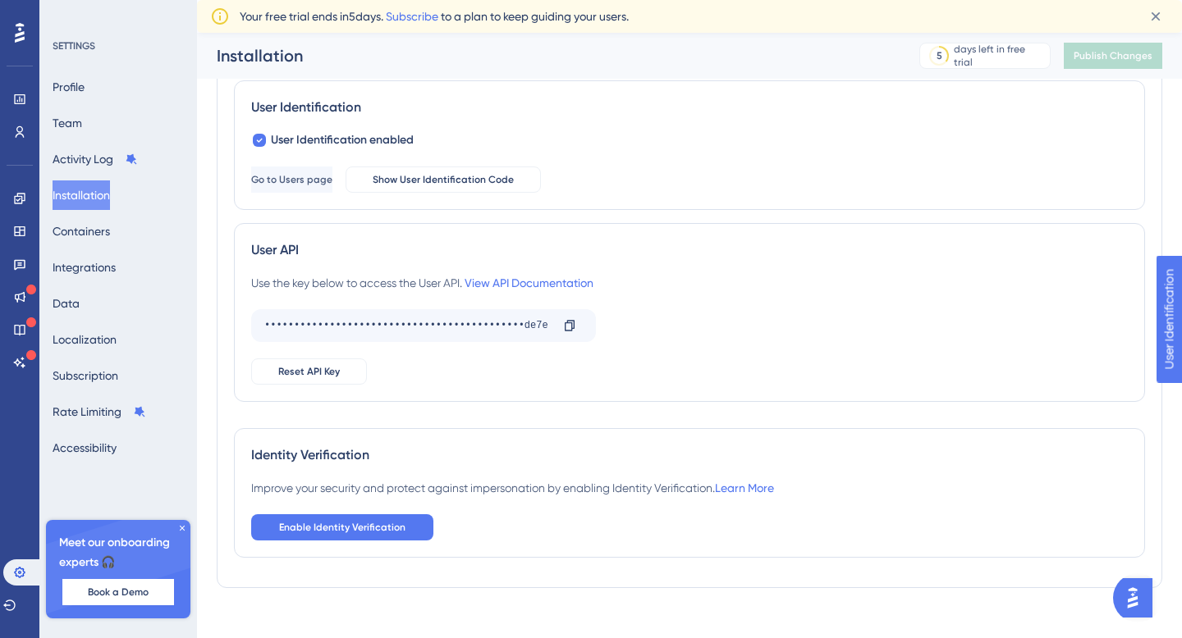
scroll to position [213, 0]
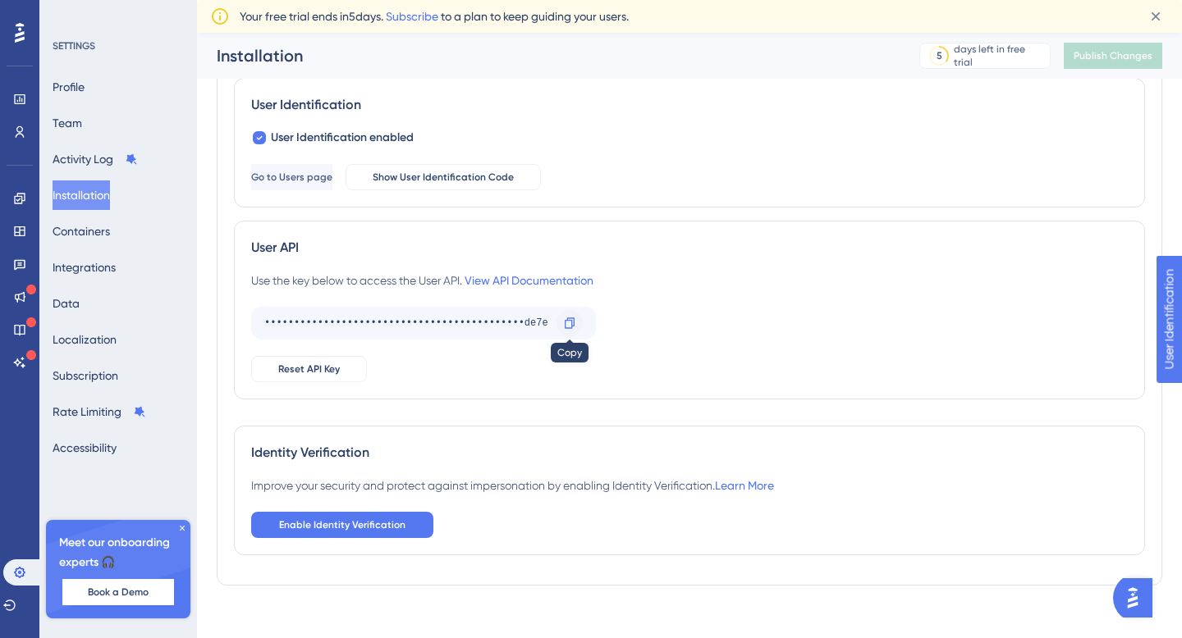
click at [572, 324] on icon at bounding box center [570, 323] width 10 height 11
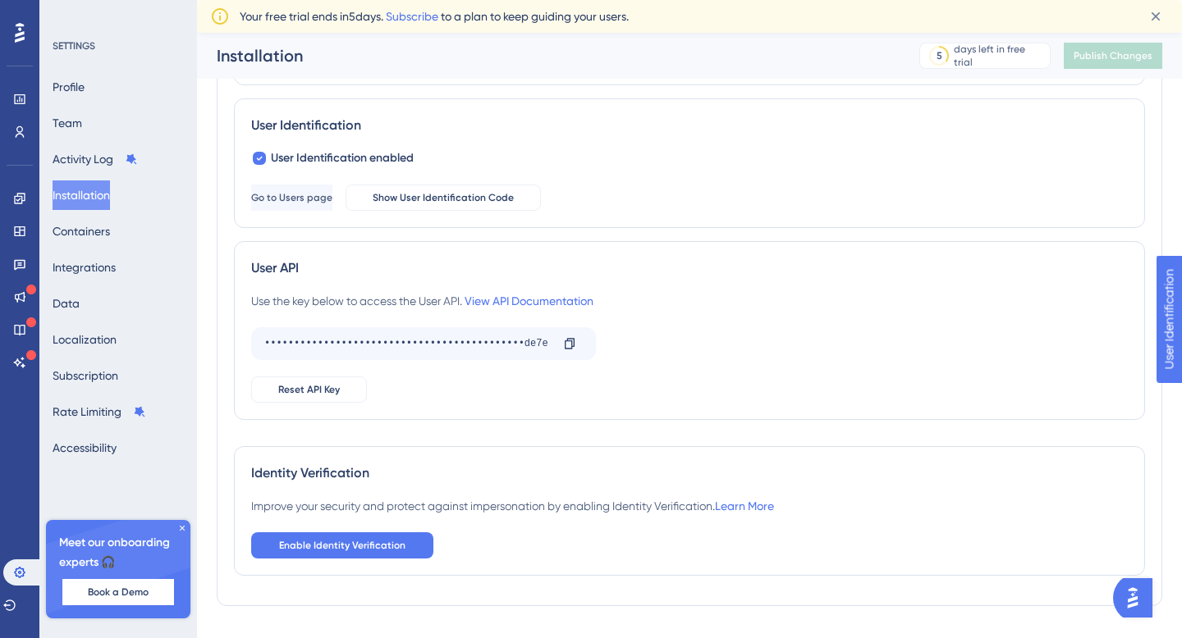
scroll to position [200, 0]
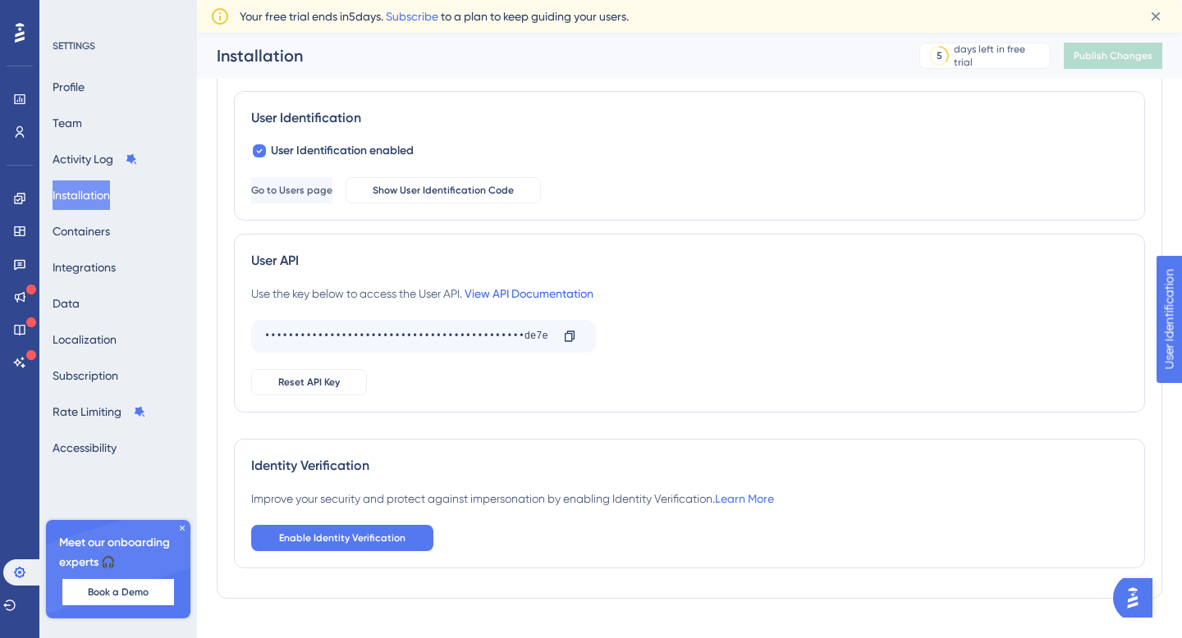
click at [503, 291] on link "View API Documentation" at bounding box center [528, 293] width 129 height 13
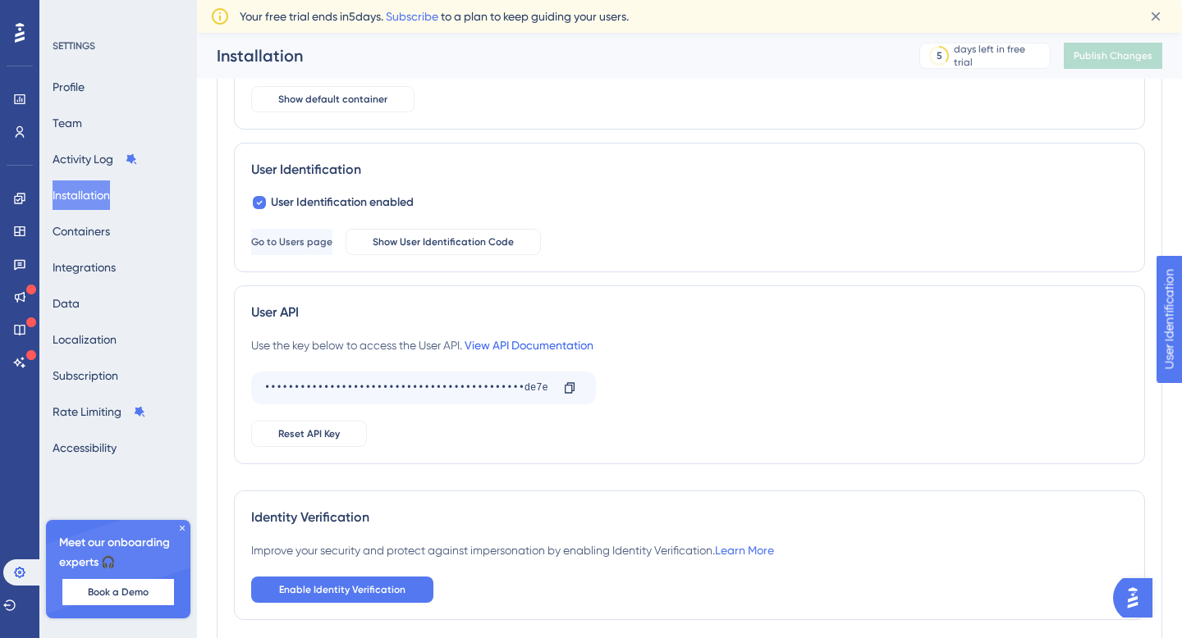
scroll to position [152, 0]
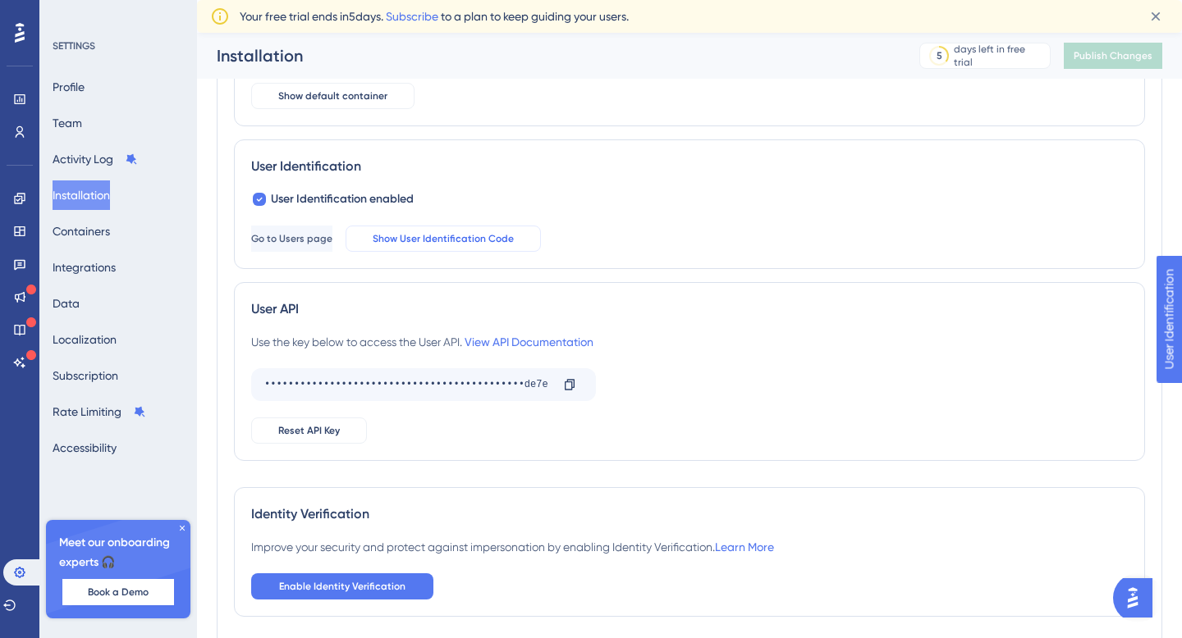
click at [446, 239] on span "Show User Identification Code" at bounding box center [443, 238] width 141 height 13
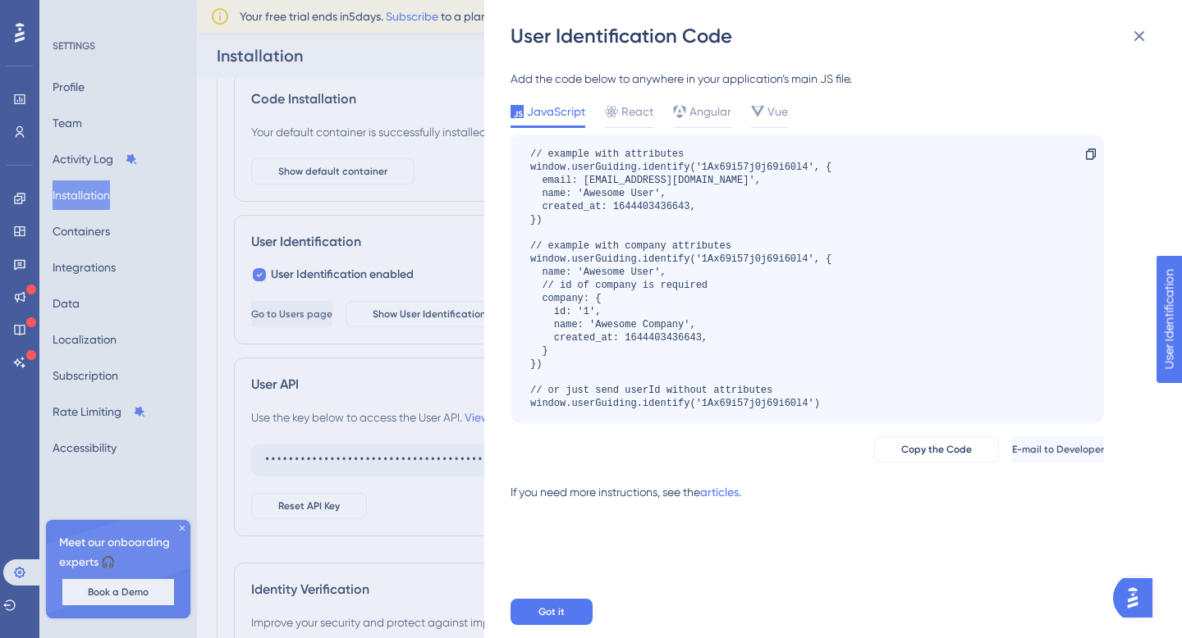
scroll to position [75, 0]
